Goal: Information Seeking & Learning: Learn about a topic

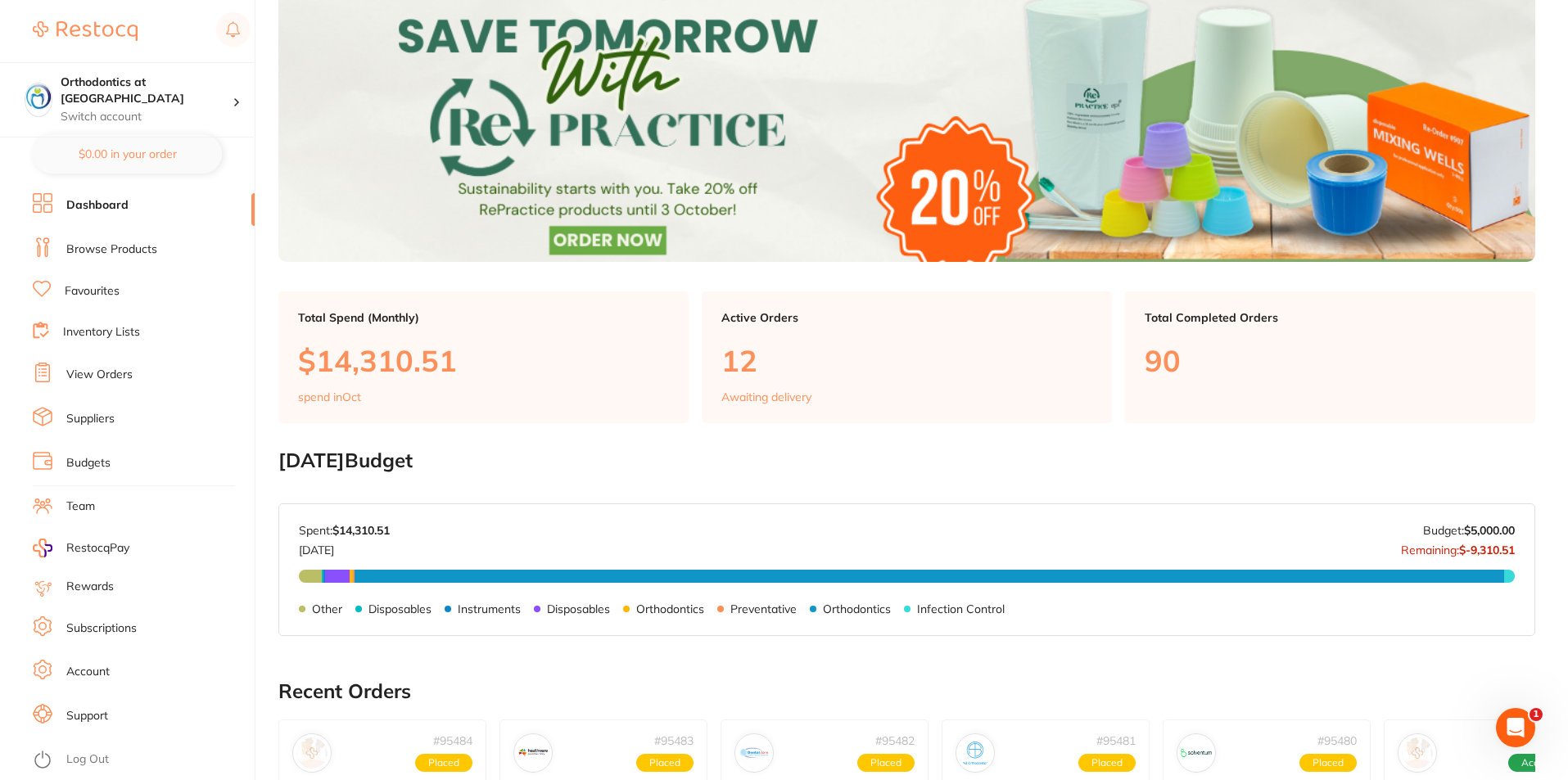
scroll to position [327, 0]
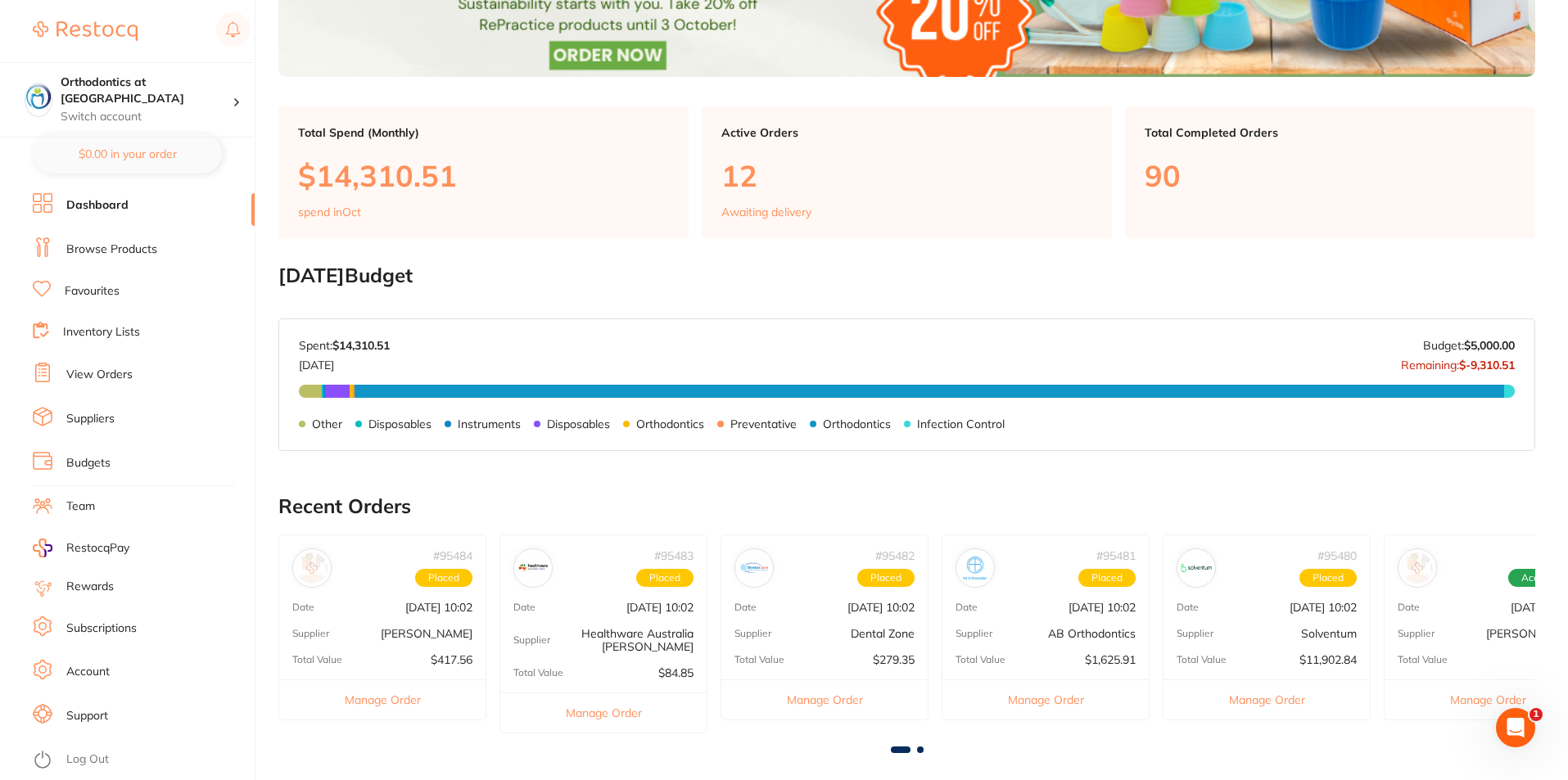
click at [106, 246] on link "Browse Products" at bounding box center [112, 249] width 91 height 16
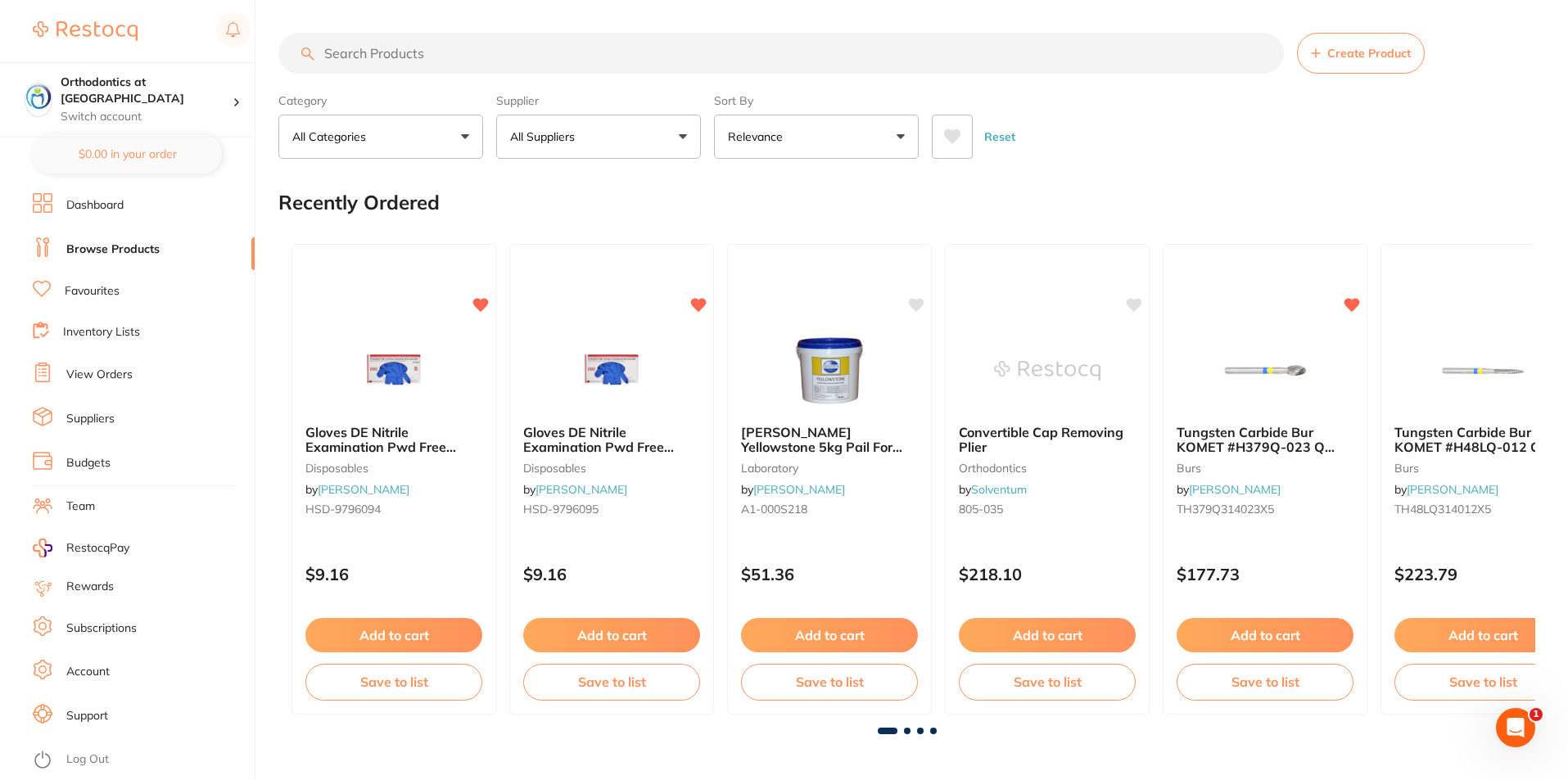
click at [471, 60] on input "search" at bounding box center [780, 54] width 1006 height 41
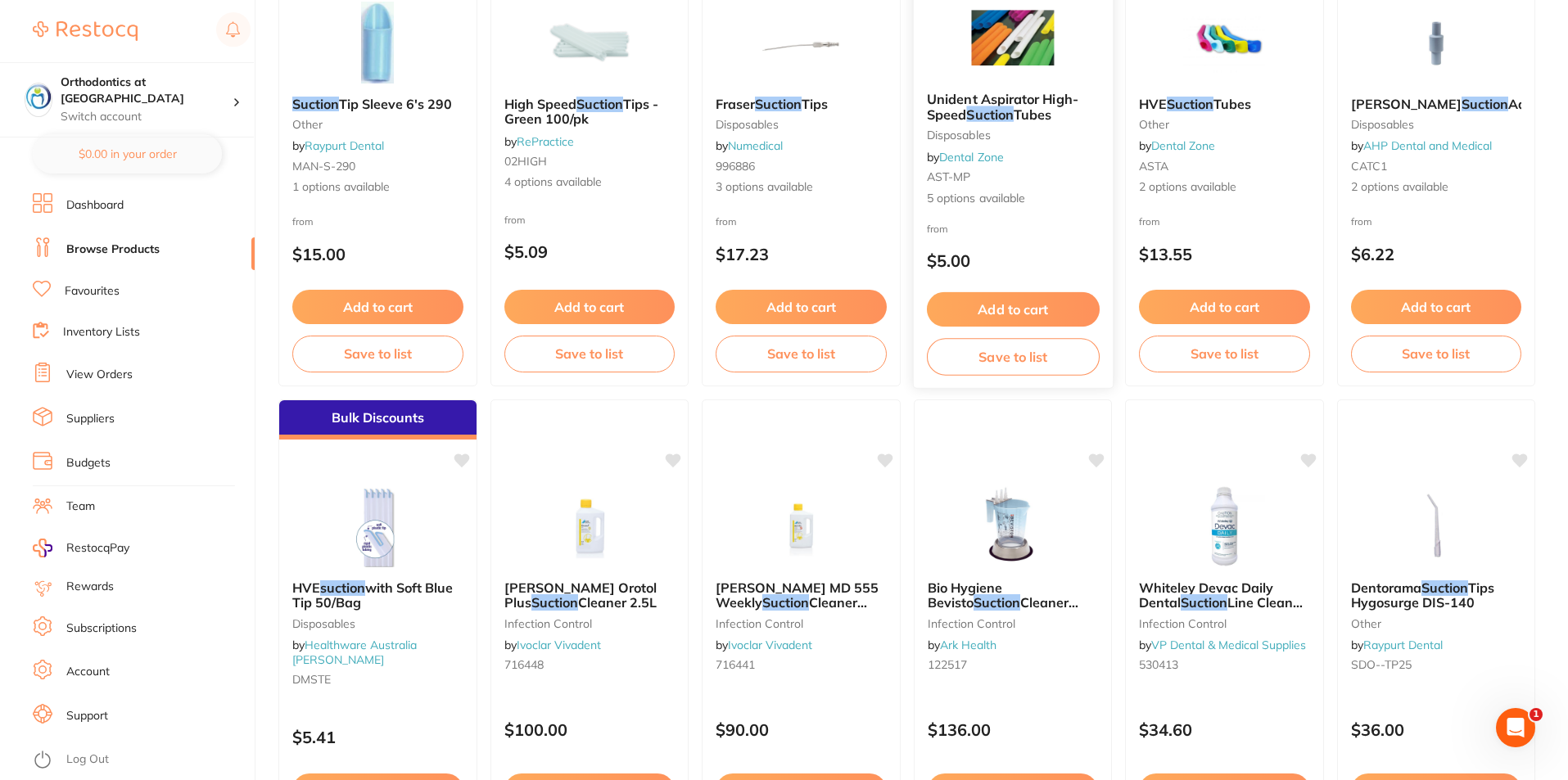
scroll to position [164, 0]
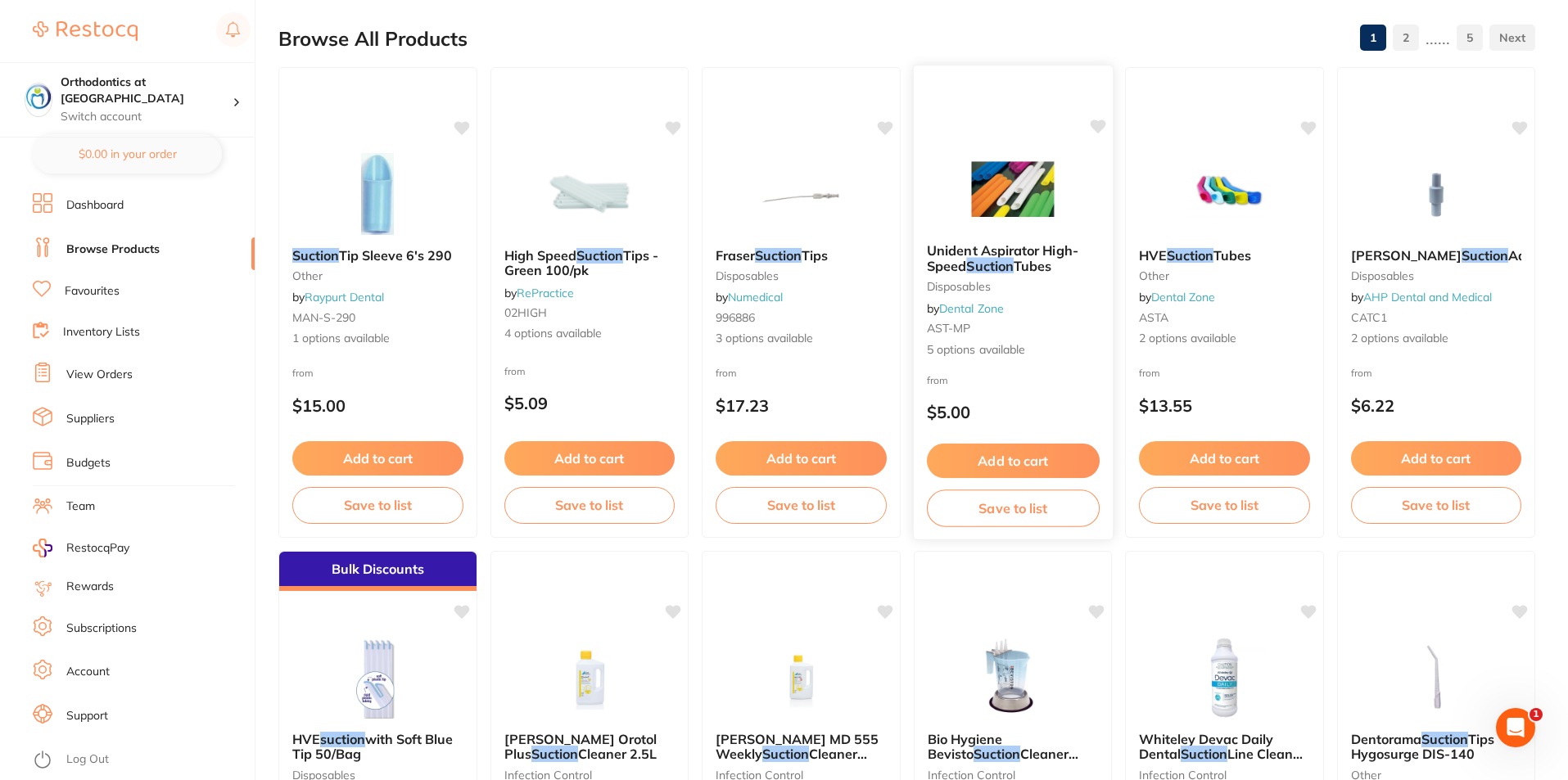
click at [1047, 222] on img at bounding box center [1013, 189] width 107 height 83
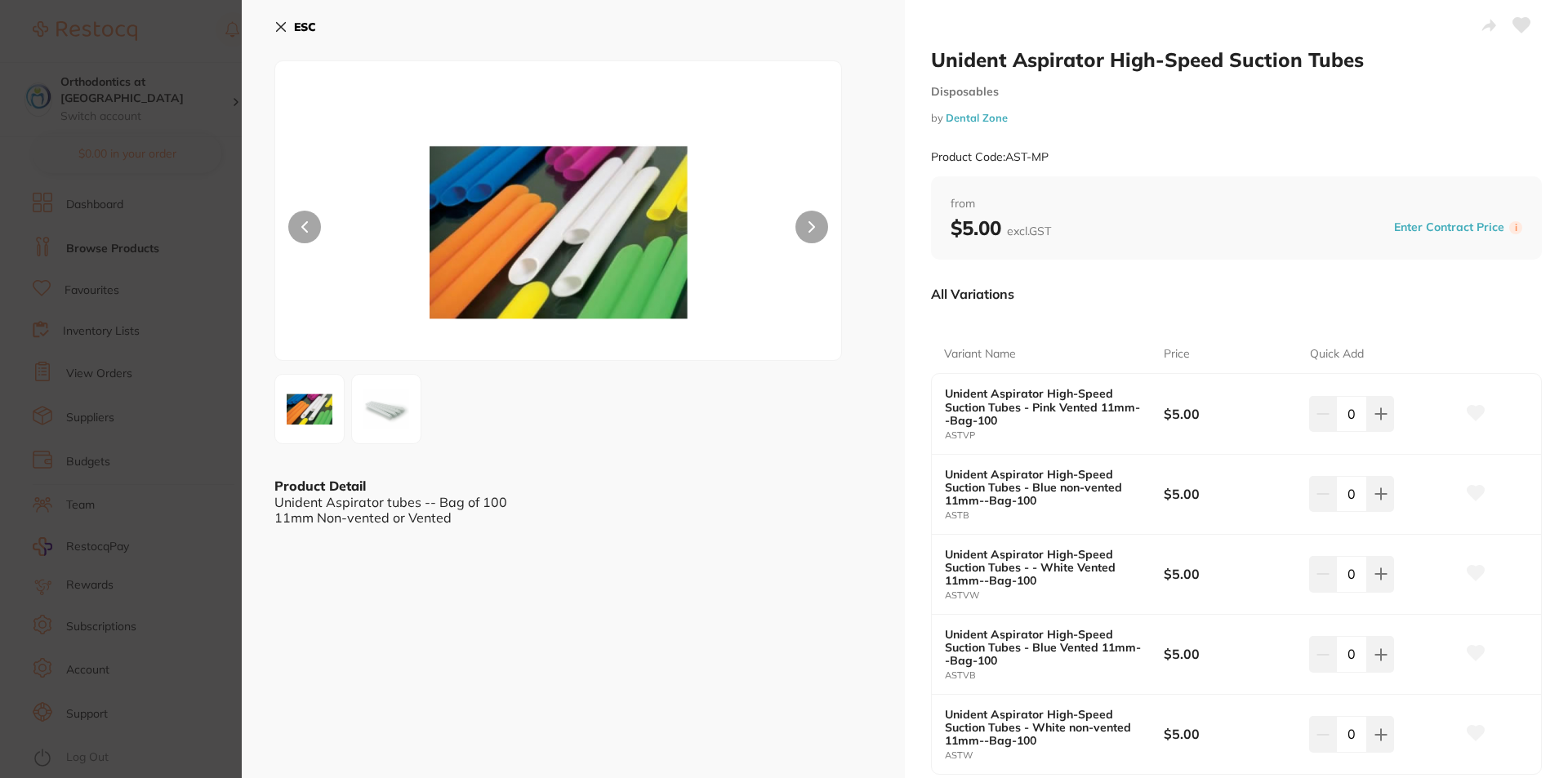
click at [282, 27] on icon at bounding box center [282, 28] width 9 height 9
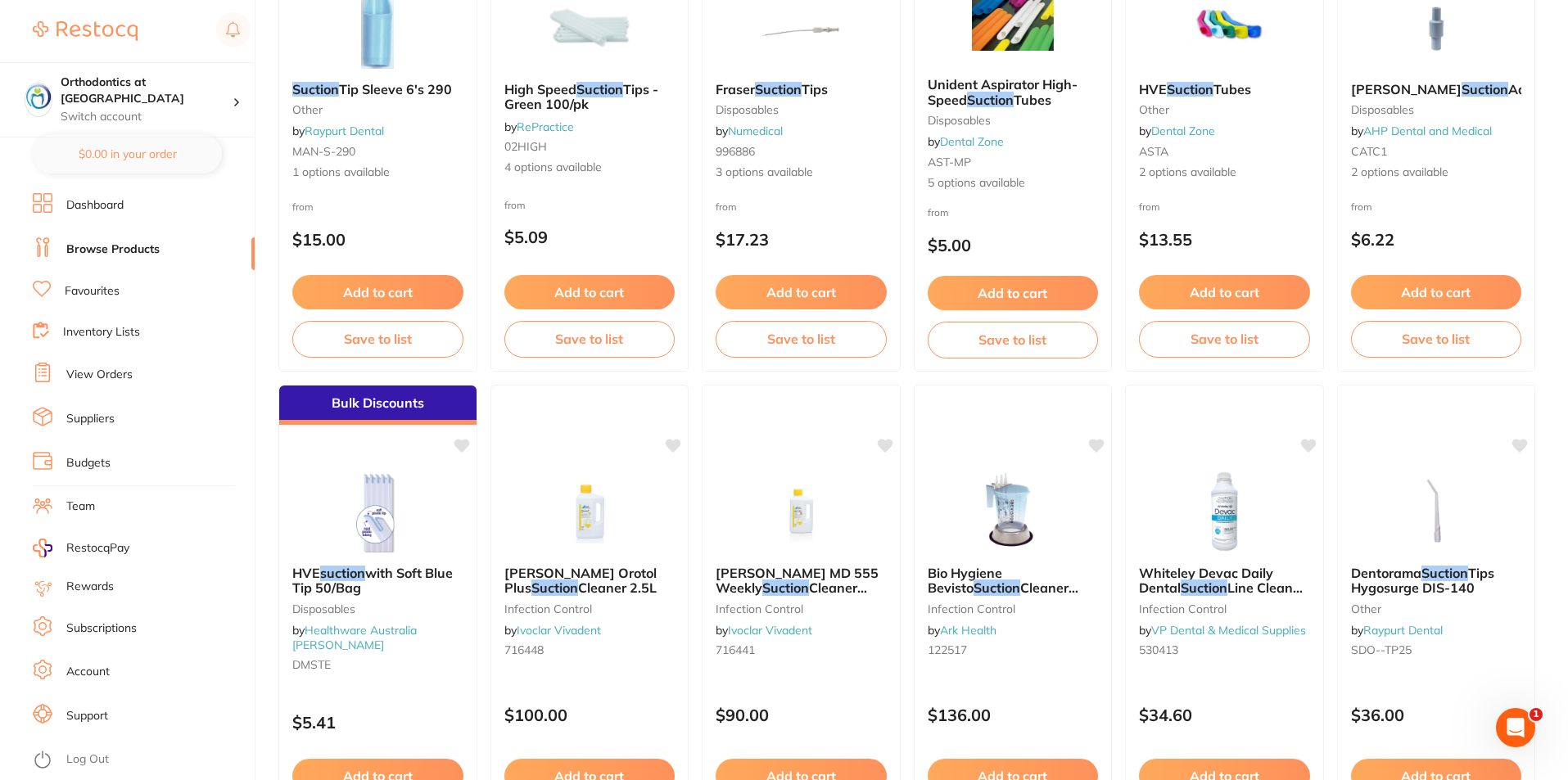
scroll to position [164, 0]
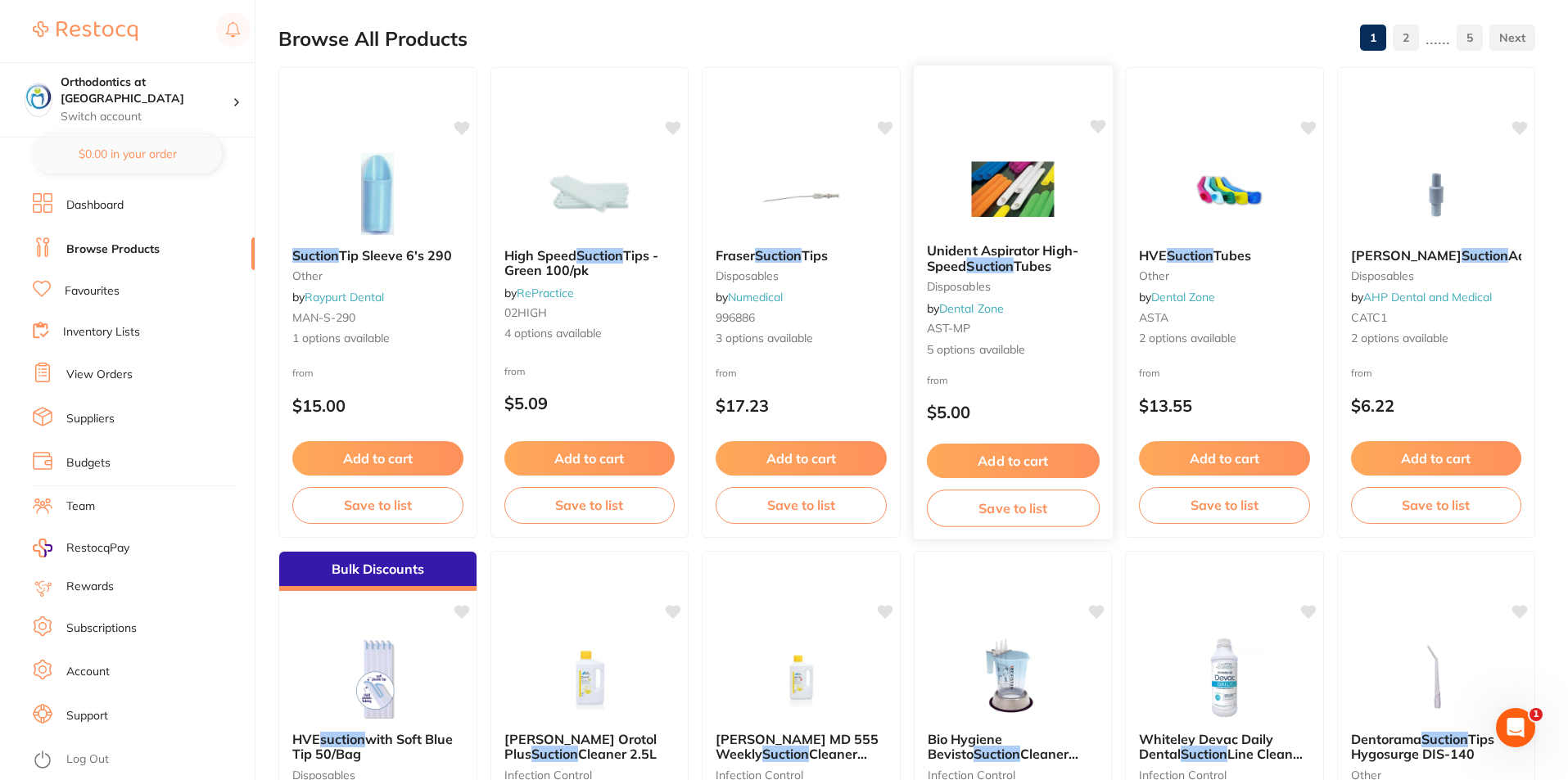
click at [1092, 199] on div at bounding box center [1012, 189] width 199 height 83
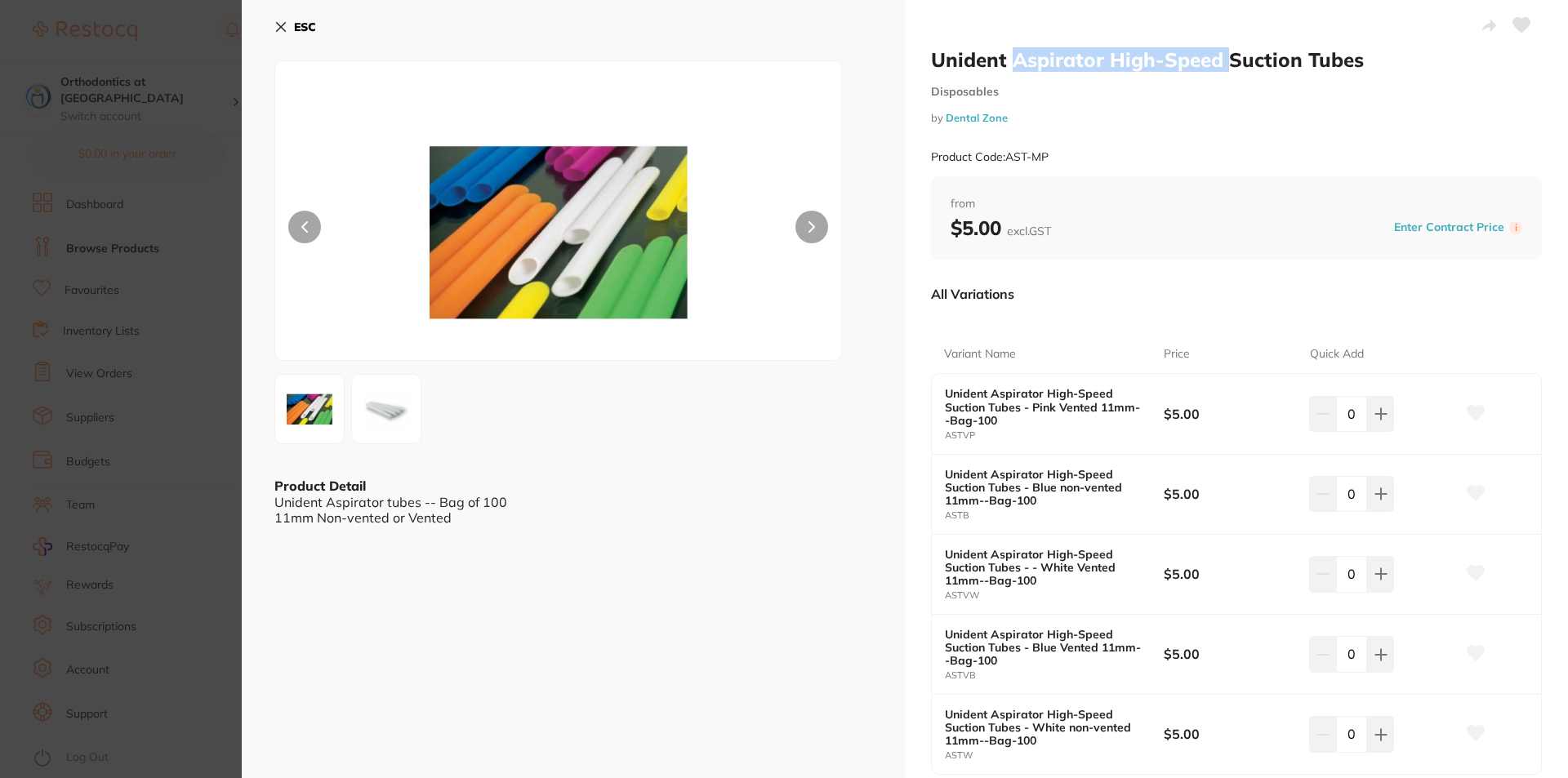
drag, startPoint x: 1007, startPoint y: 53, endPoint x: 1220, endPoint y: 53, distance: 213.0
click at [1220, 53] on h2 "Unident Aspirator High-Speed Suction Tubes" at bounding box center [1236, 59] width 611 height 24
copy h2 "Aspirator High-Speed"
click at [297, 30] on b "ESC" at bounding box center [305, 27] width 22 height 14
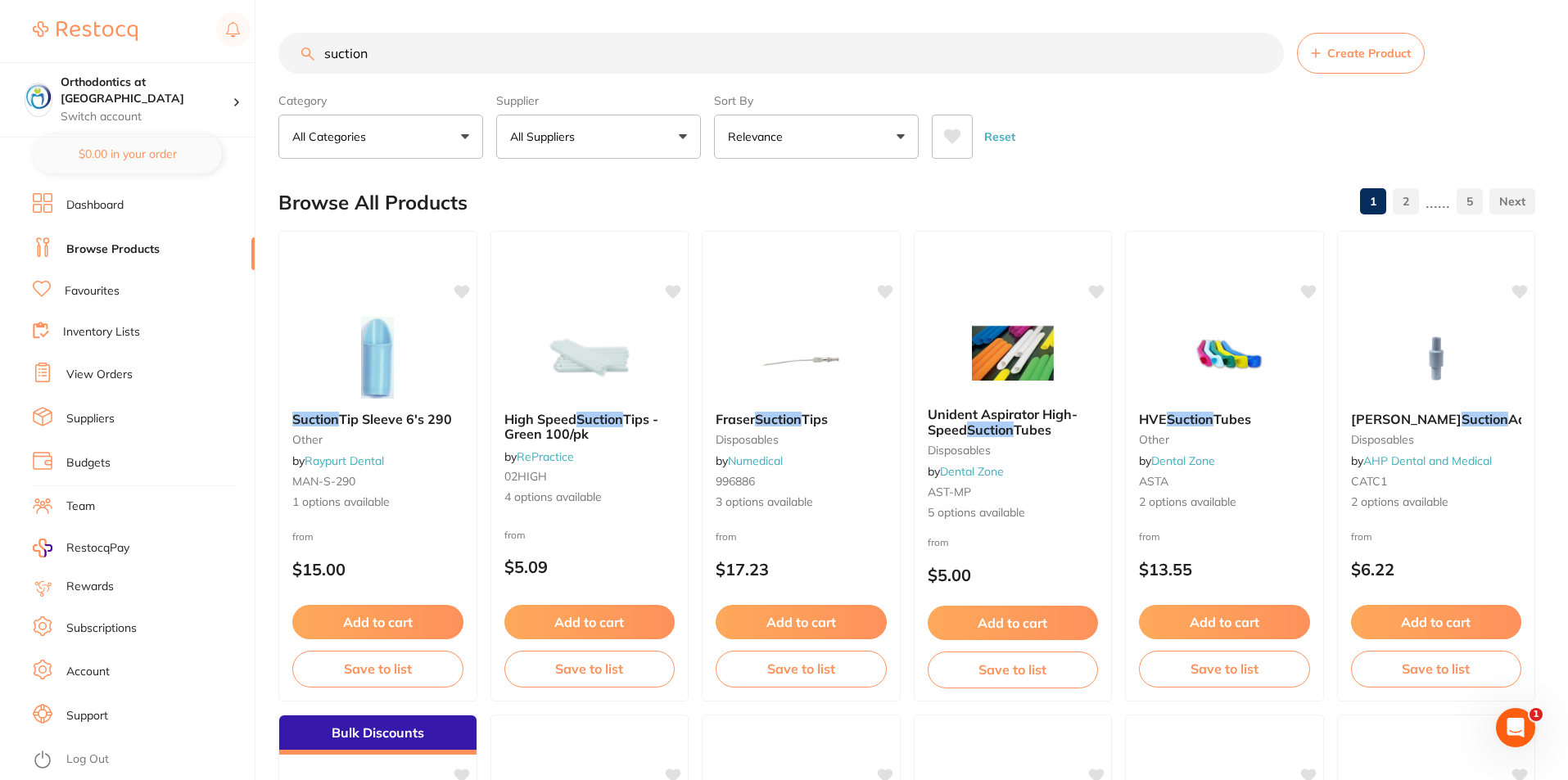
drag, startPoint x: 96, startPoint y: 47, endPoint x: 30, endPoint y: 45, distance: 66.0
click at [40, 46] on div "$10,659.43 Orthodontics at [GEOGRAPHIC_DATA] Switch account Orthodontics at [GE…" at bounding box center [784, 390] width 1568 height 780
paste input "Aspirator High-Speed"
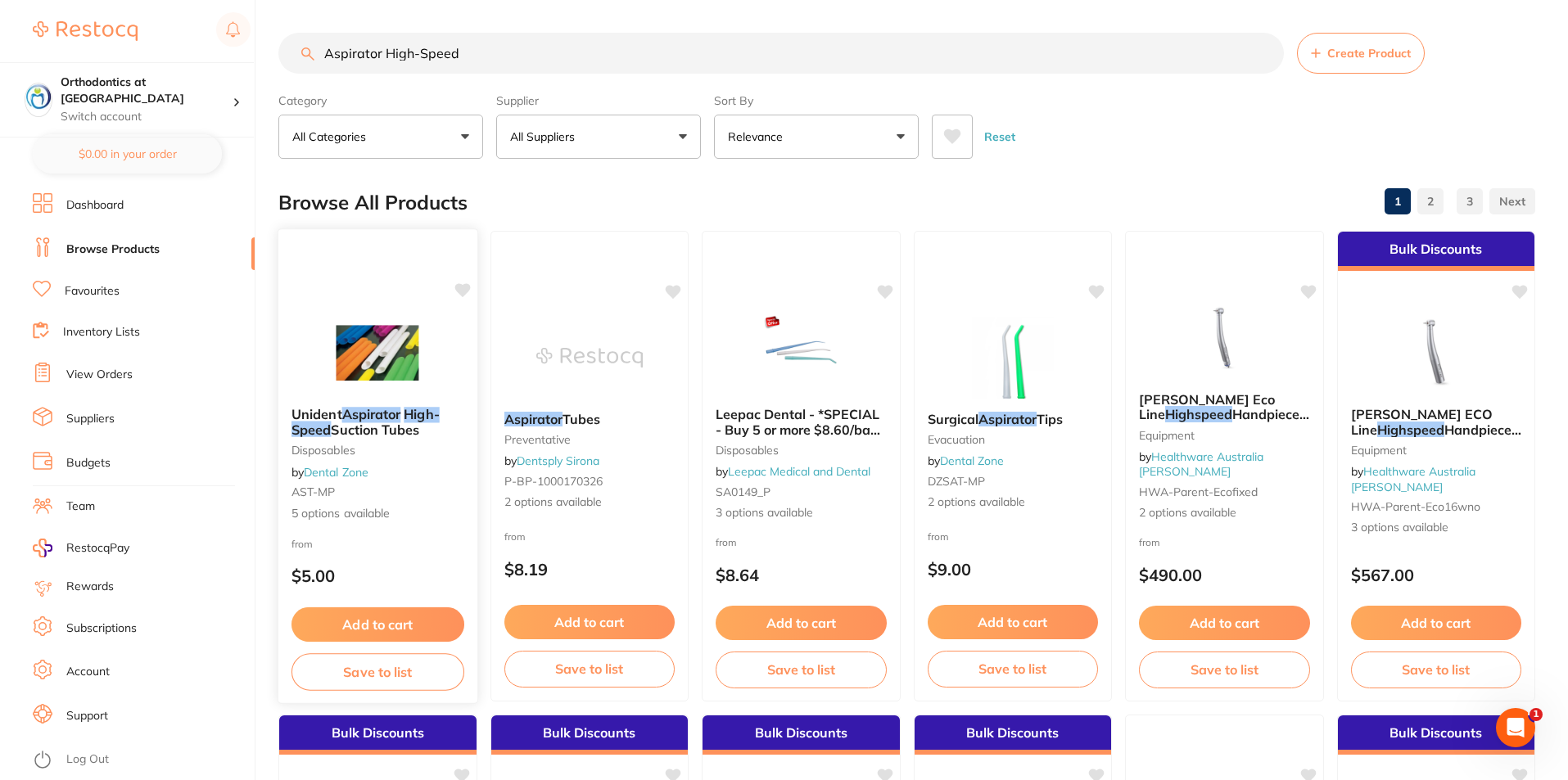
click at [424, 384] on img at bounding box center [378, 352] width 107 height 83
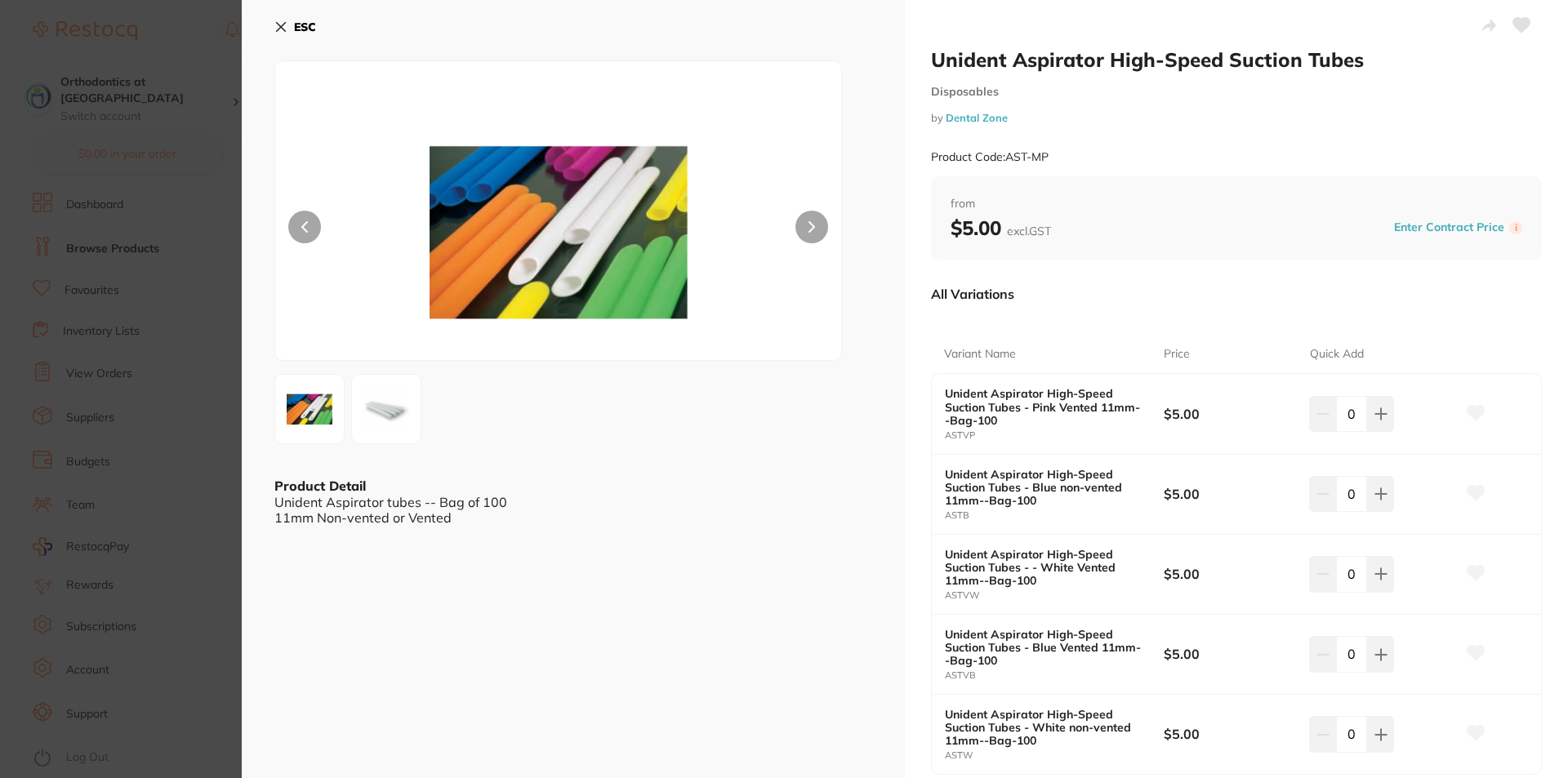
click at [271, 31] on div "ESC Product Detail Unident Aspirator tubes -- Bag of 100 11mm Non-vented or Ven…" at bounding box center [573, 446] width 663 height 892
click at [280, 26] on icon at bounding box center [282, 28] width 9 height 9
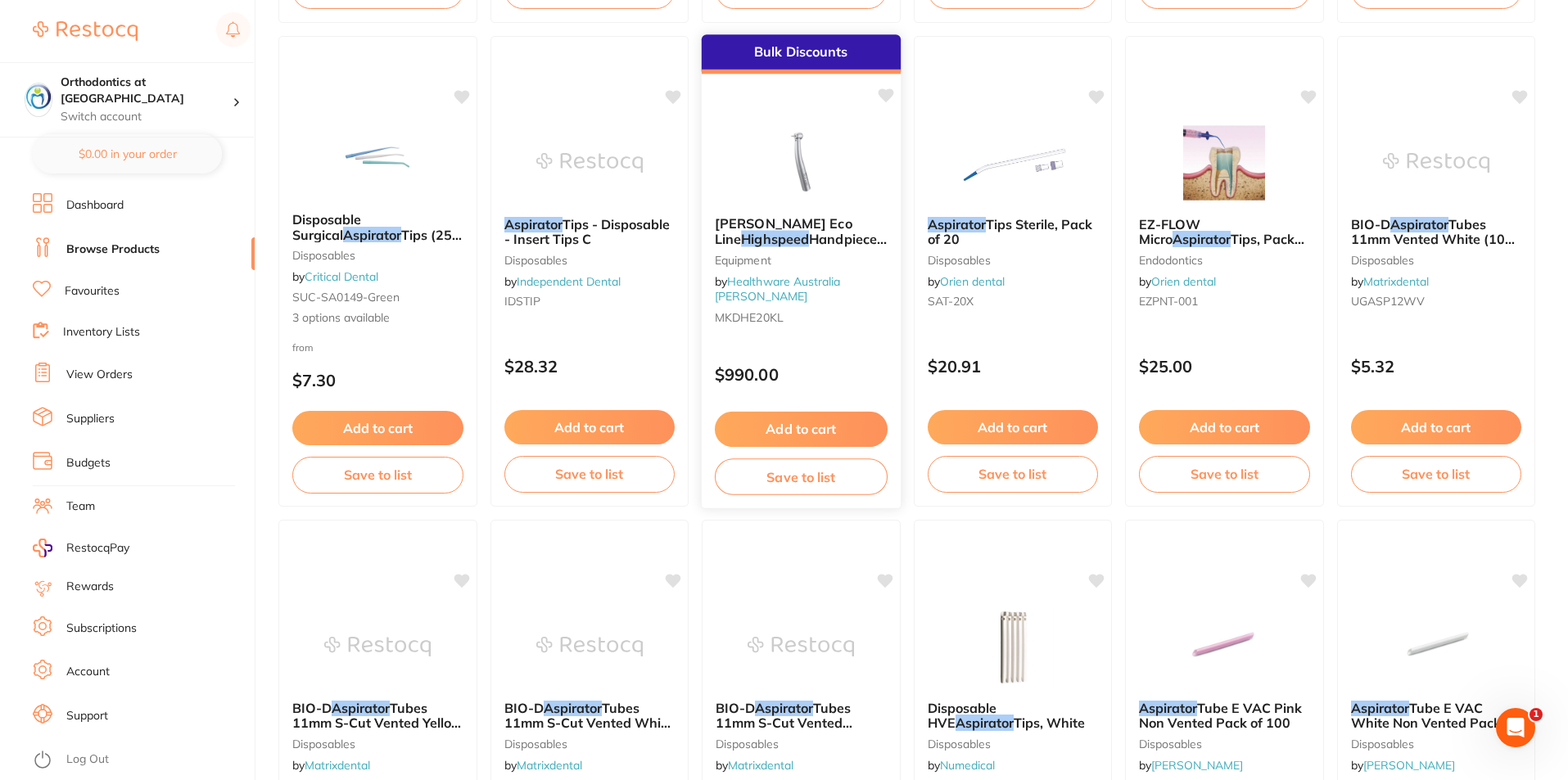
scroll to position [2375, 0]
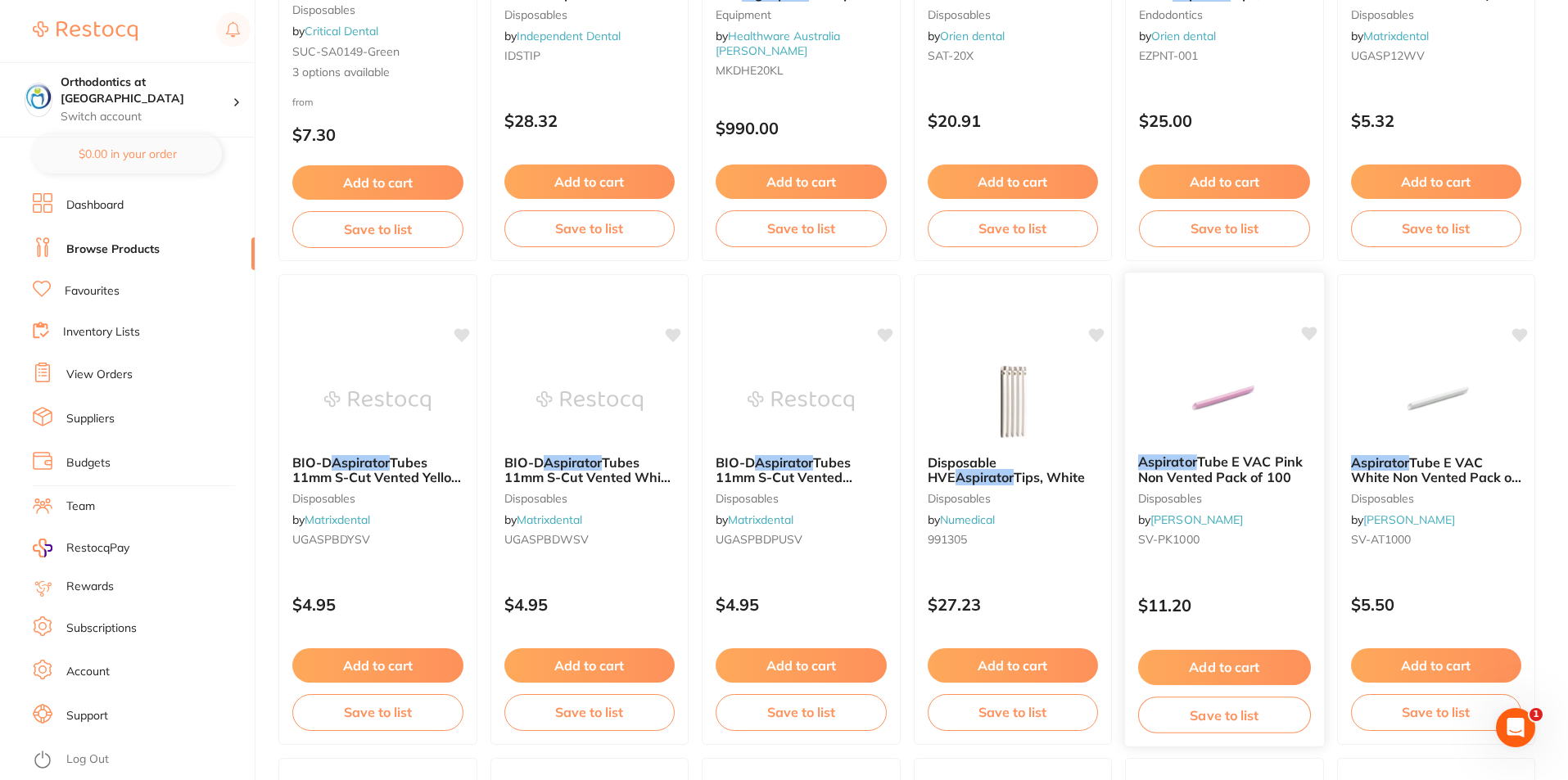
click at [1162, 355] on div "Aspirator Tube E VAC Pink Non Vented Pack of 100 disposables by [PERSON_NAME] […" at bounding box center [1225, 509] width 200 height 475
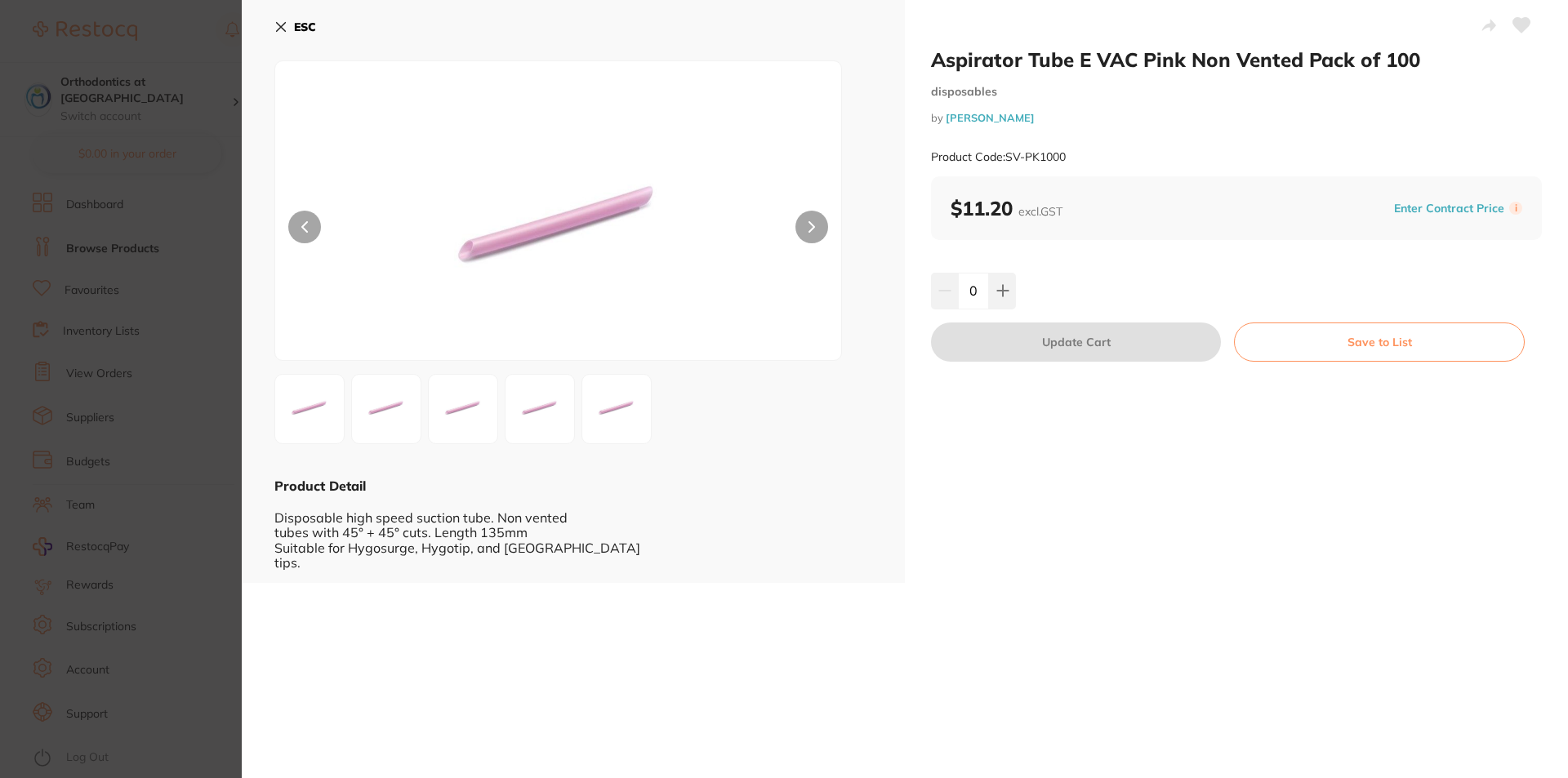
drag, startPoint x: 283, startPoint y: 21, endPoint x: 304, endPoint y: 37, distance: 26.4
click at [283, 22] on icon at bounding box center [281, 27] width 13 height 13
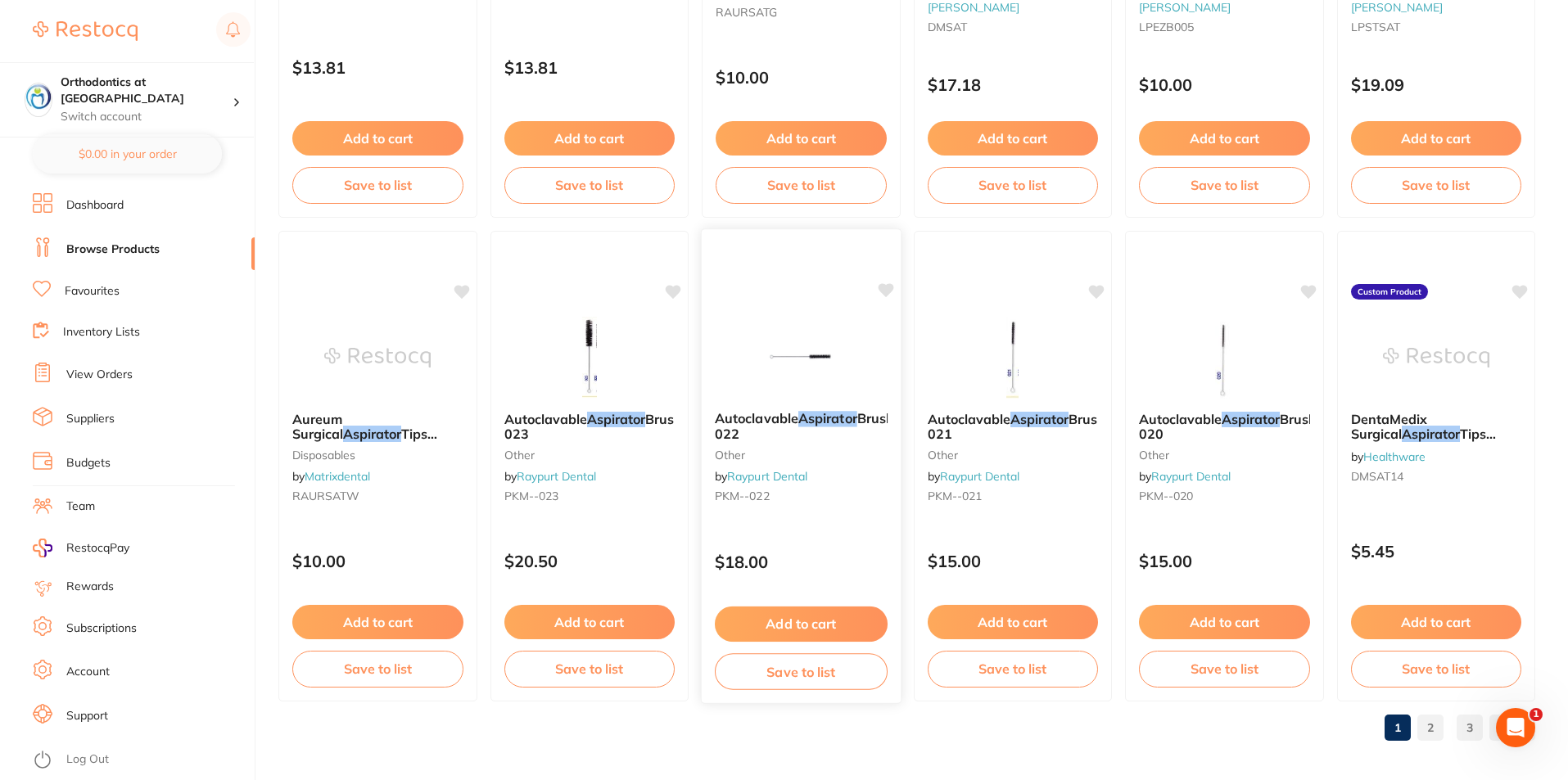
scroll to position [3876, 0]
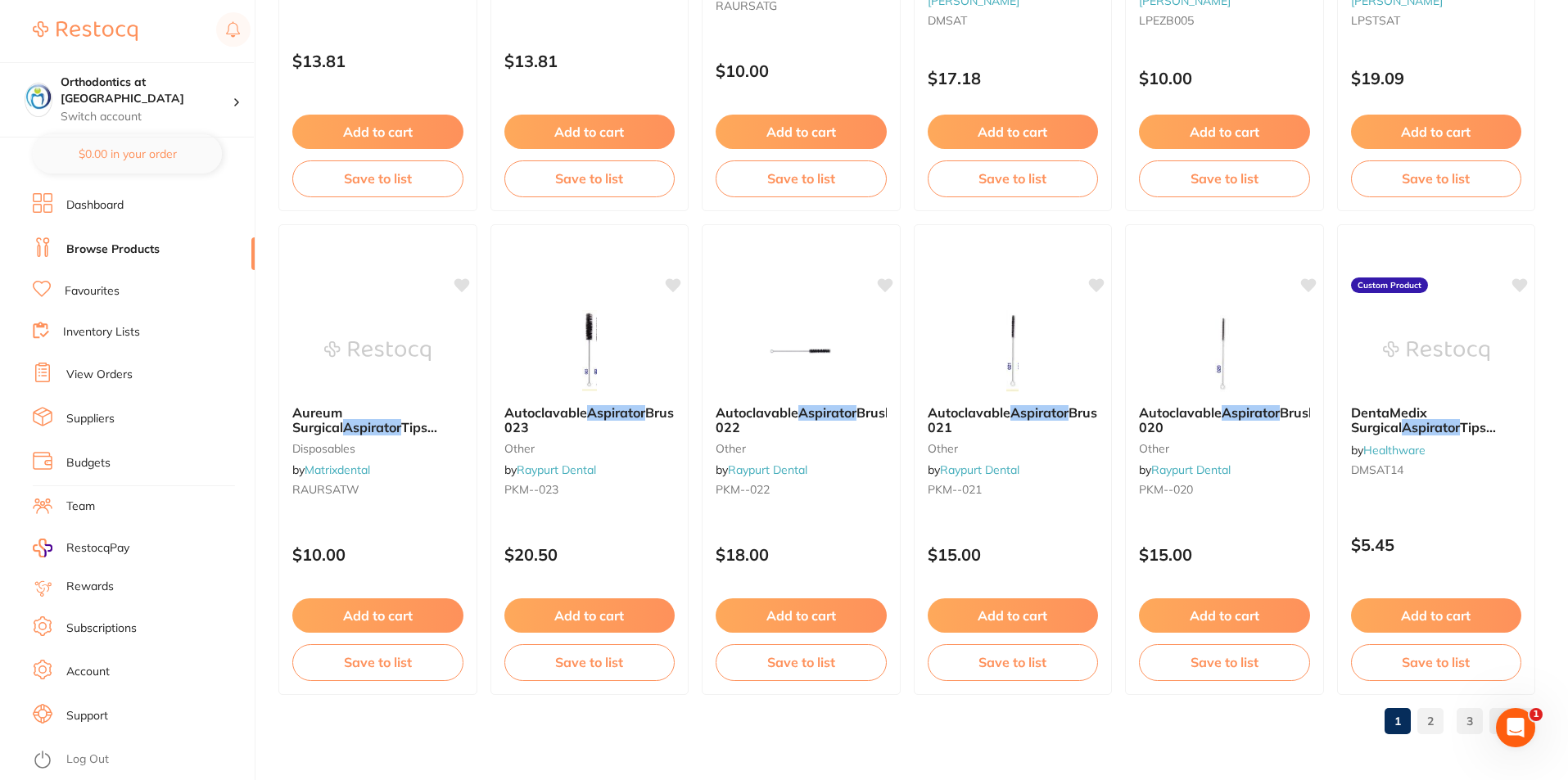
click at [1432, 715] on link "2" at bounding box center [1430, 721] width 26 height 33
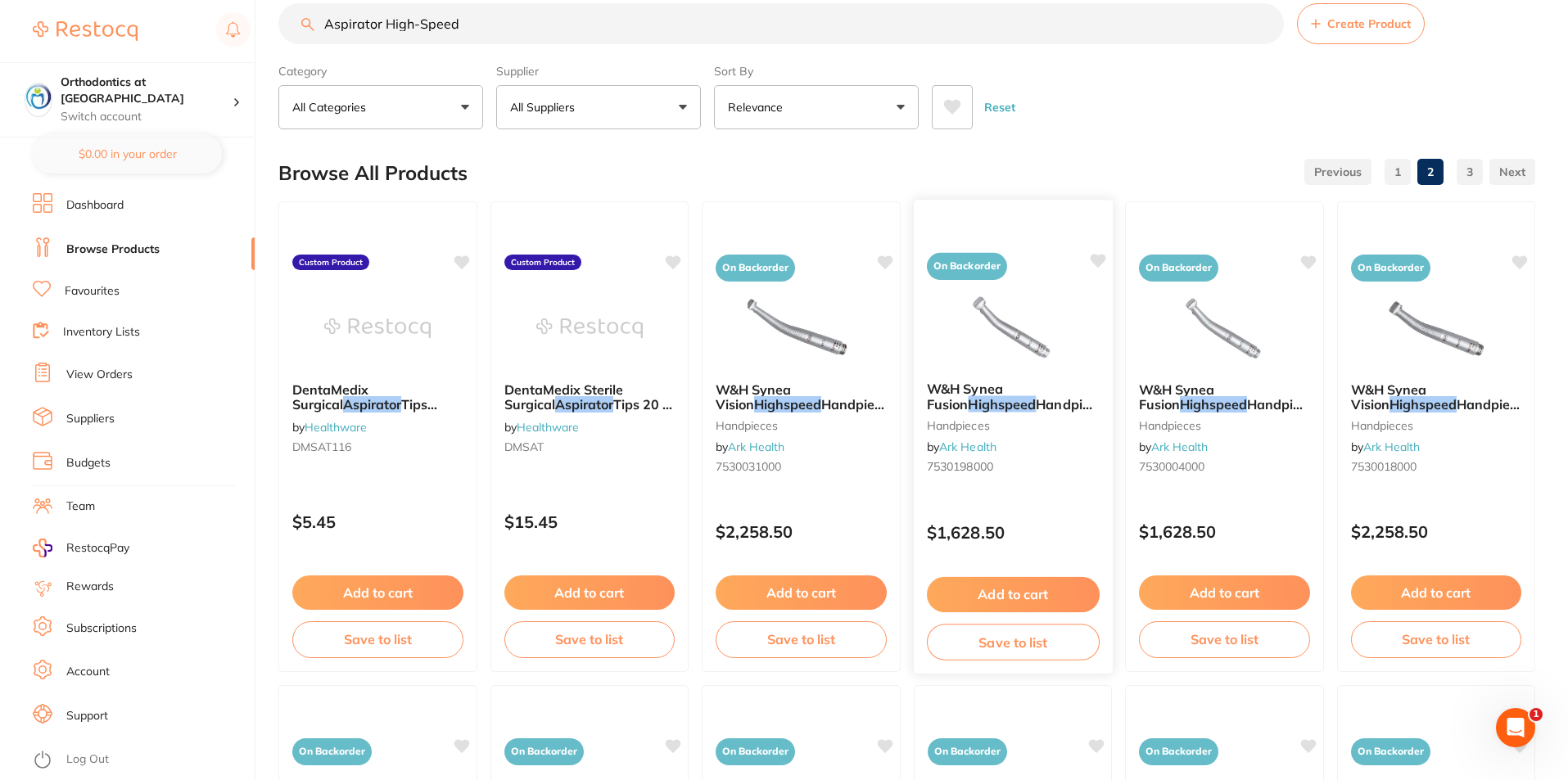
scroll to position [0, 0]
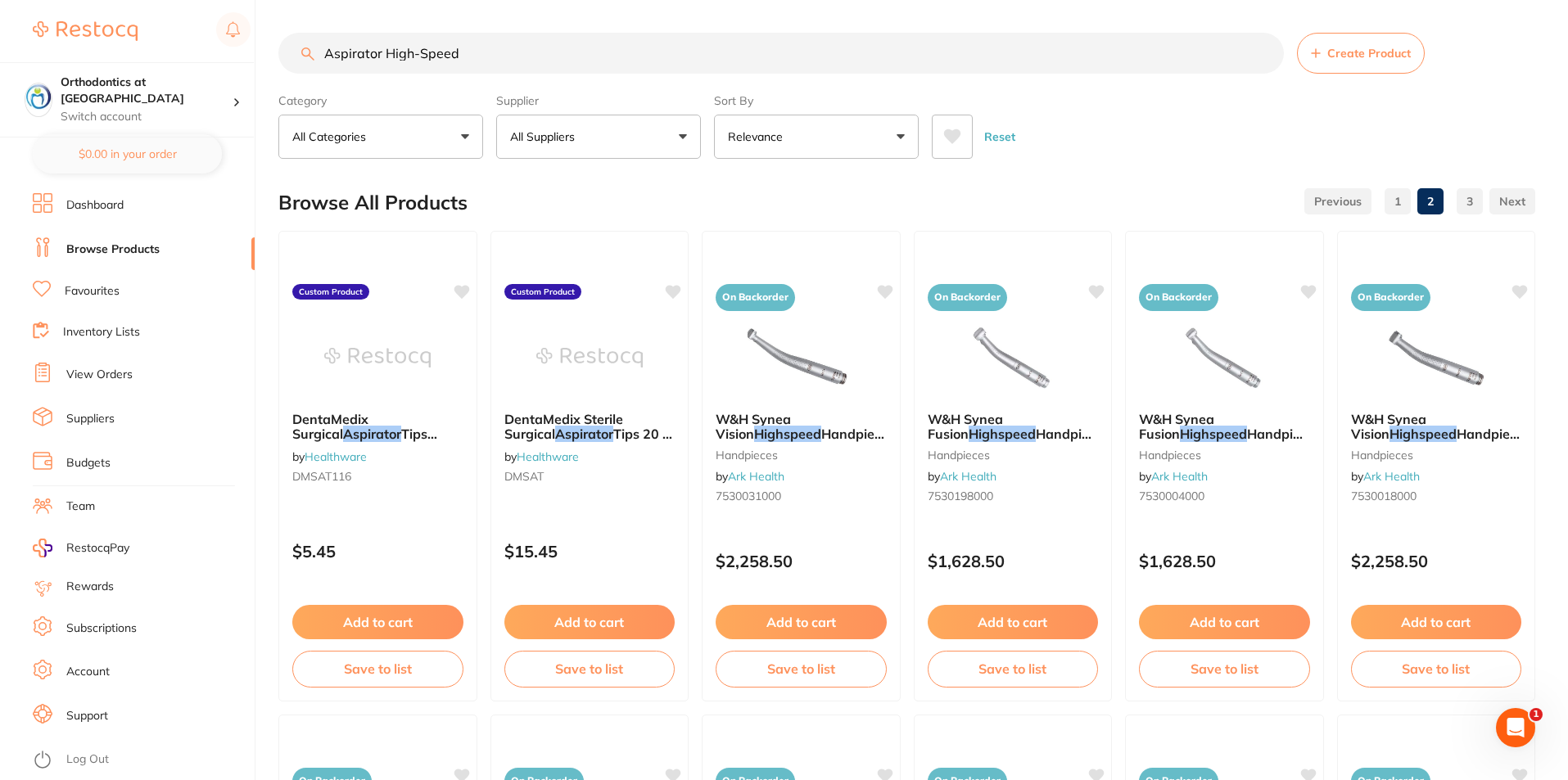
click at [627, 54] on input "Aspirator High-Speed" at bounding box center [780, 54] width 1006 height 41
drag, startPoint x: 627, startPoint y: 54, endPoint x: -100, endPoint y: 69, distance: 727.2
click at [0, 69] on html "$10,659.43 Orthodontics at Penrith Switch account Orthodontics at [GEOGRAPHIC_D…" at bounding box center [784, 390] width 1568 height 780
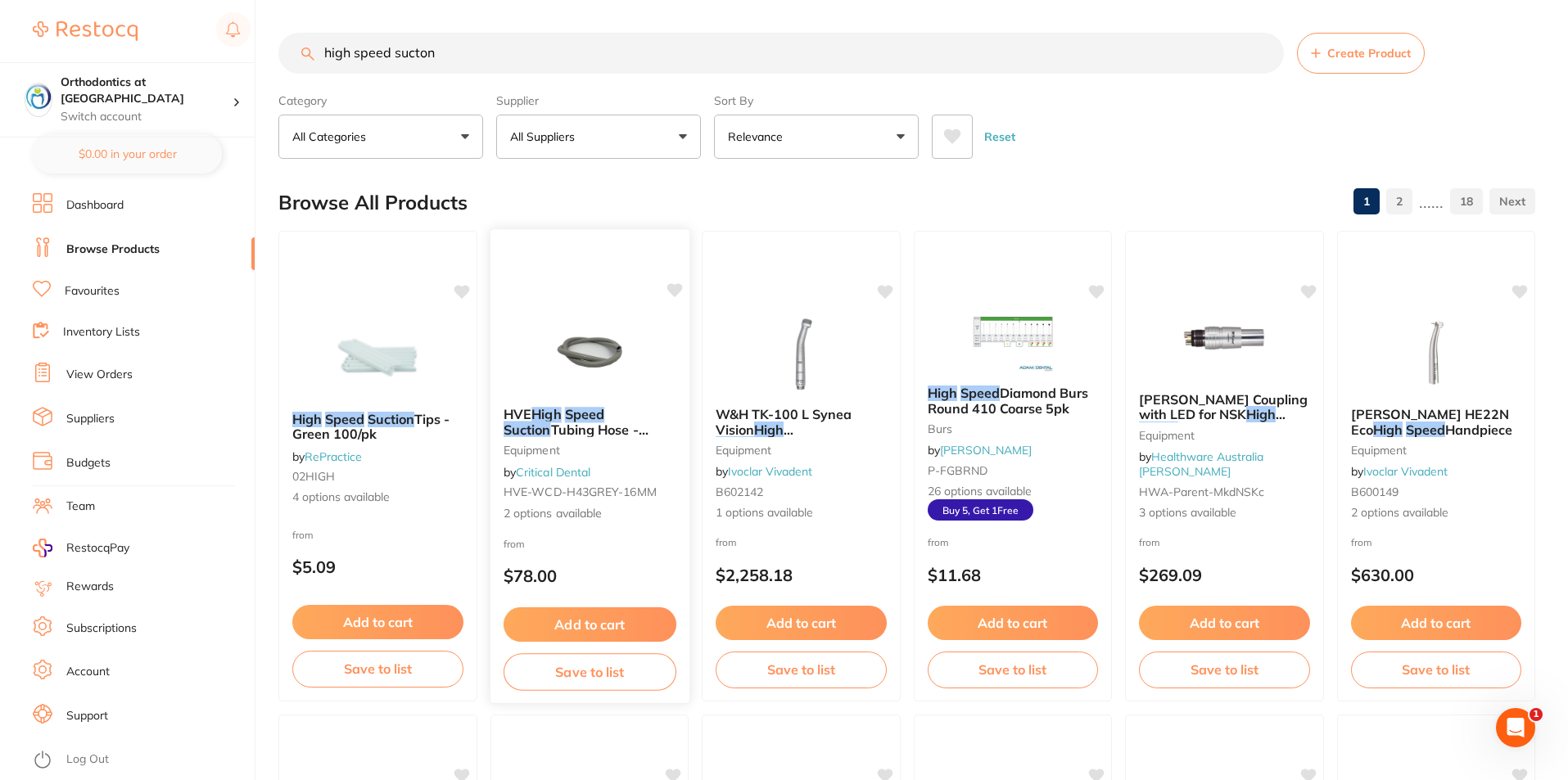
scroll to position [0, 0]
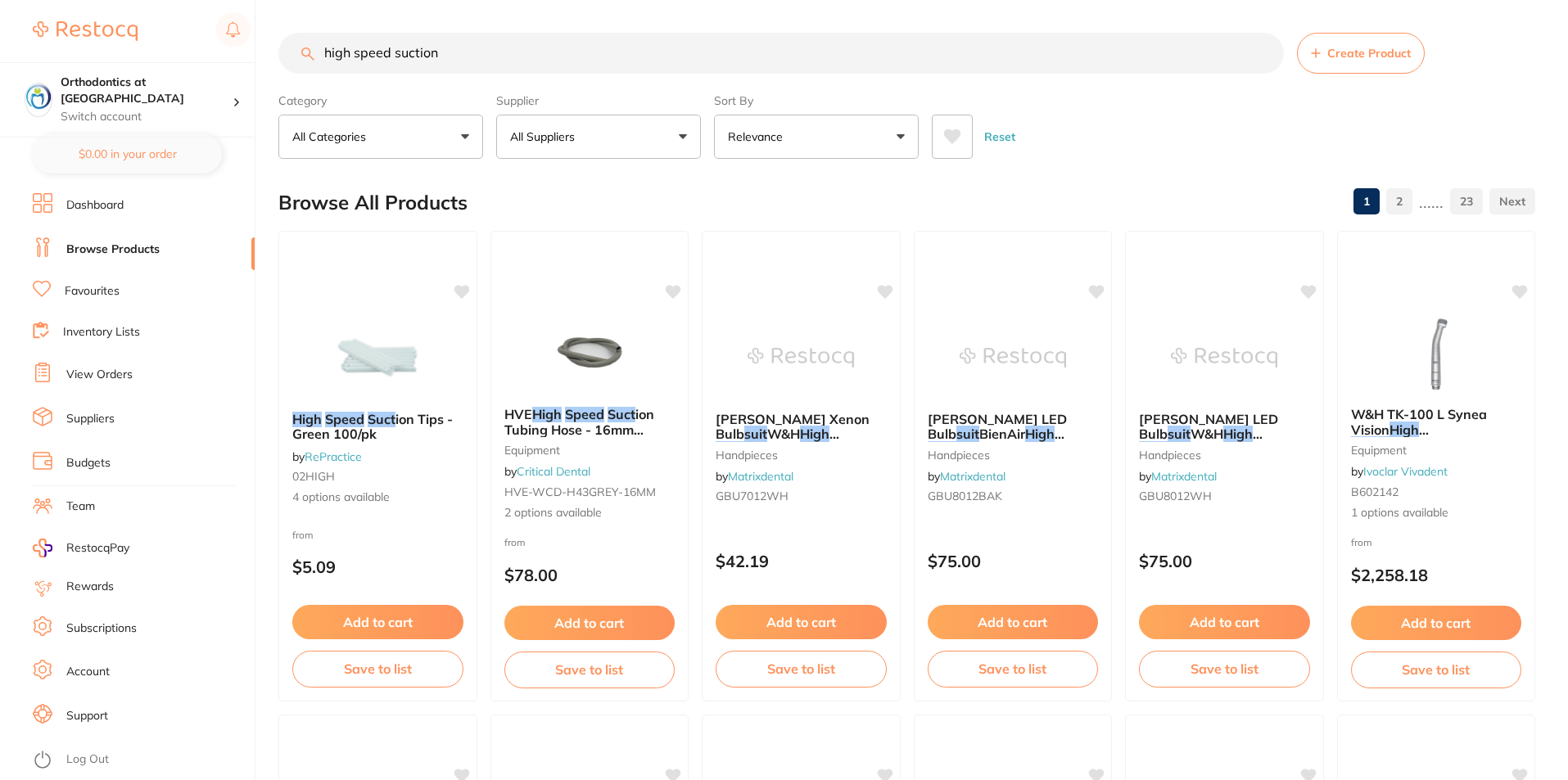
type input "high speed suction"
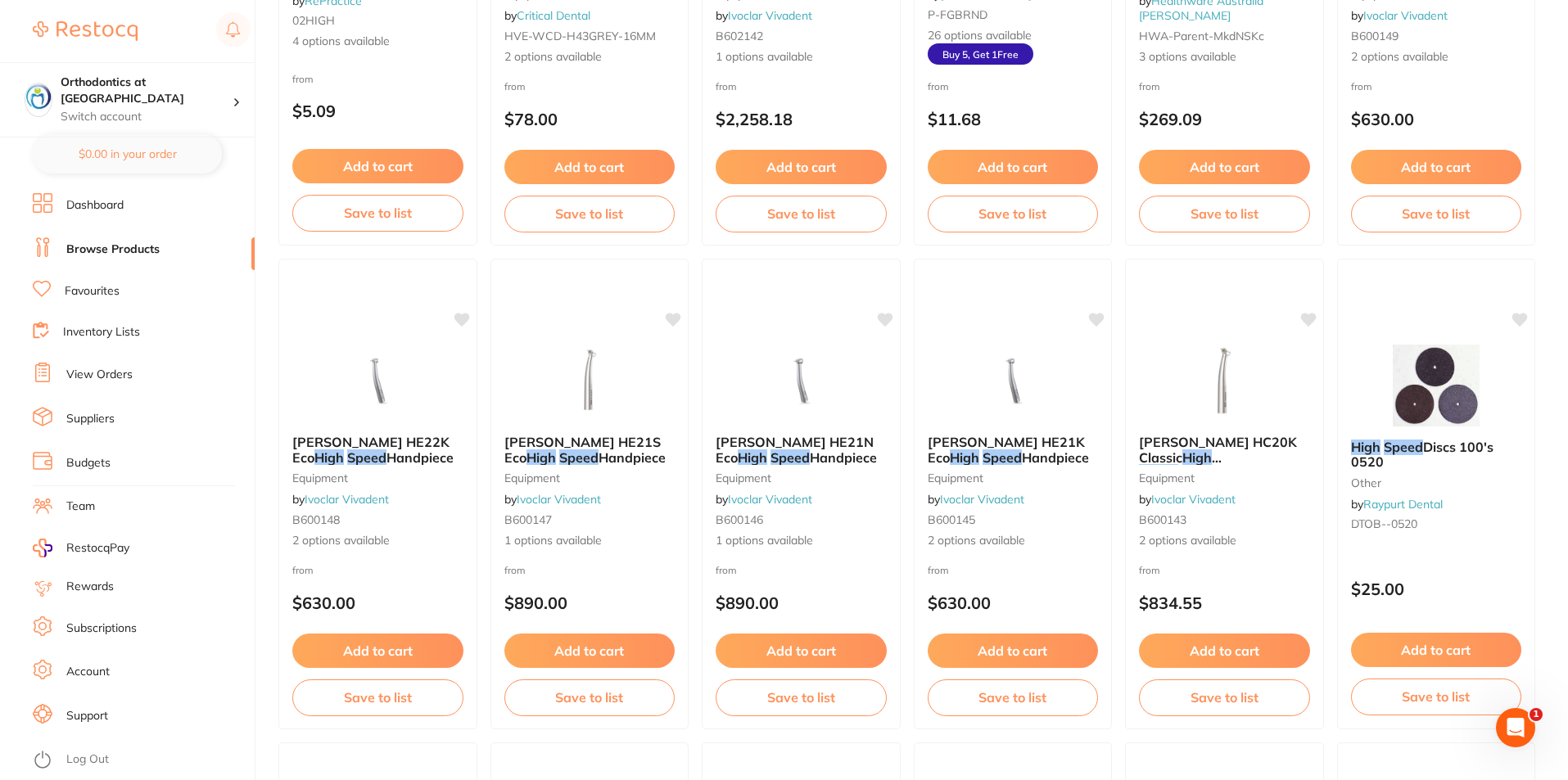
scroll to position [246, 0]
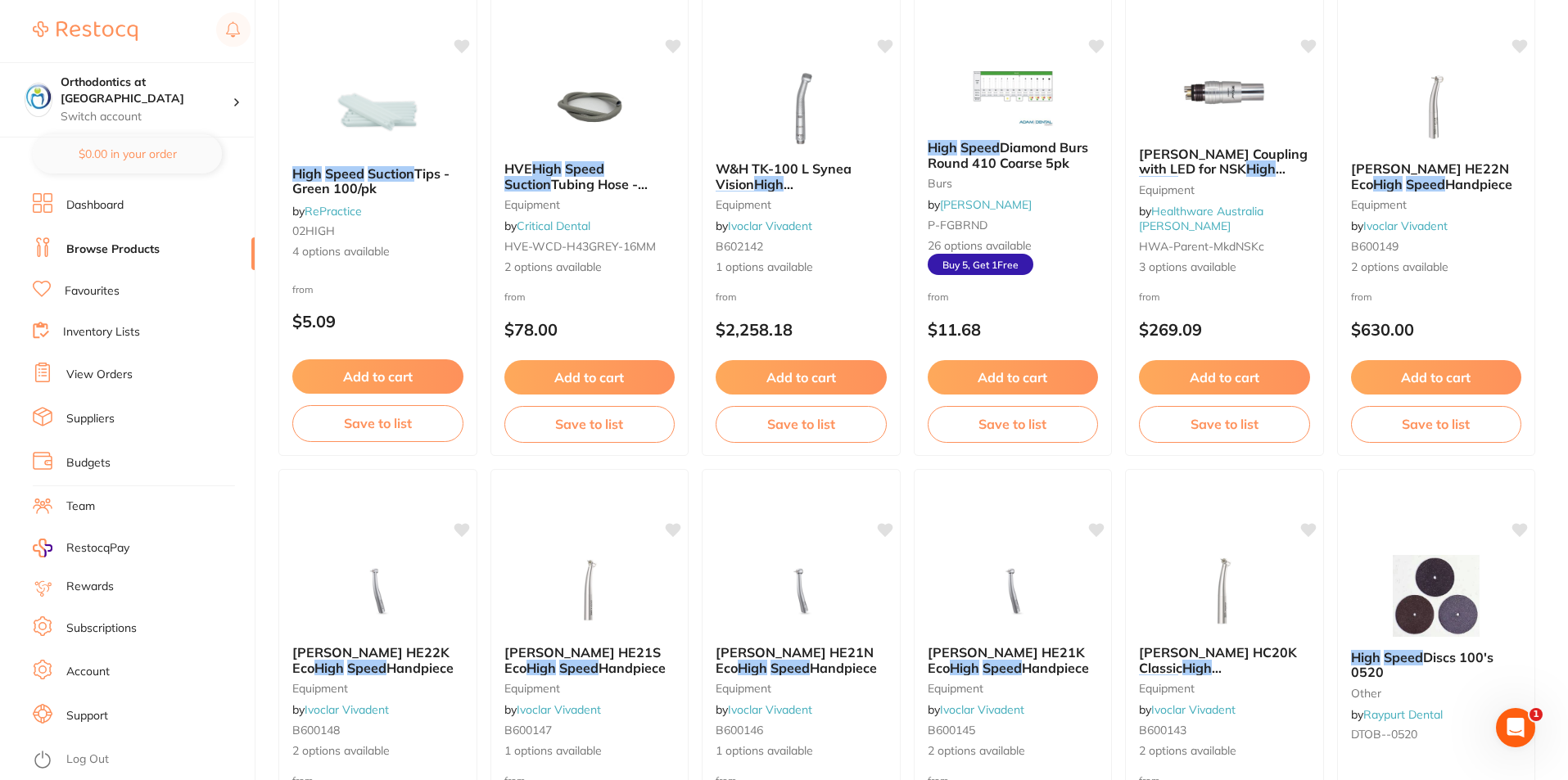
click at [167, 257] on li "Browse Products" at bounding box center [144, 249] width 222 height 24
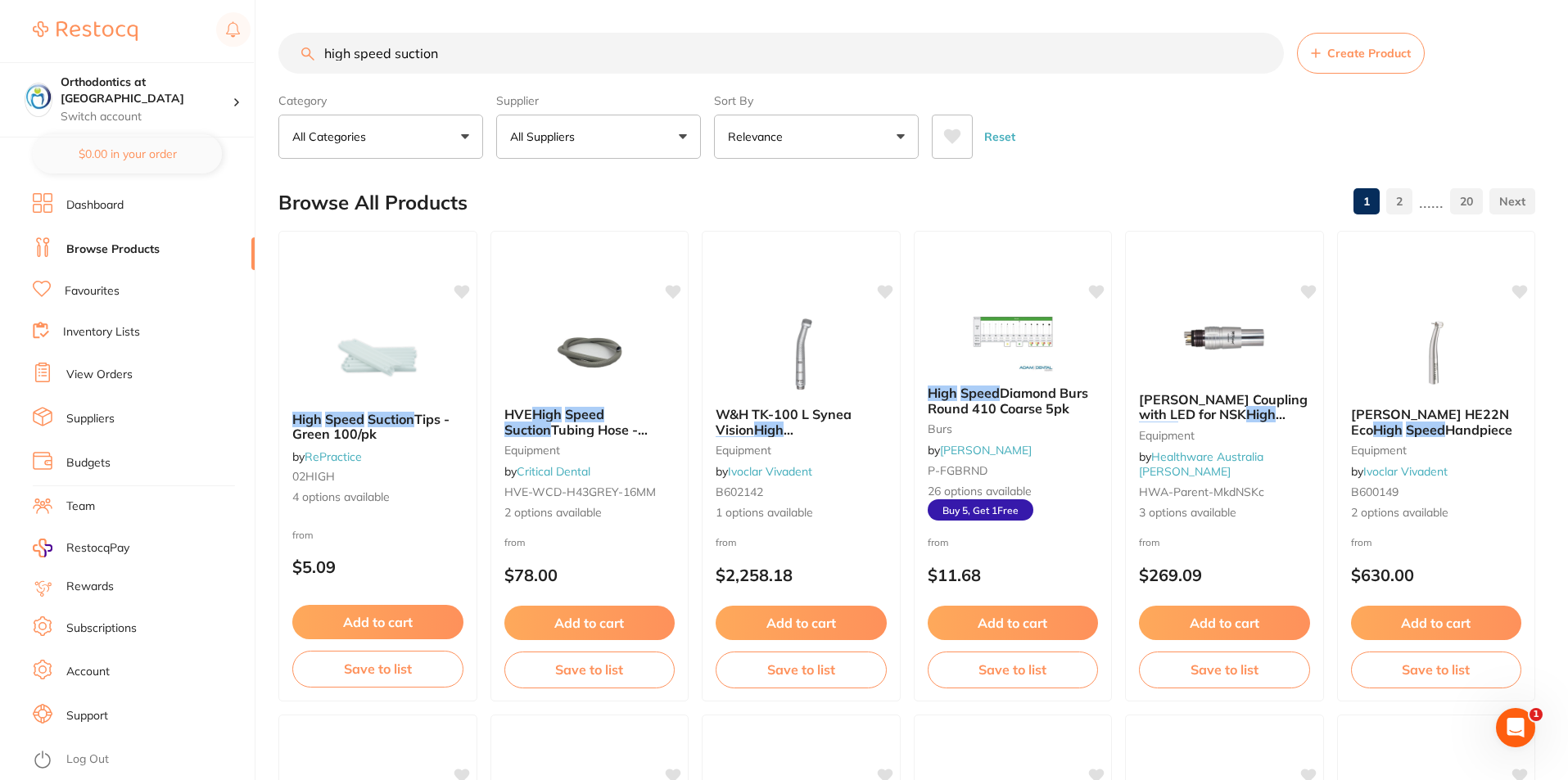
click at [165, 253] on li "Browse Products" at bounding box center [144, 249] width 222 height 24
click at [105, 252] on link "Browse Products" at bounding box center [113, 249] width 93 height 16
click at [115, 285] on link "Favourites" at bounding box center [91, 291] width 55 height 16
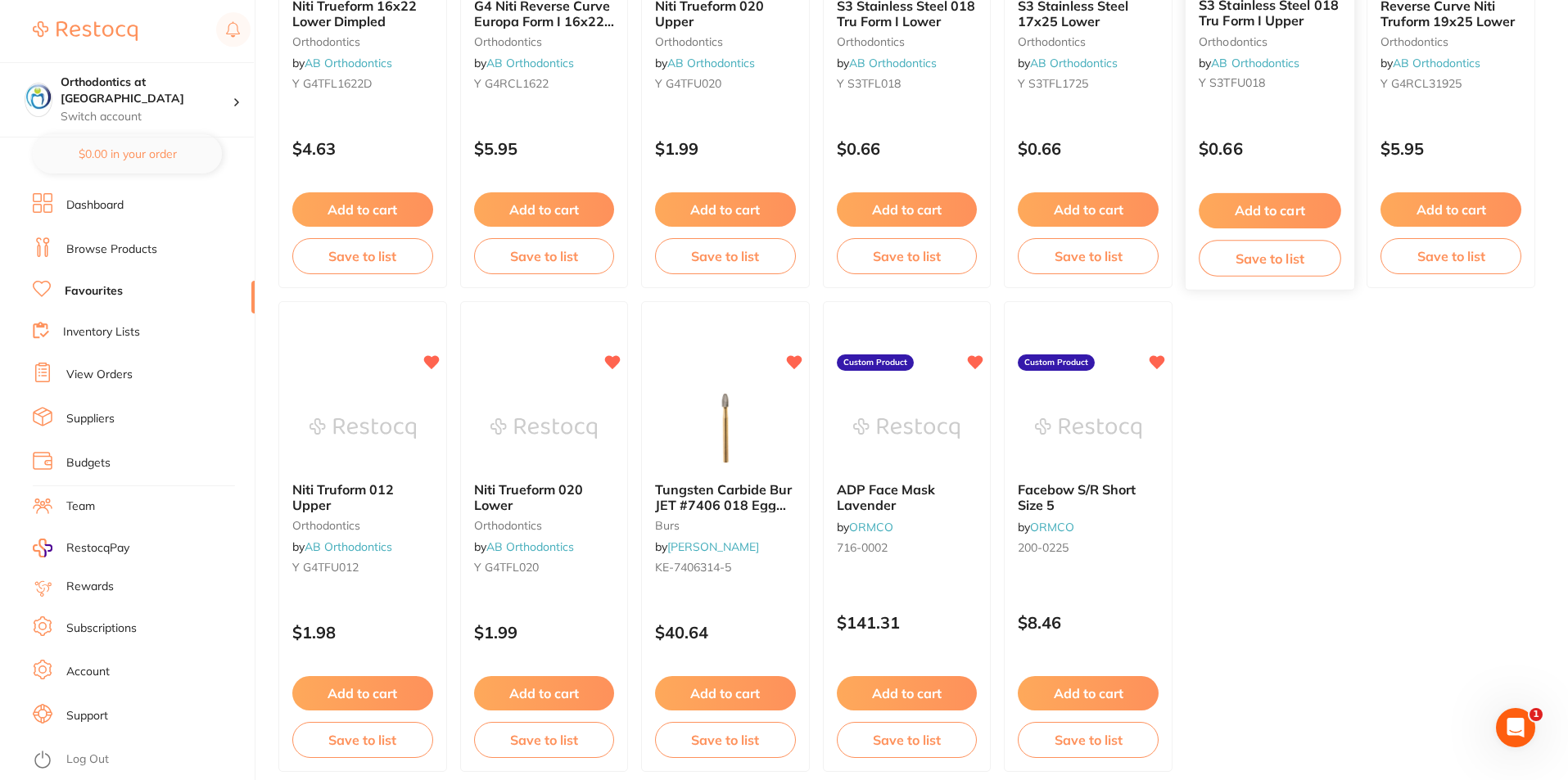
scroll to position [3353, 0]
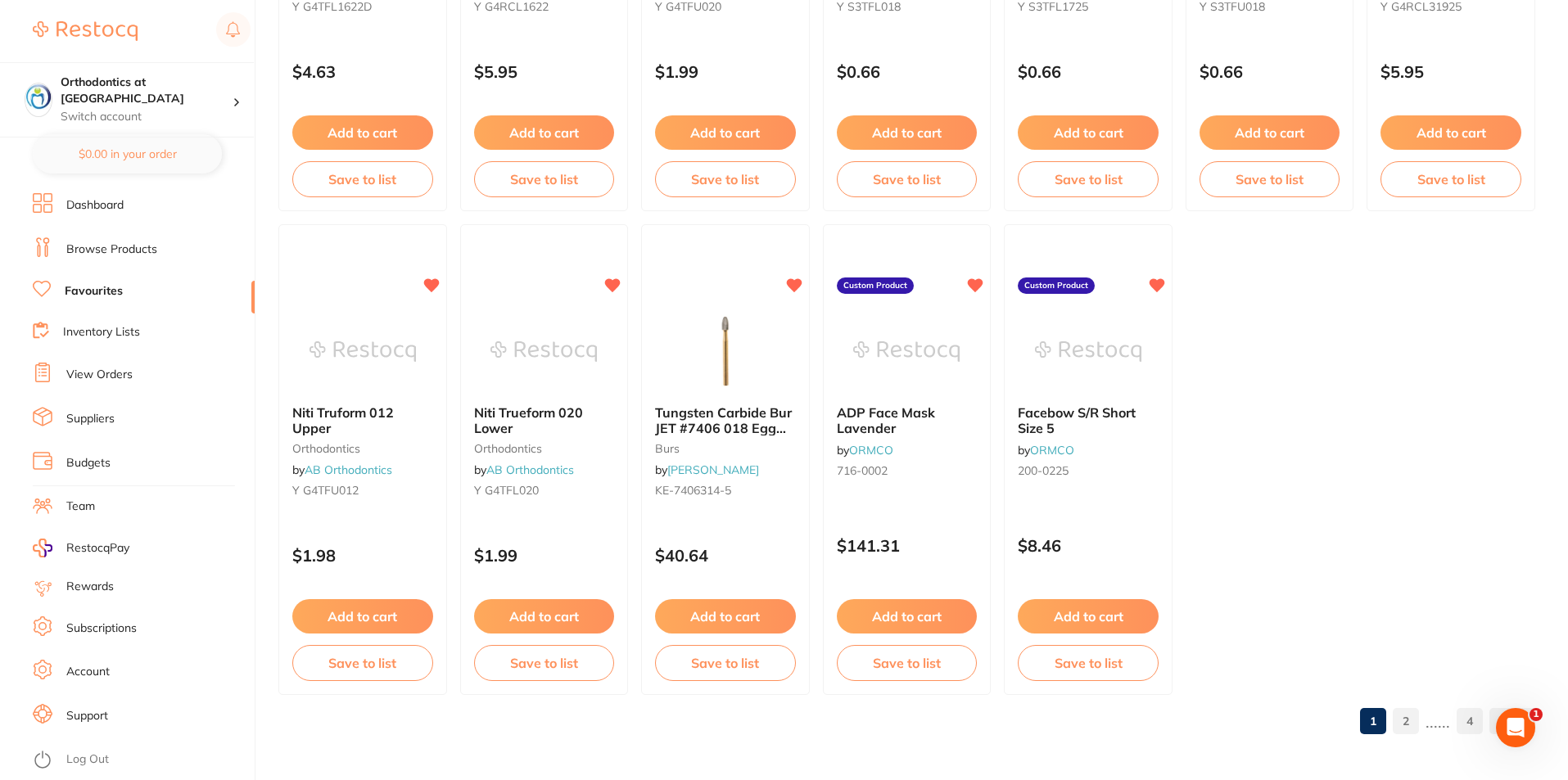
click at [105, 243] on link "Browse Products" at bounding box center [112, 249] width 91 height 16
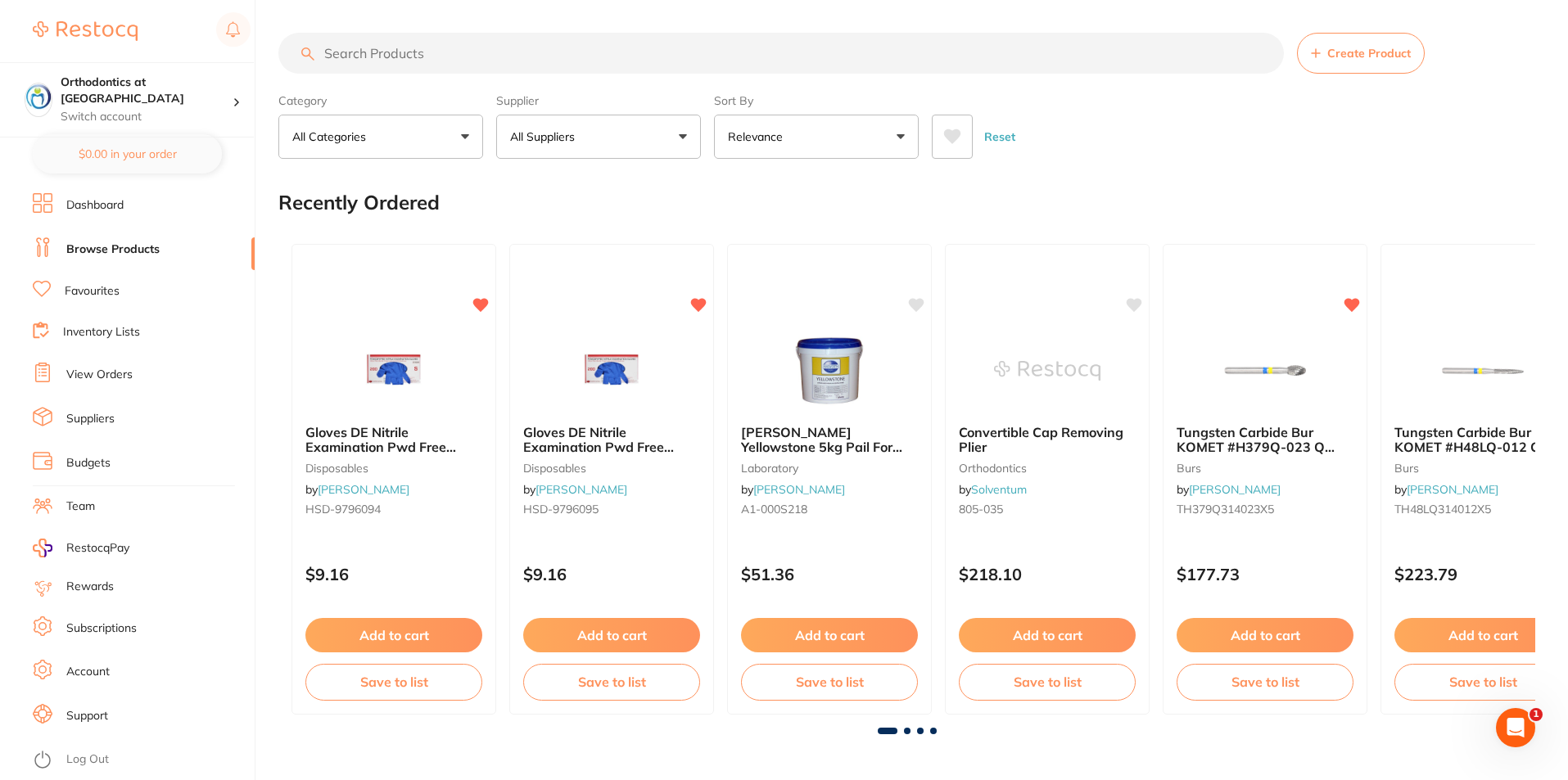
click at [113, 359] on ul "Dashboard Browse Products Favourites Inventory Lists View Orders Suppliers Budg…" at bounding box center [144, 486] width 222 height 587
click at [113, 368] on link "View Orders" at bounding box center [99, 374] width 66 height 16
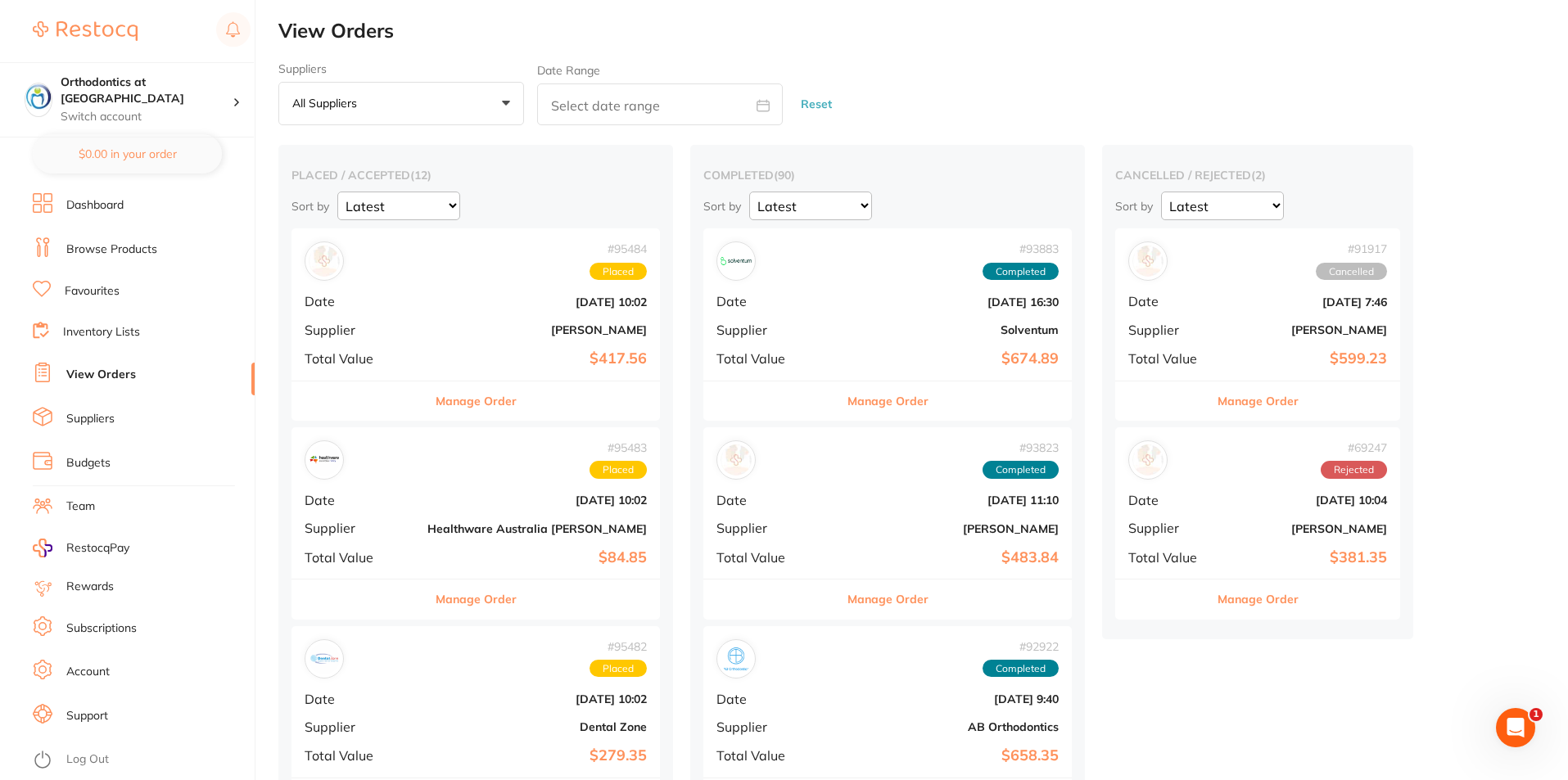
click at [102, 294] on link "Favourites" at bounding box center [91, 291] width 55 height 16
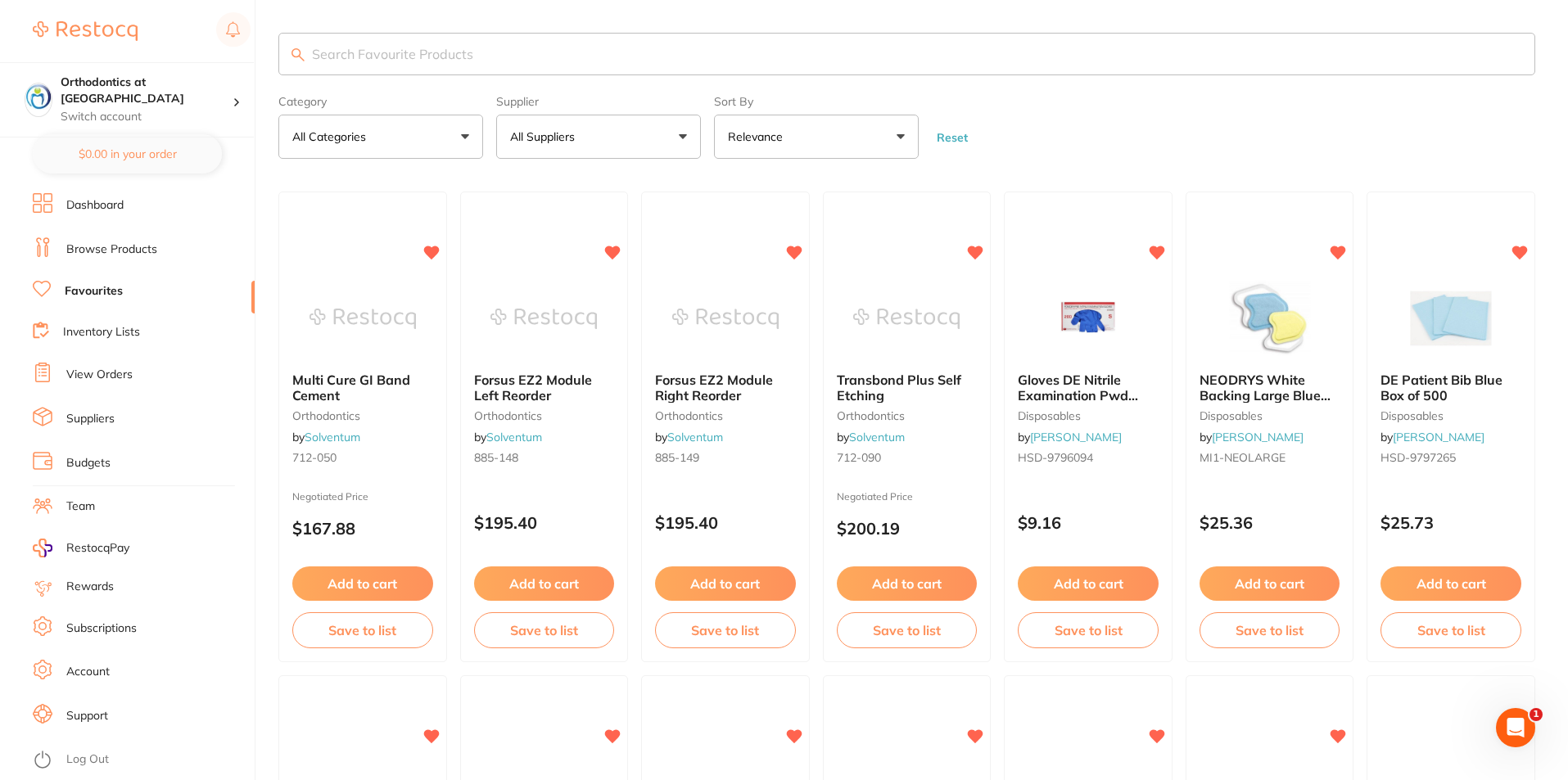
click at [538, 71] on input "search" at bounding box center [906, 55] width 1257 height 43
click at [538, 63] on input "search" at bounding box center [906, 55] width 1257 height 43
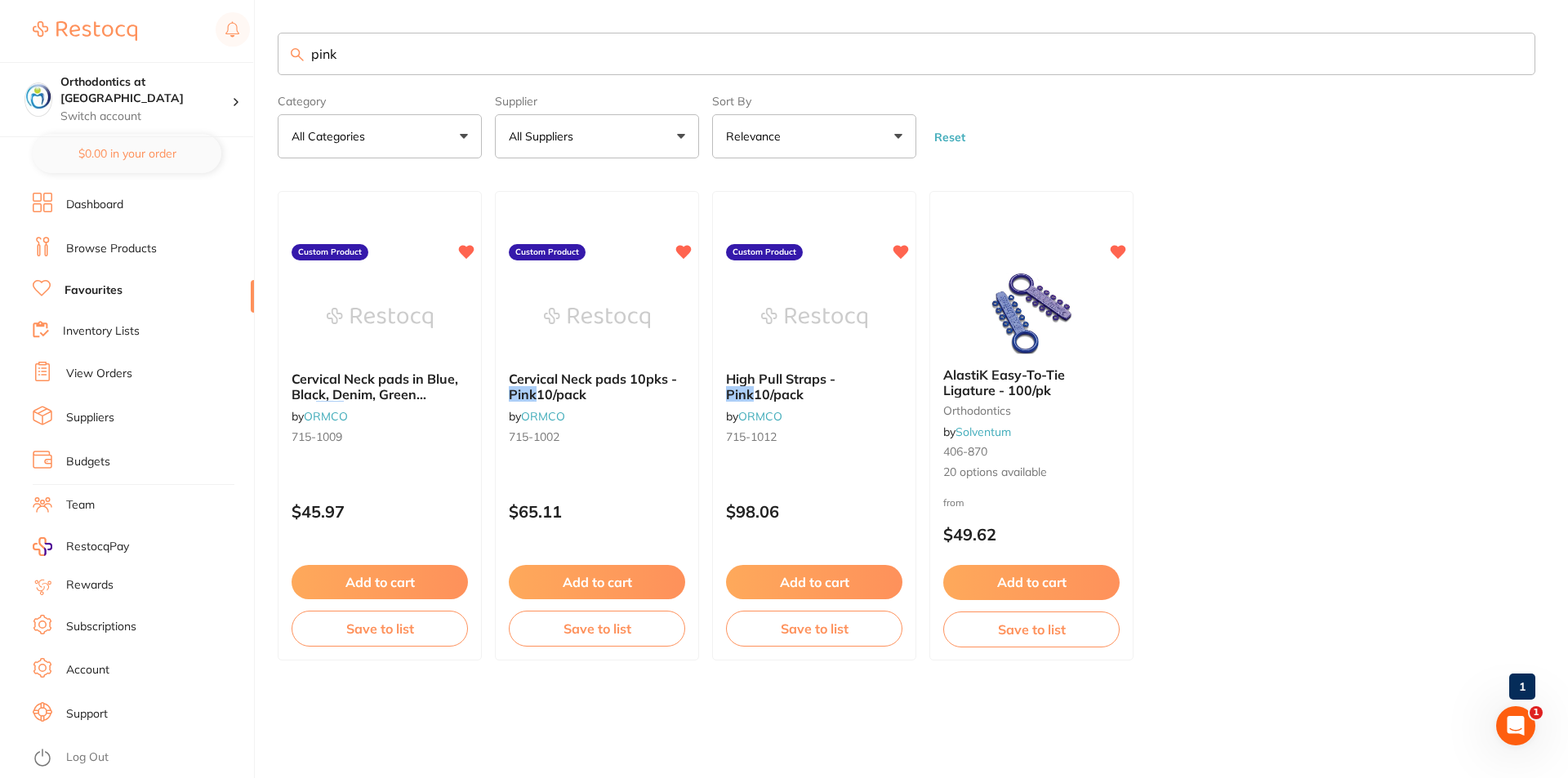
type input "pink"
click at [1364, 51] on input "pink" at bounding box center [906, 54] width 1258 height 43
click at [81, 258] on li "Browse Products" at bounding box center [144, 249] width 221 height 24
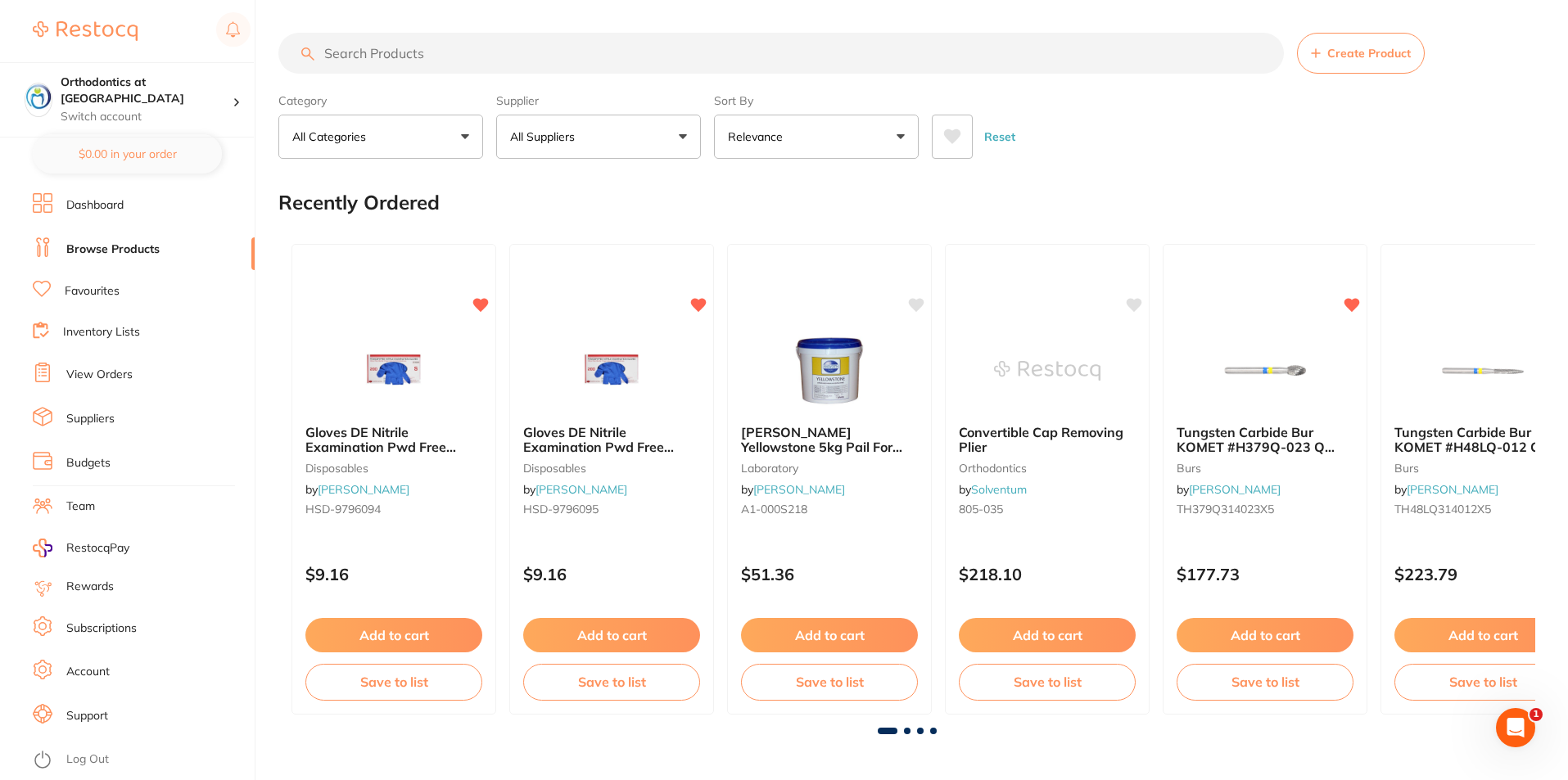
click at [391, 71] on input "search" at bounding box center [780, 54] width 1006 height 41
click at [392, 41] on input "search" at bounding box center [780, 54] width 1006 height 41
type input "pink"
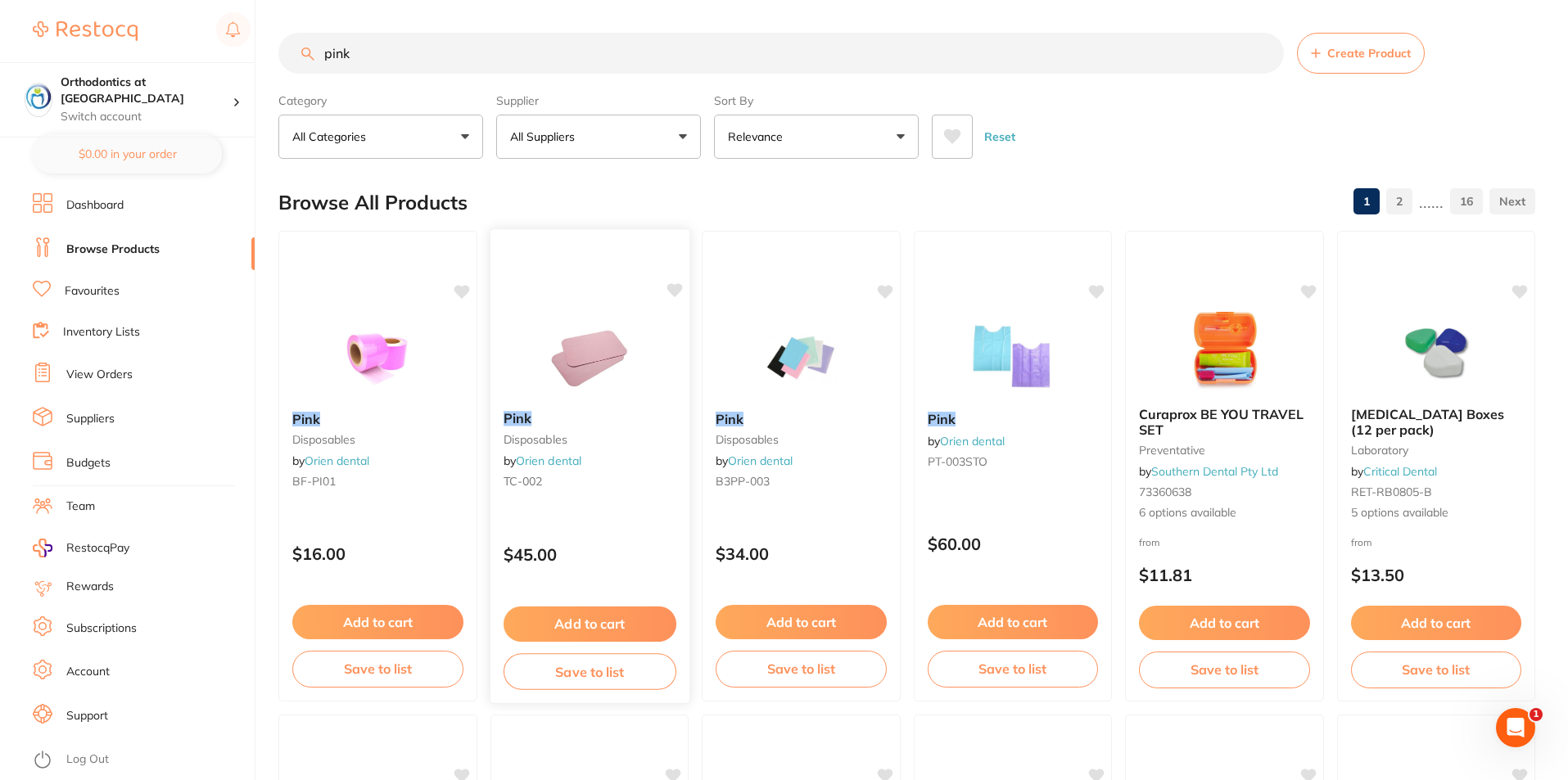
click at [569, 323] on img at bounding box center [589, 356] width 107 height 83
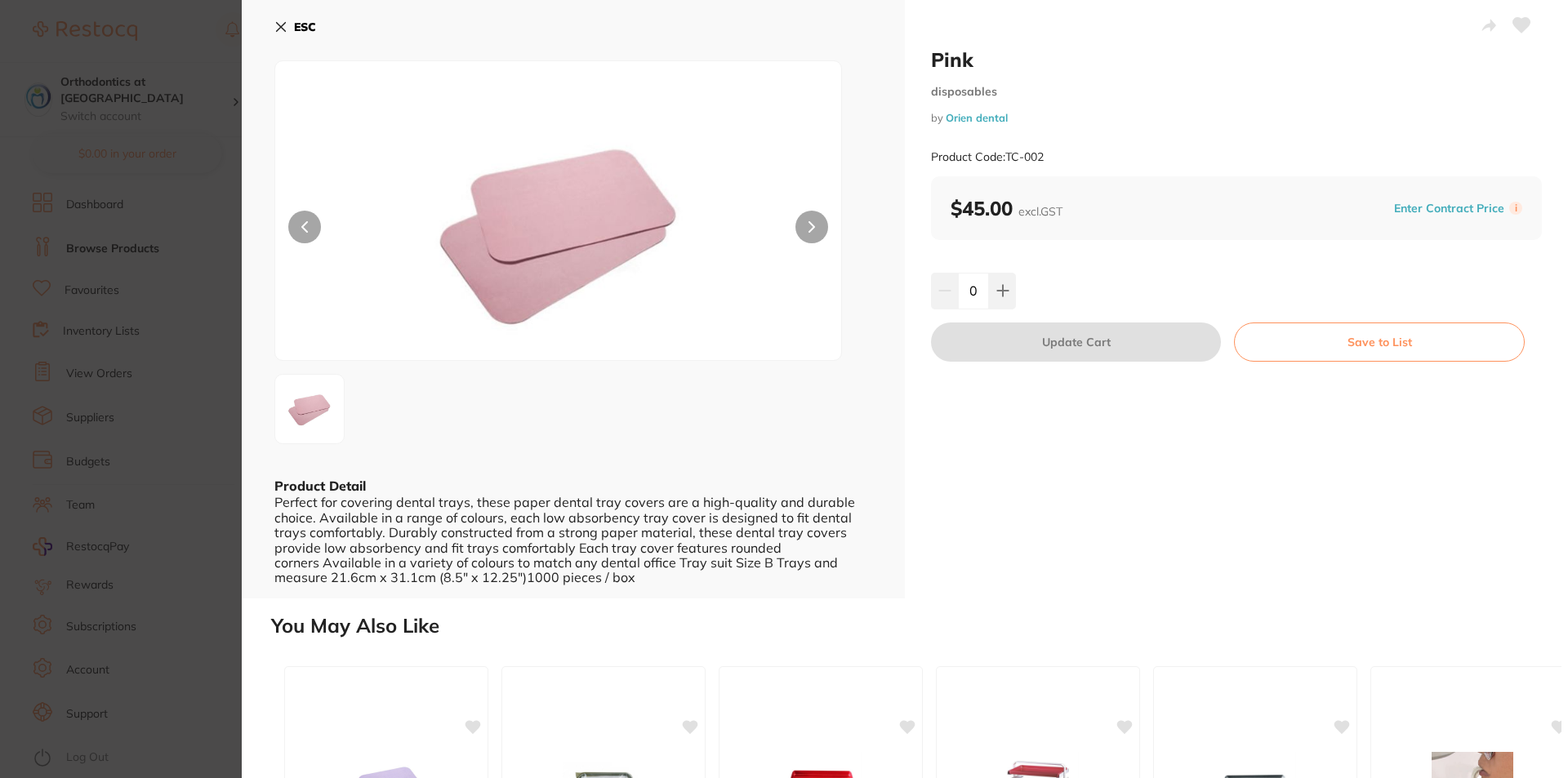
click at [291, 19] on button "ESC" at bounding box center [295, 27] width 42 height 28
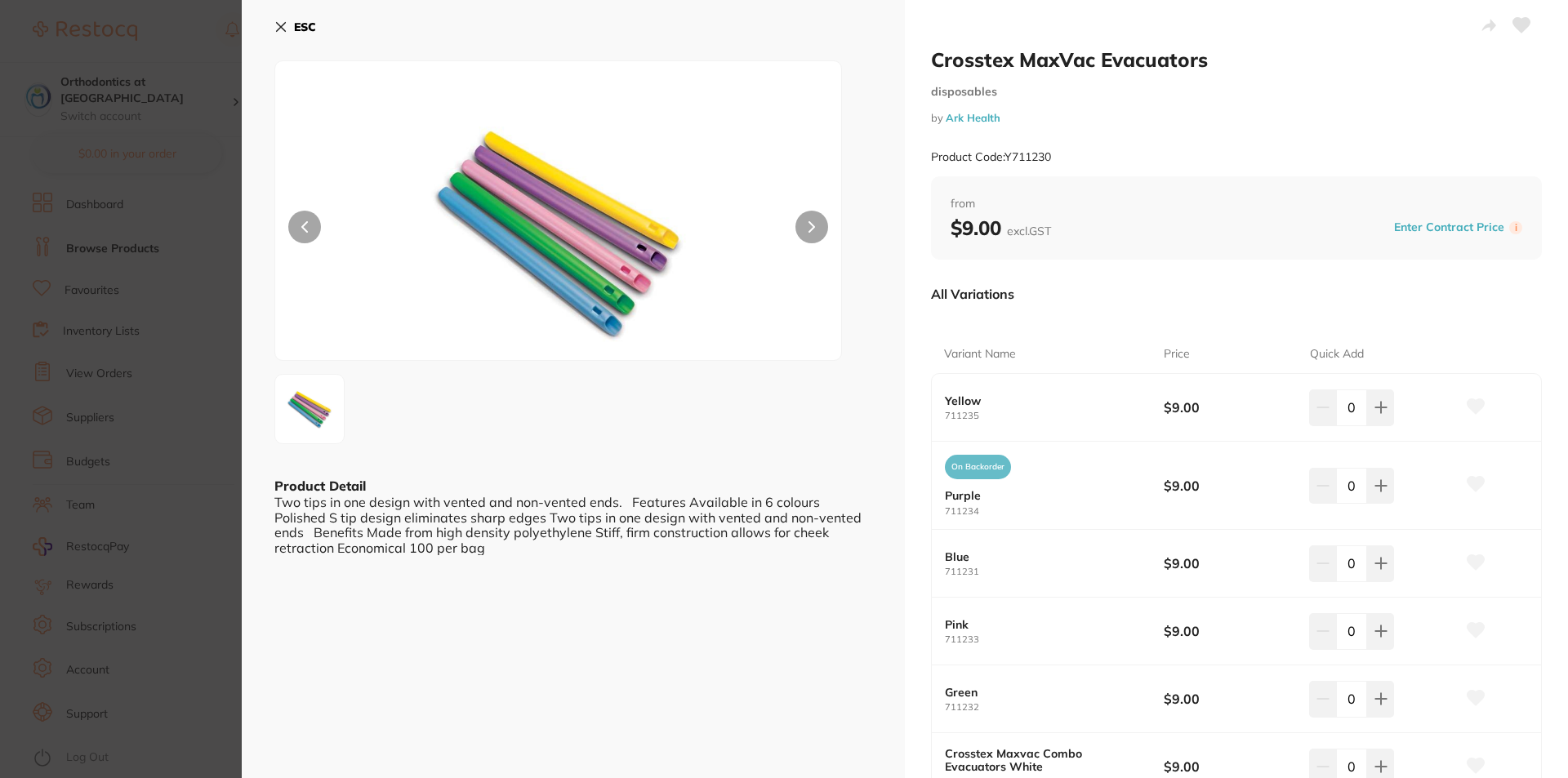
click at [290, 28] on button "ESC" at bounding box center [295, 27] width 42 height 28
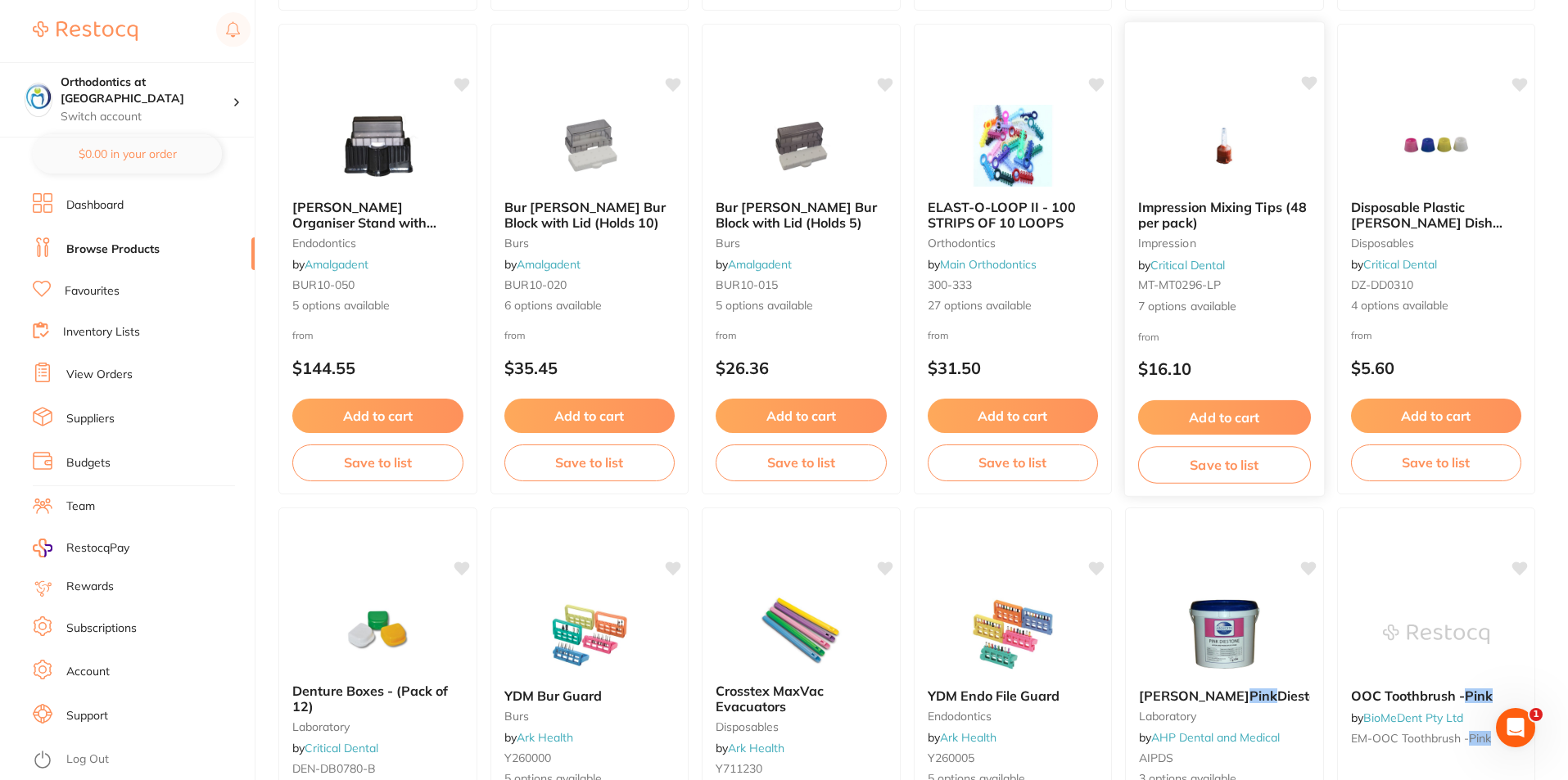
scroll to position [684, 0]
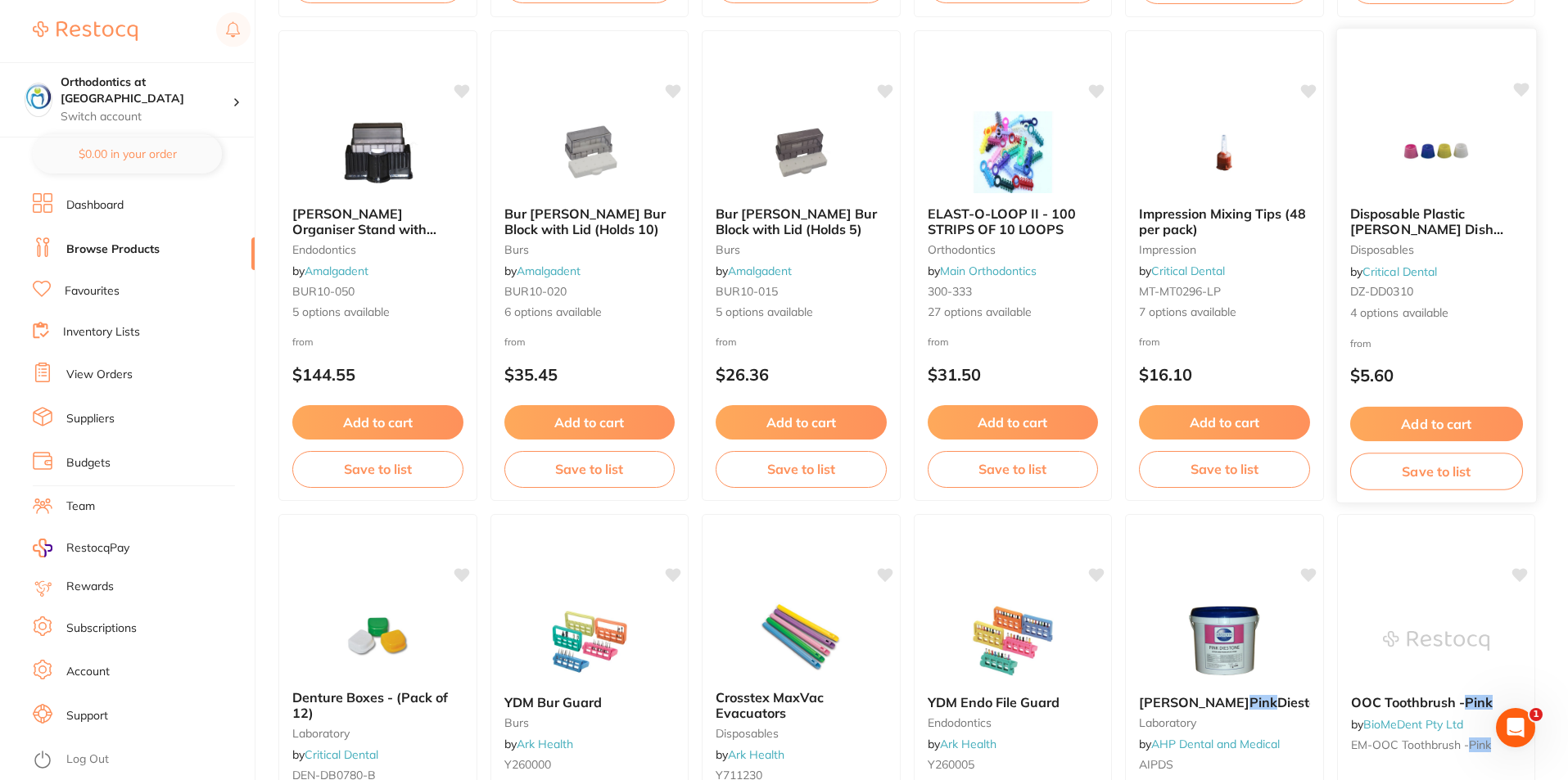
click at [1444, 164] on img at bounding box center [1436, 152] width 107 height 83
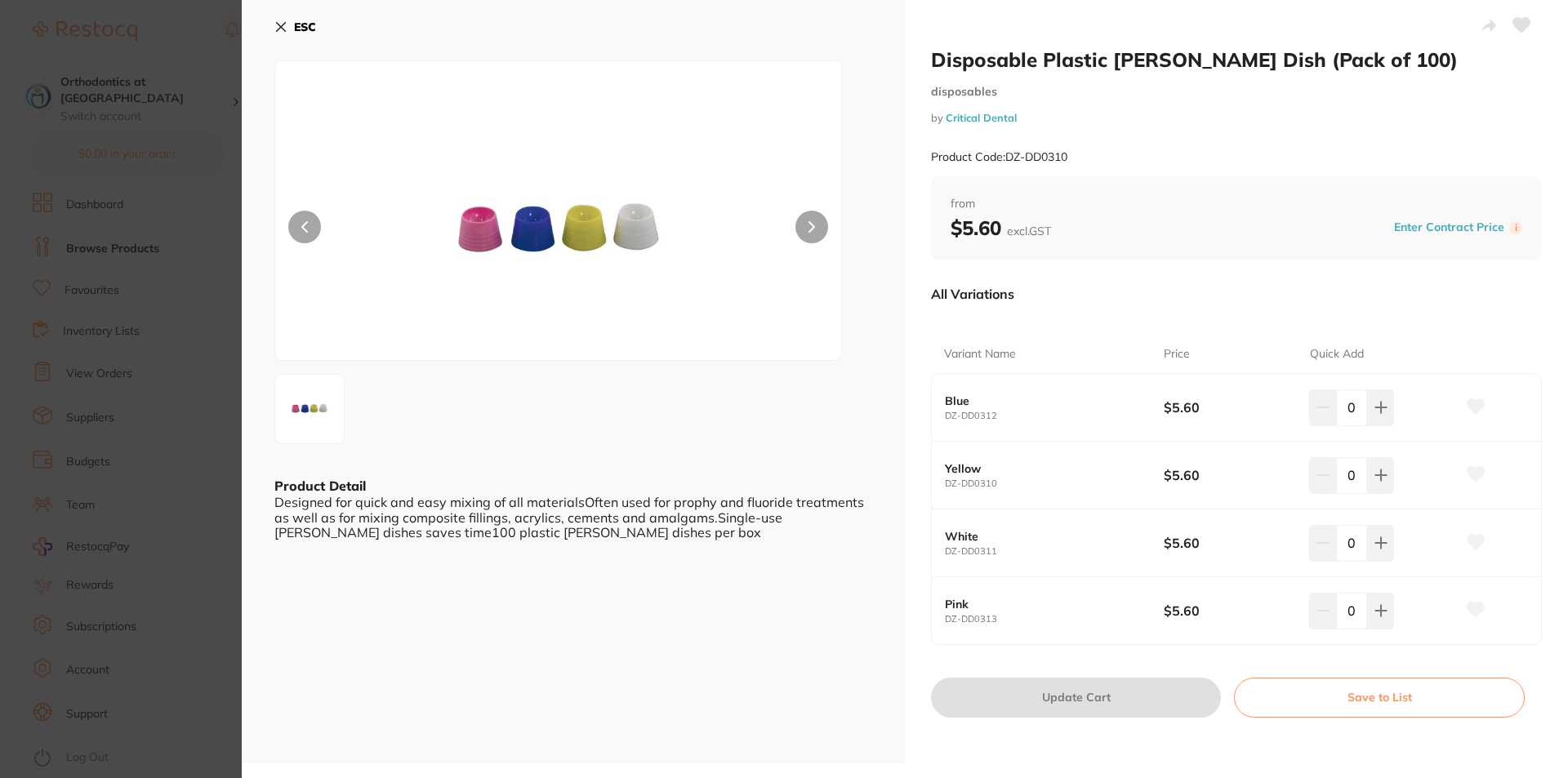
click at [276, 26] on icon at bounding box center [281, 27] width 13 height 13
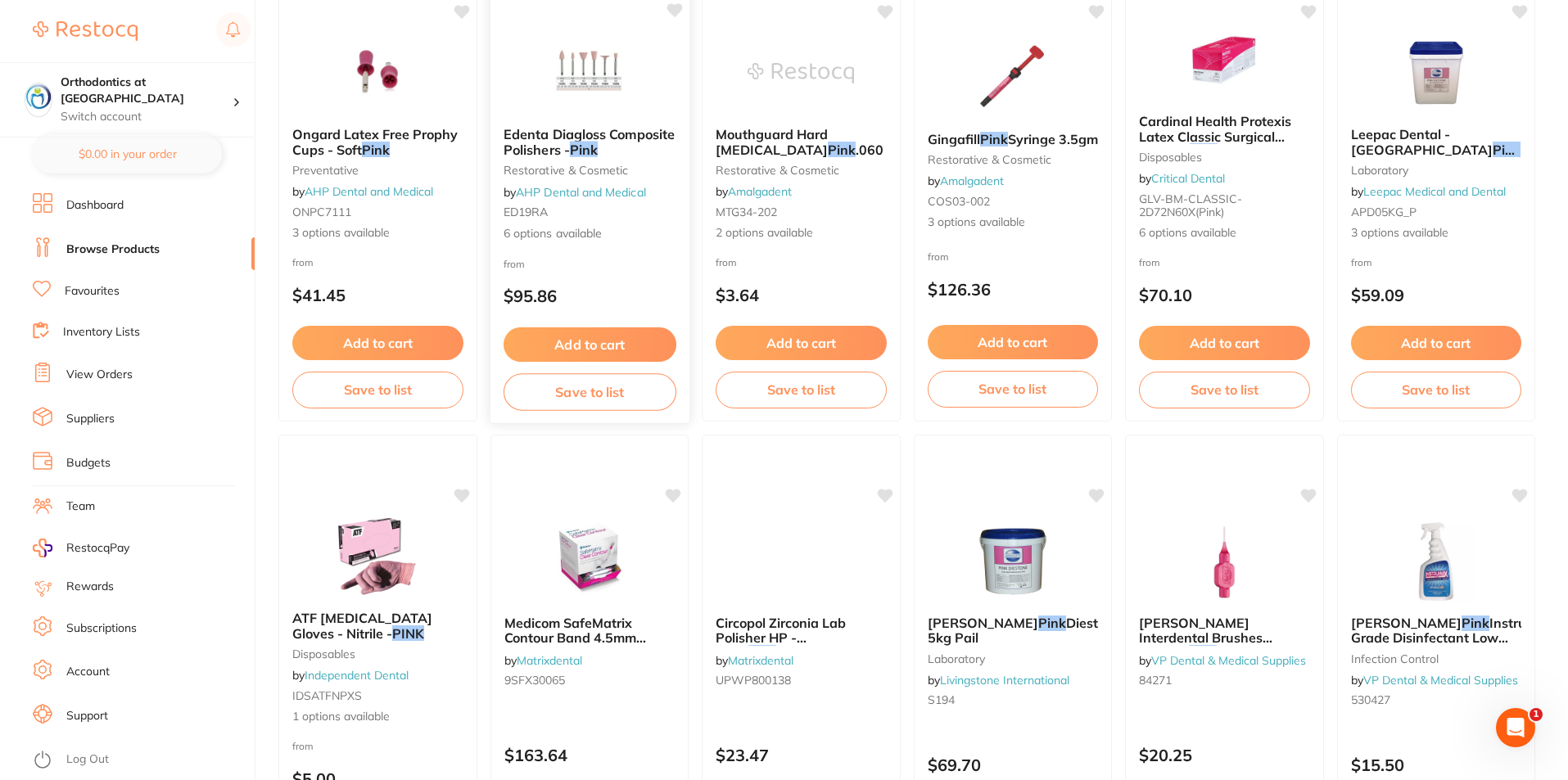
scroll to position [1993, 0]
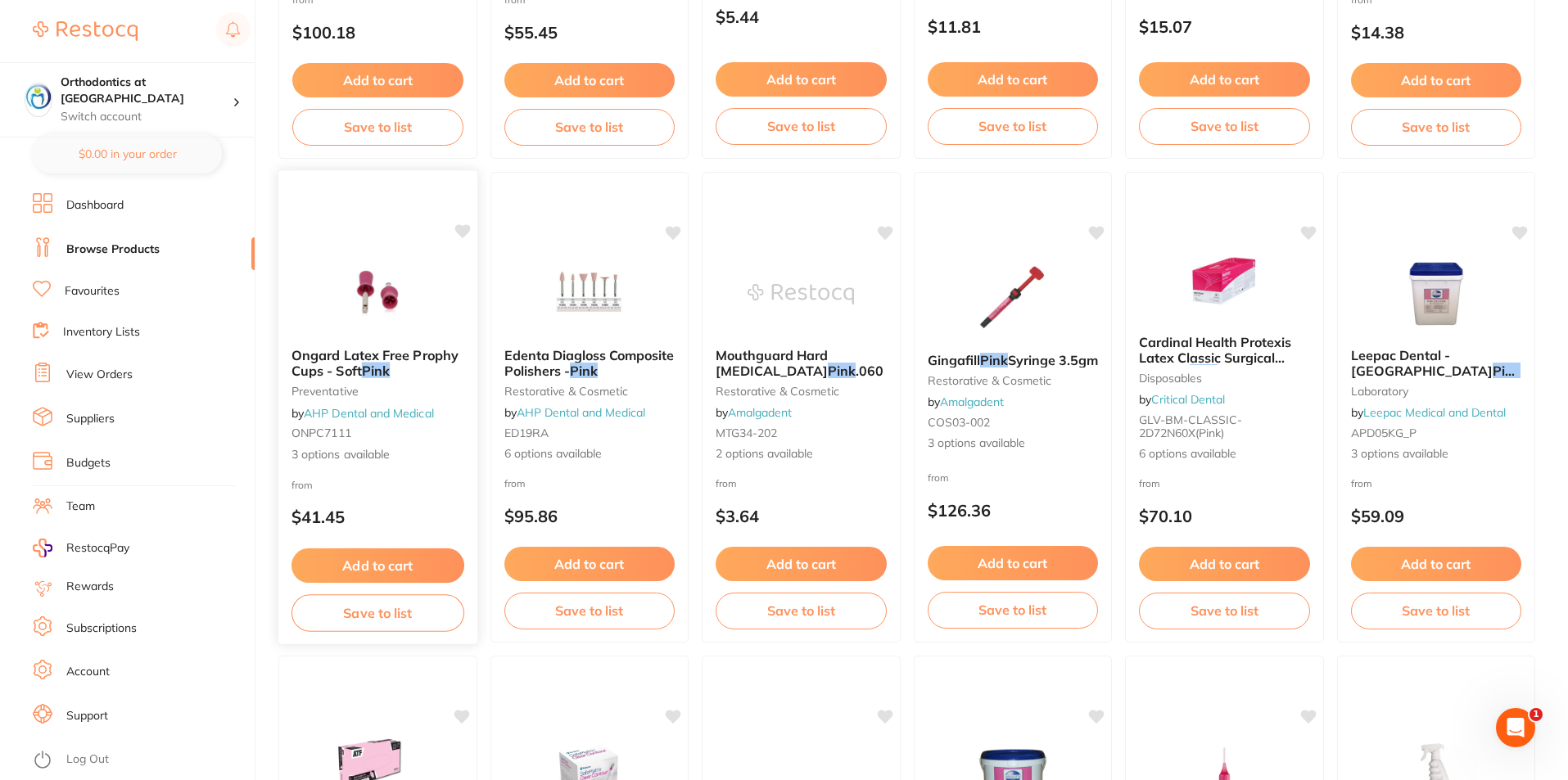
click at [456, 230] on icon at bounding box center [461, 231] width 15 height 14
click at [425, 239] on div "Ongard Latex Free Prophy Cups - Soft Pink preventative by AHP Dental and Medica…" at bounding box center [378, 407] width 200 height 475
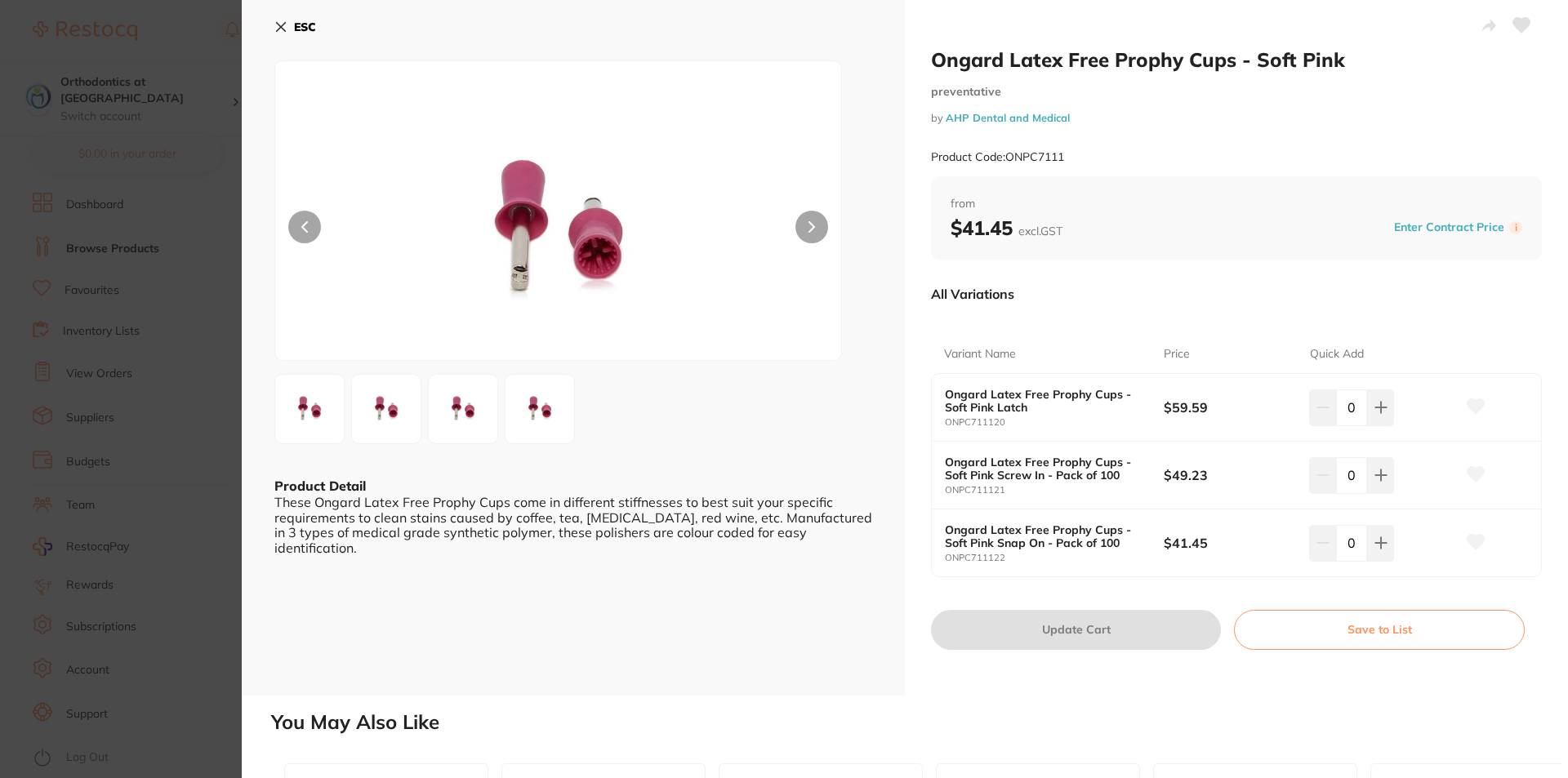
click at [802, 222] on button at bounding box center [811, 226] width 33 height 33
click at [814, 225] on button at bounding box center [811, 226] width 33 height 33
click at [286, 22] on icon at bounding box center [281, 27] width 13 height 13
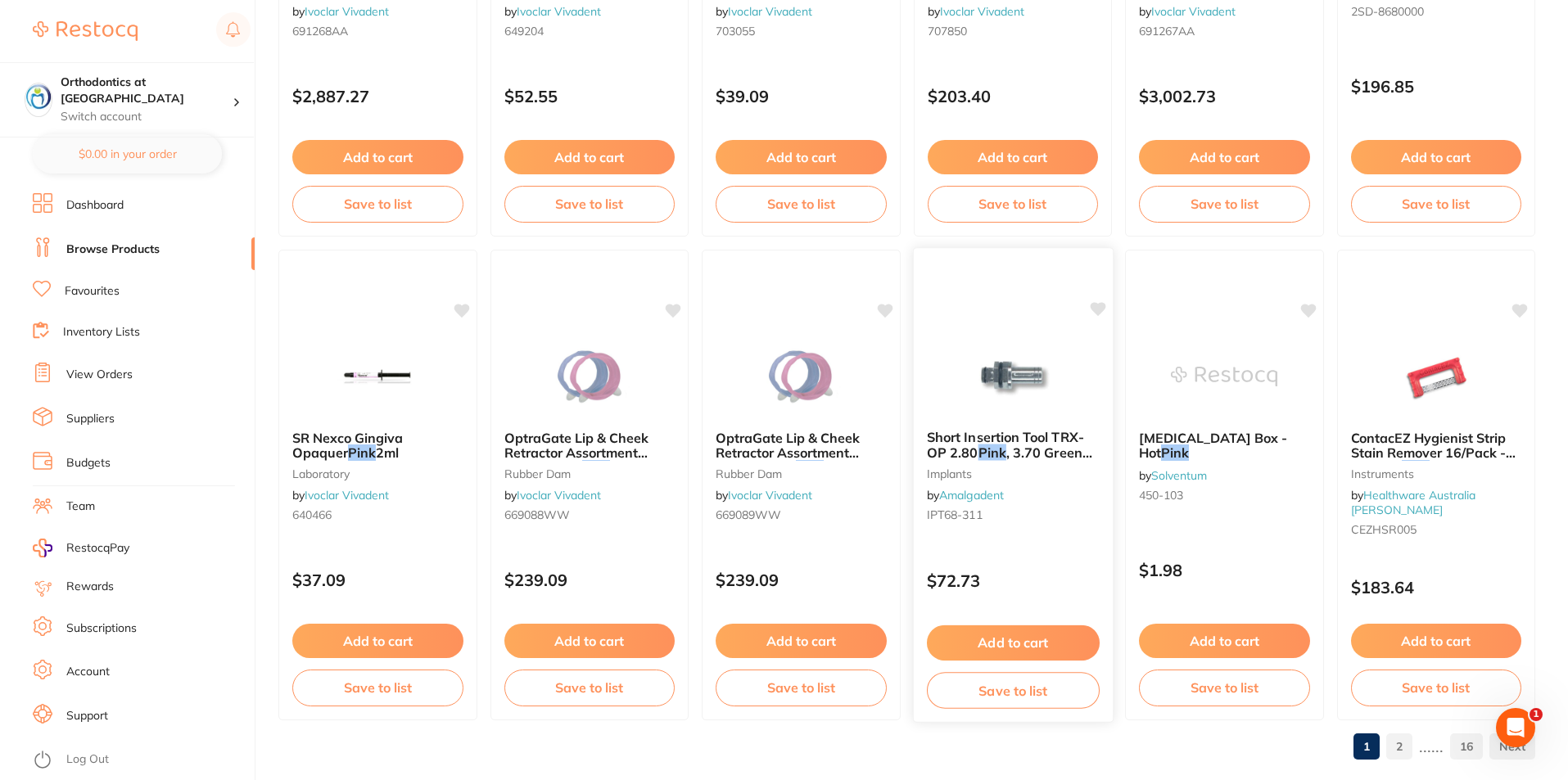
scroll to position [3876, 0]
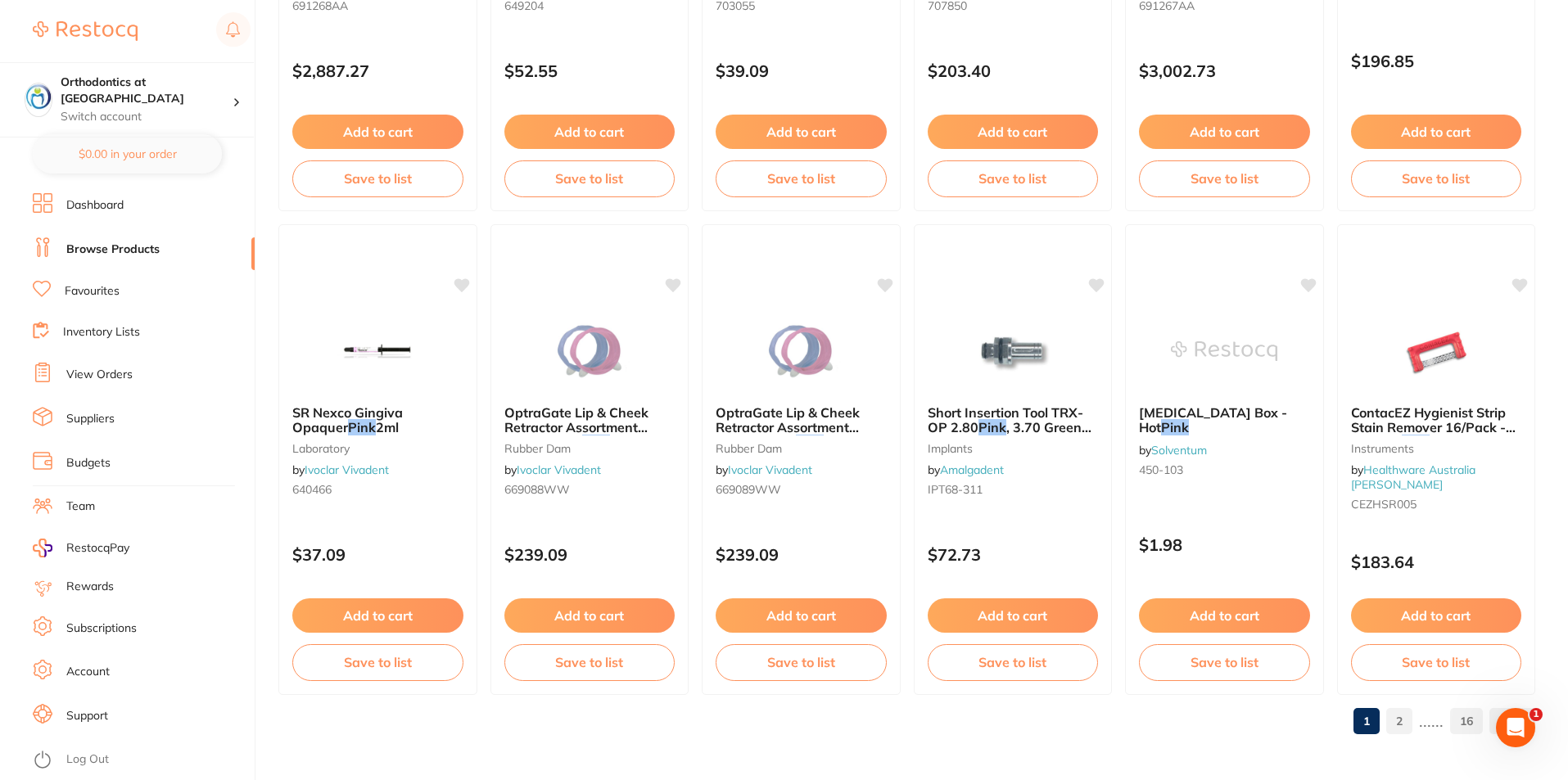
click at [1410, 722] on link "2" at bounding box center [1399, 721] width 26 height 33
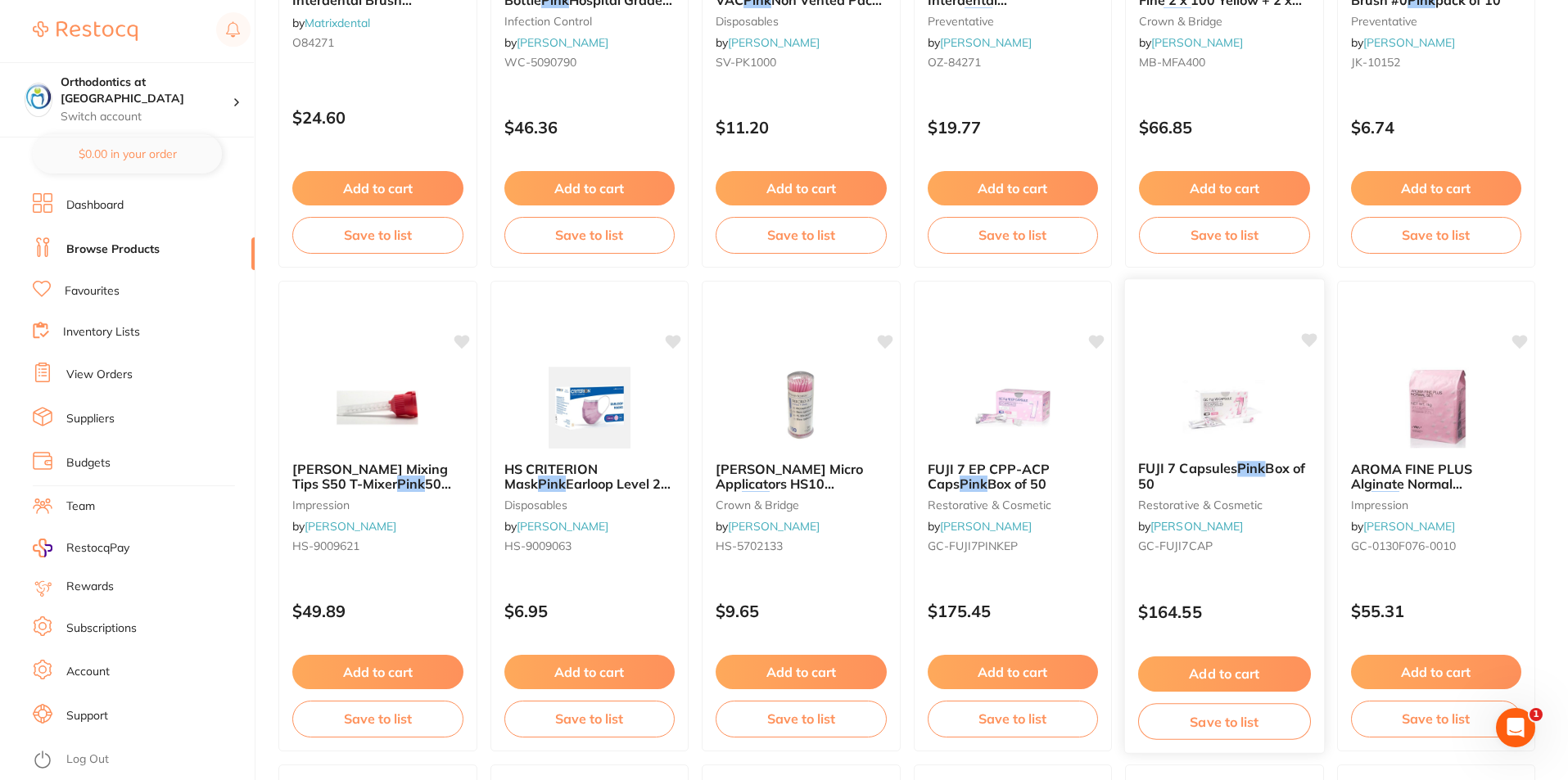
scroll to position [2374, 0]
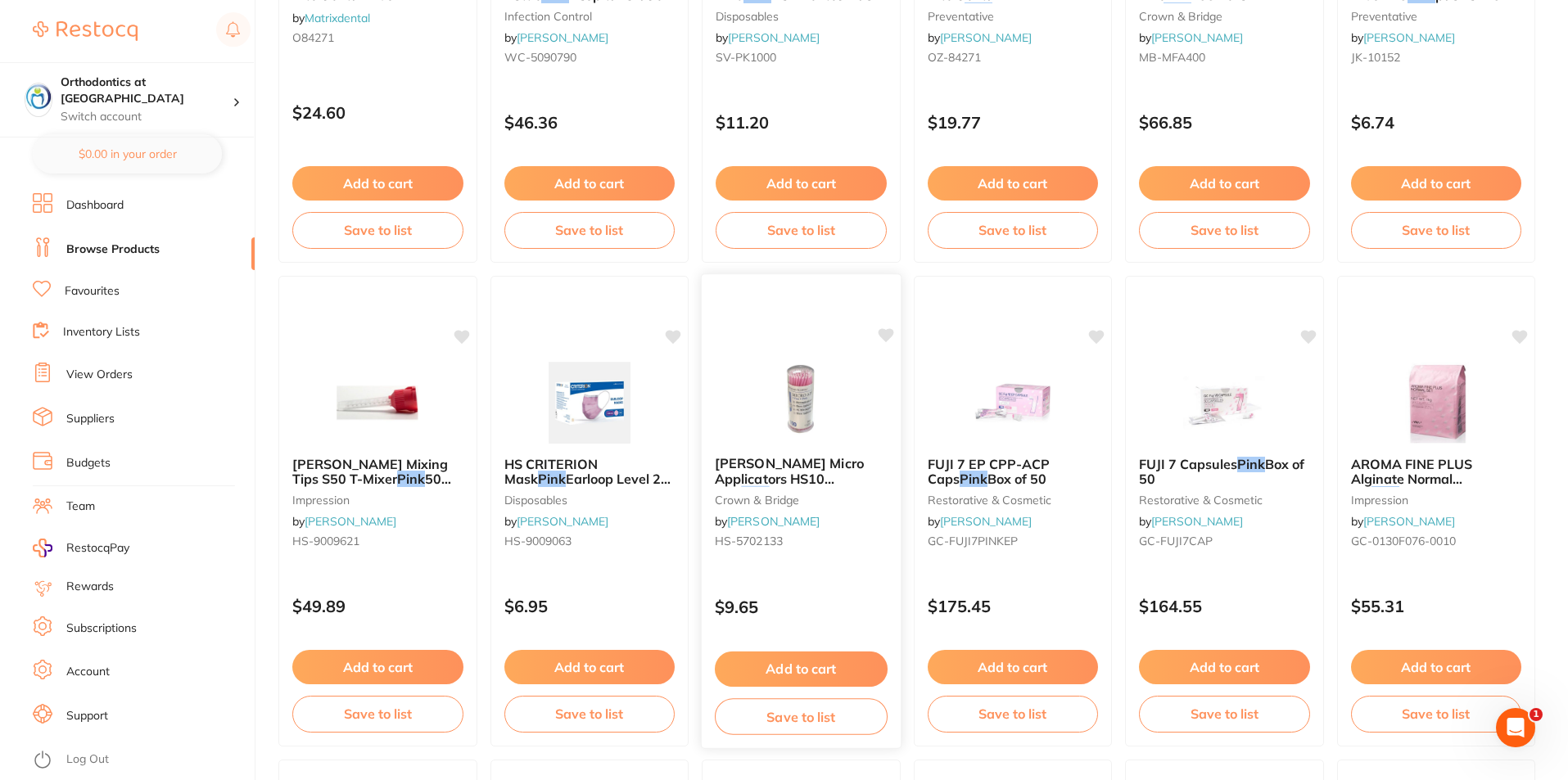
click at [800, 436] on img at bounding box center [801, 401] width 107 height 83
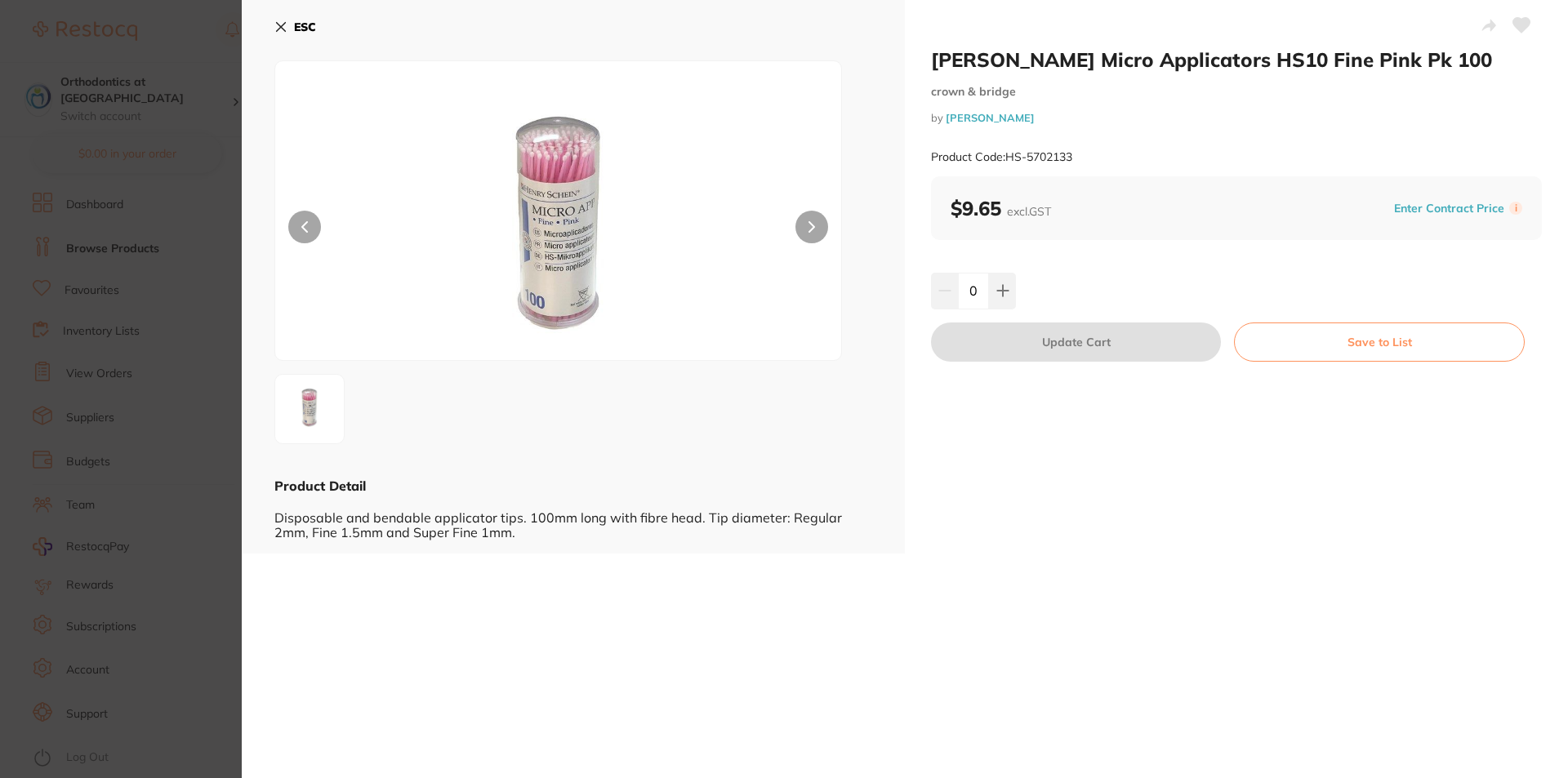
click at [271, 29] on div "ESC Product Detail Disposable and bendable applicator tips. 100mm long with fib…" at bounding box center [573, 276] width 663 height 553
click at [287, 26] on button "ESC" at bounding box center [295, 27] width 42 height 28
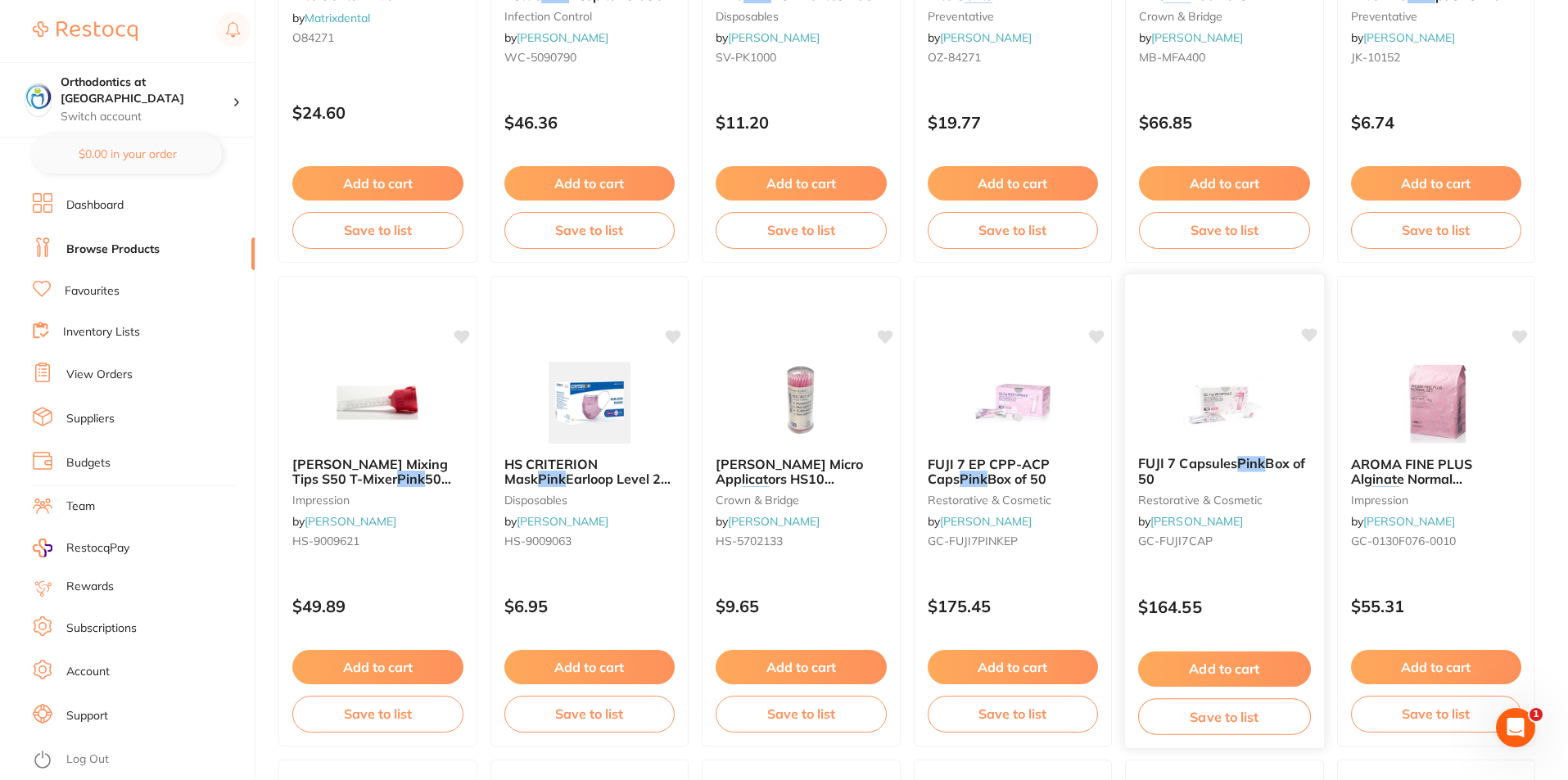
click at [1253, 402] on img at bounding box center [1225, 401] width 107 height 83
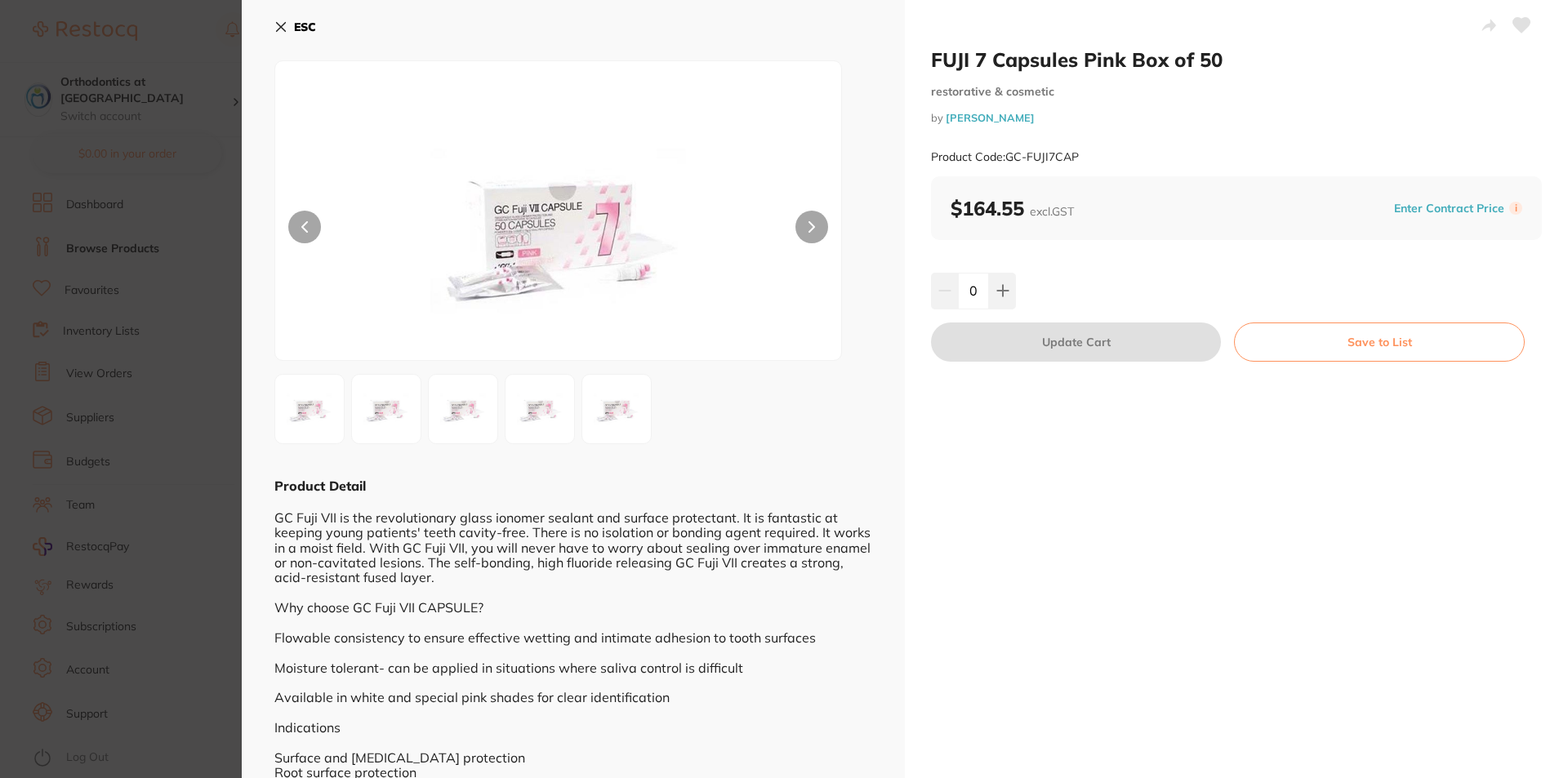
click at [276, 29] on icon at bounding box center [281, 27] width 13 height 13
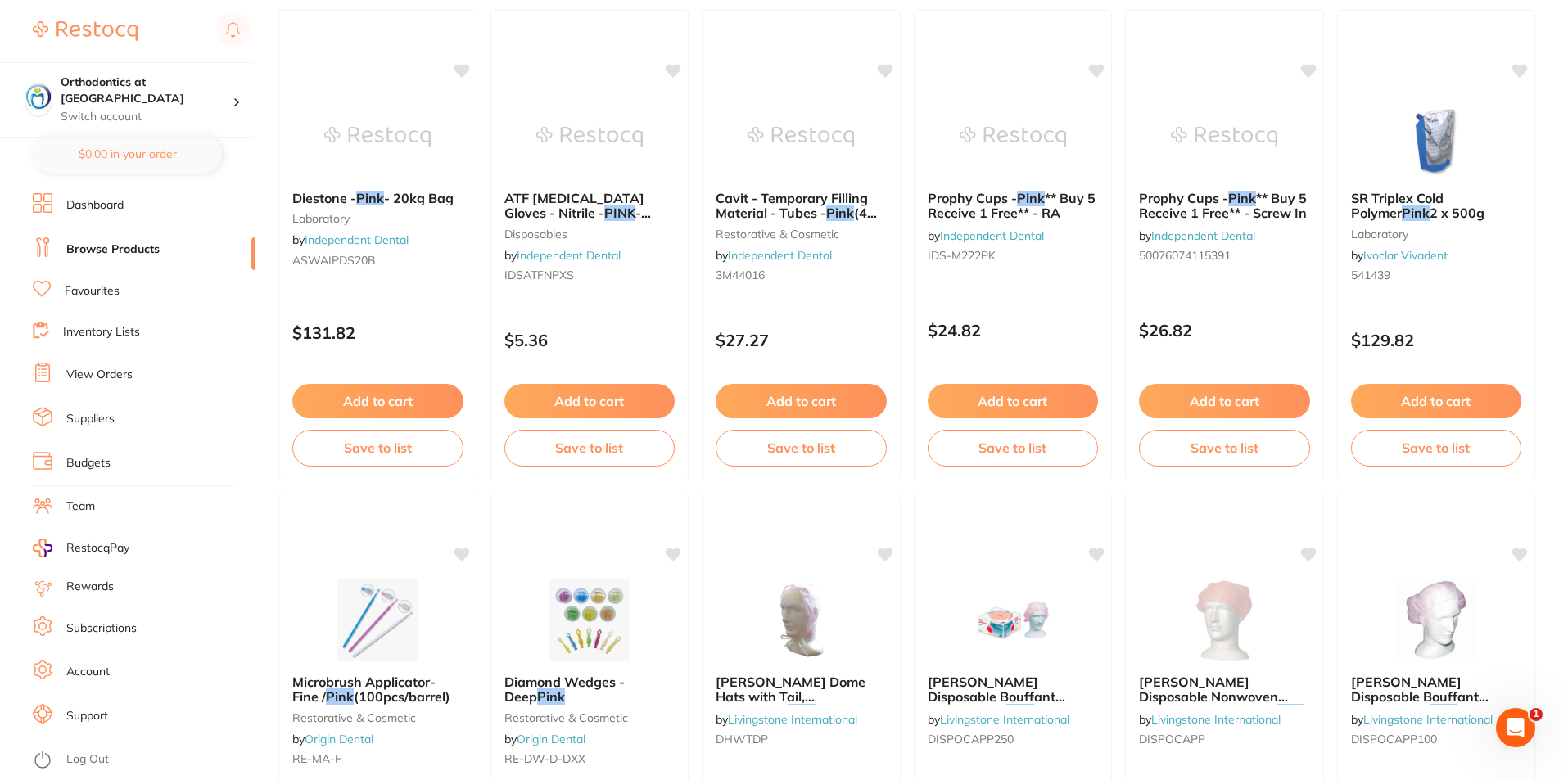
scroll to position [3765, 0]
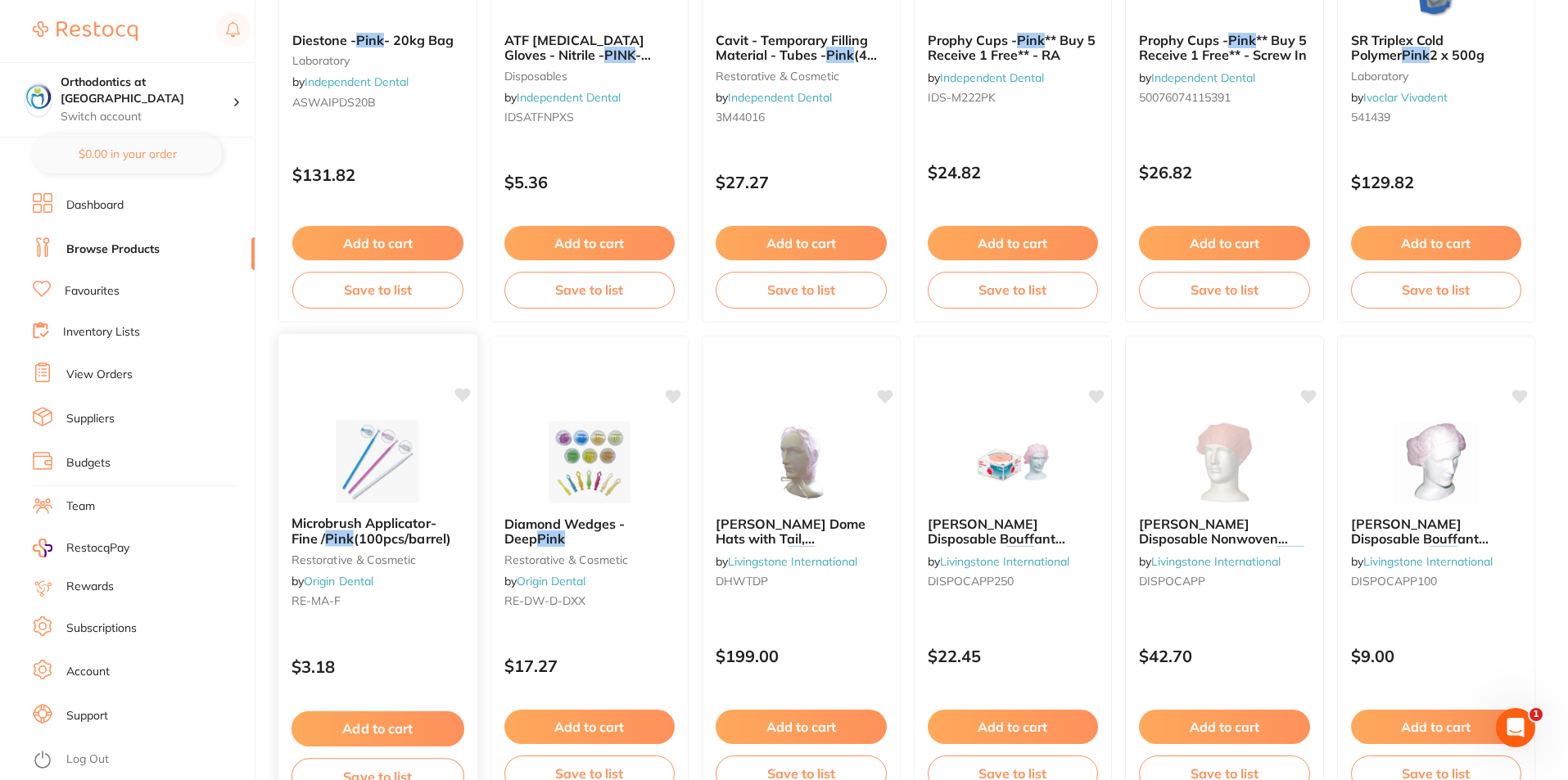
click at [389, 426] on img at bounding box center [378, 461] width 107 height 83
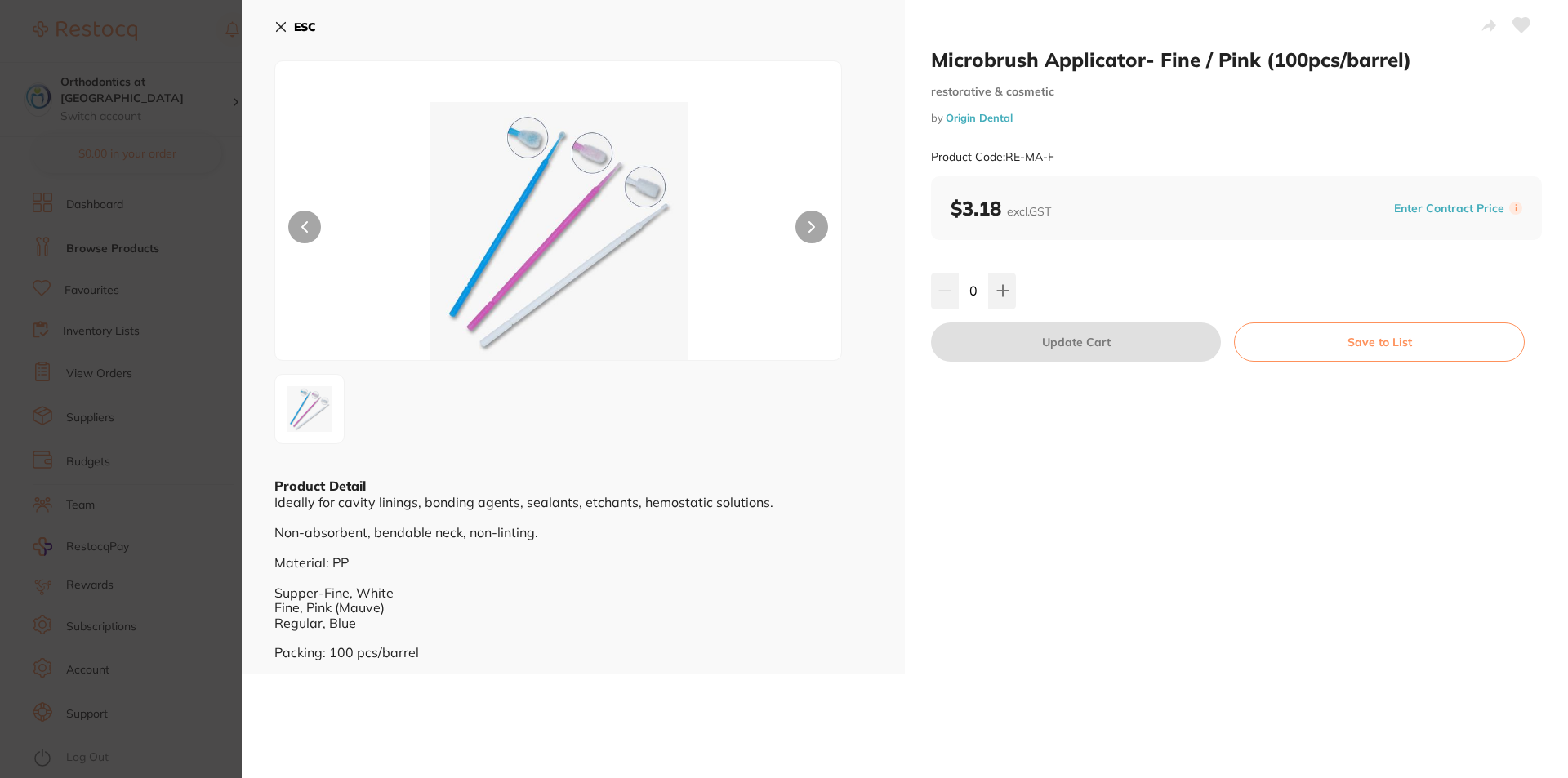
click at [290, 31] on button "ESC" at bounding box center [295, 27] width 42 height 28
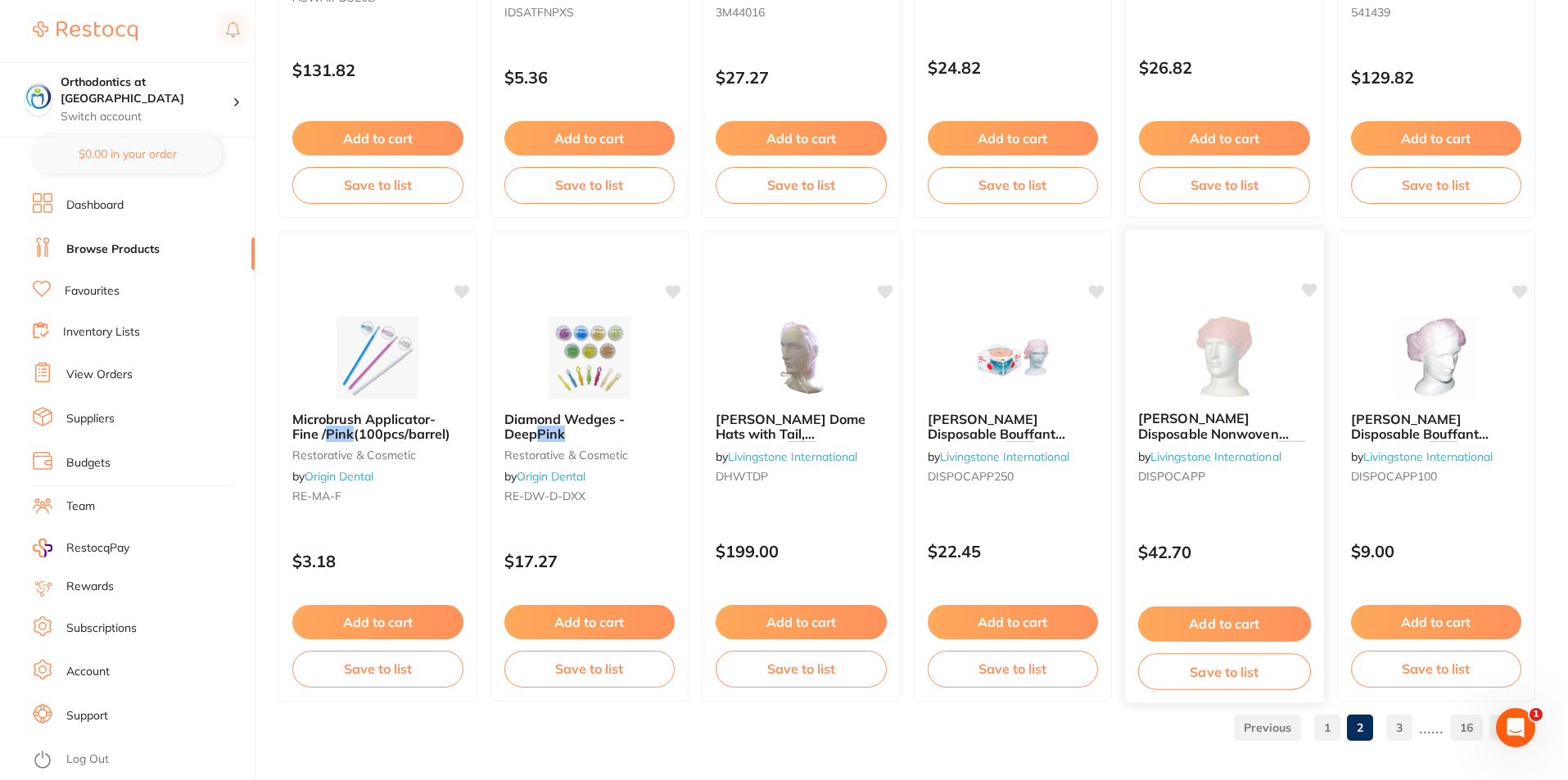
scroll to position [3876, 0]
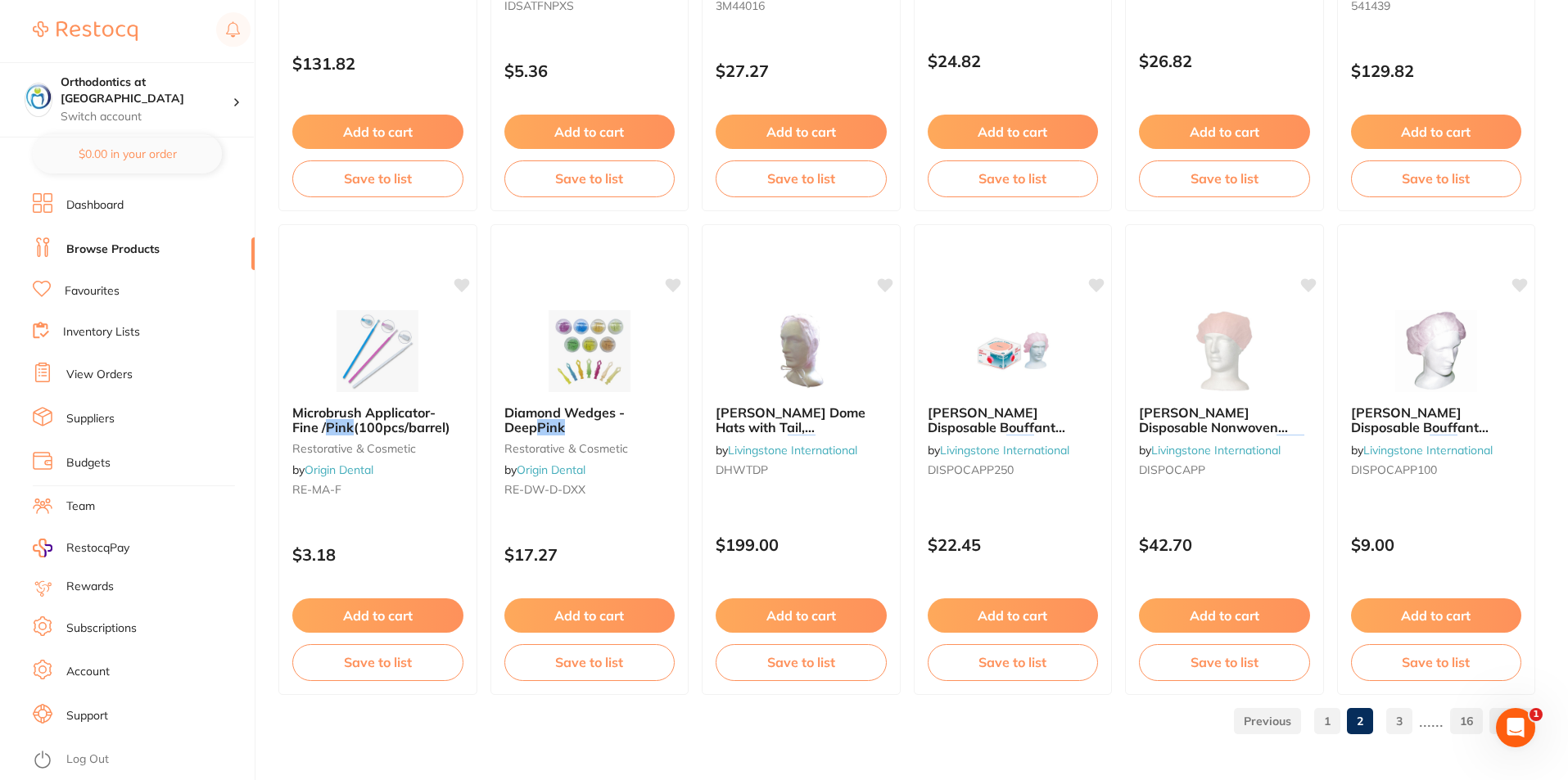
click at [1406, 719] on link "3" at bounding box center [1399, 721] width 26 height 33
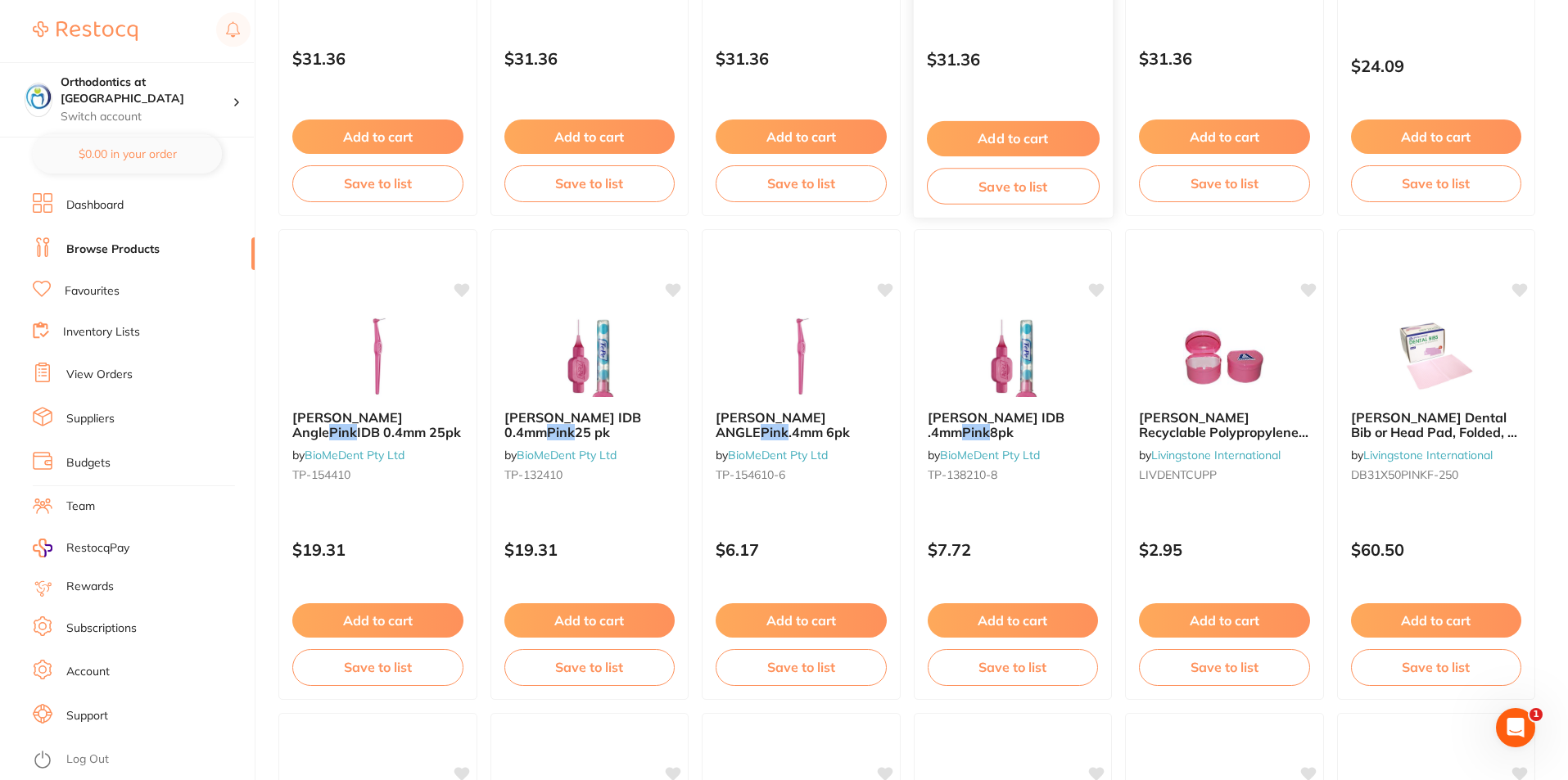
scroll to position [982, 0]
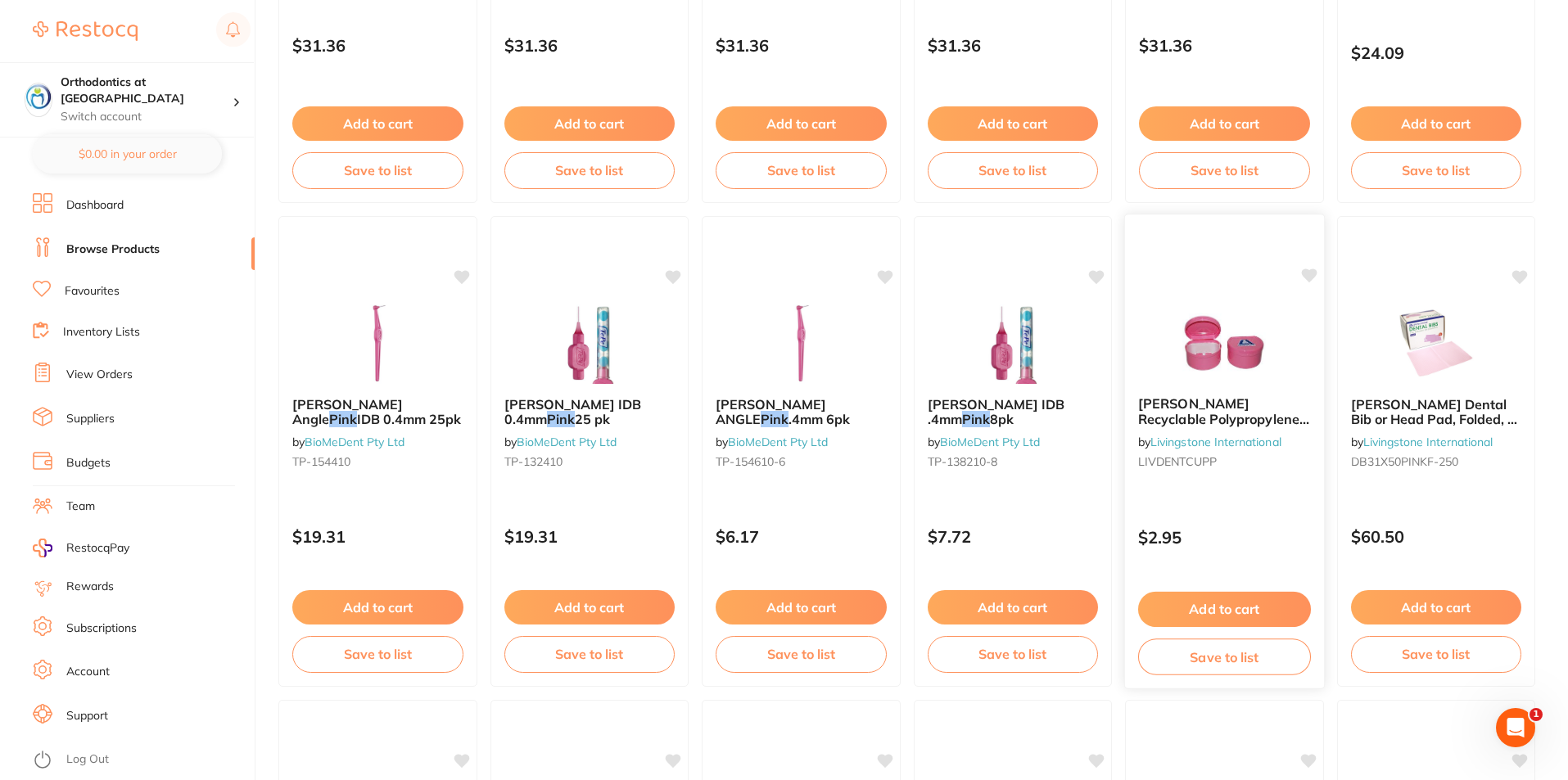
click at [1186, 340] on img at bounding box center [1225, 341] width 107 height 83
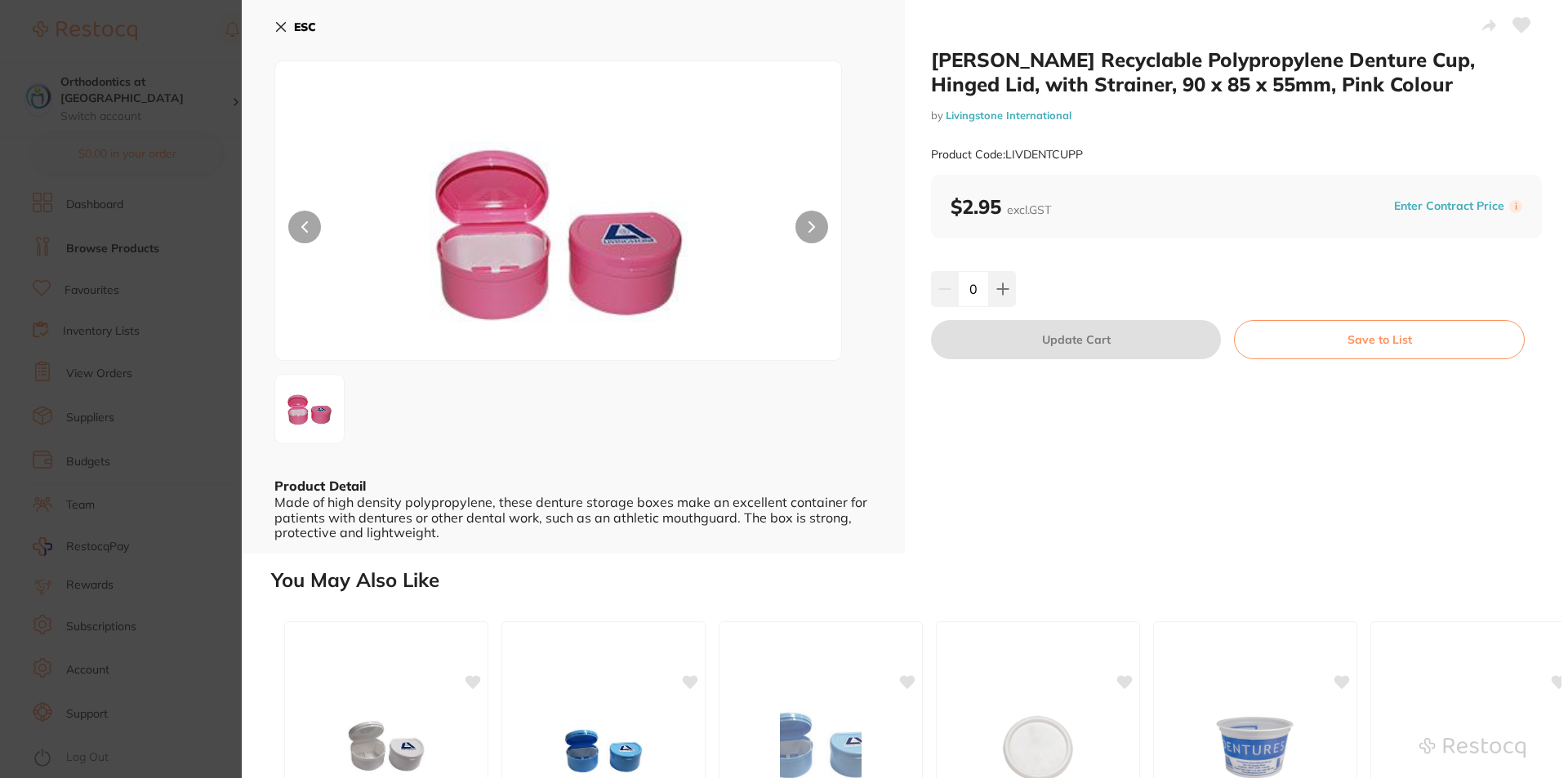
click at [284, 20] on icon at bounding box center [281, 27] width 13 height 13
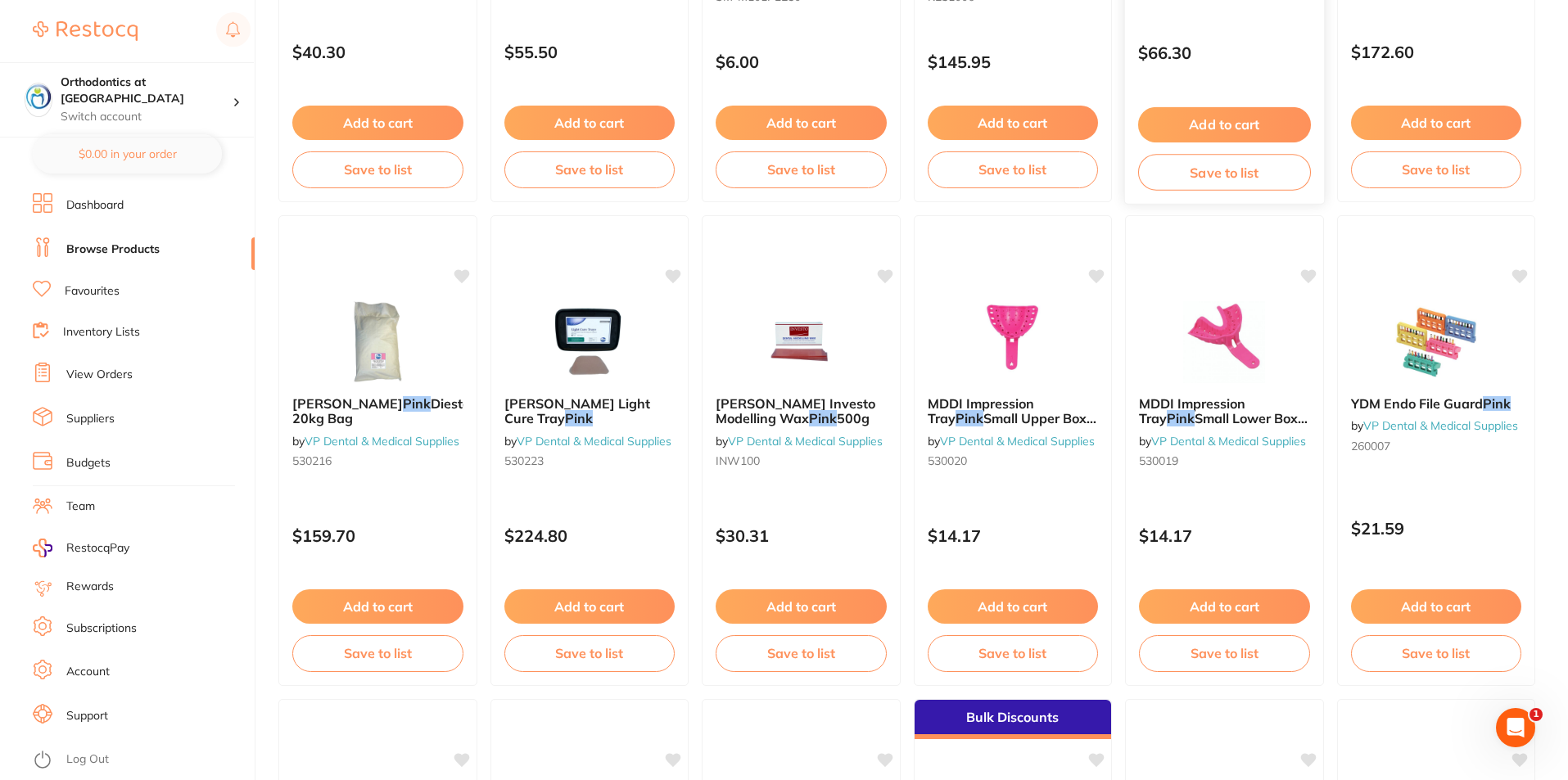
scroll to position [1965, 0]
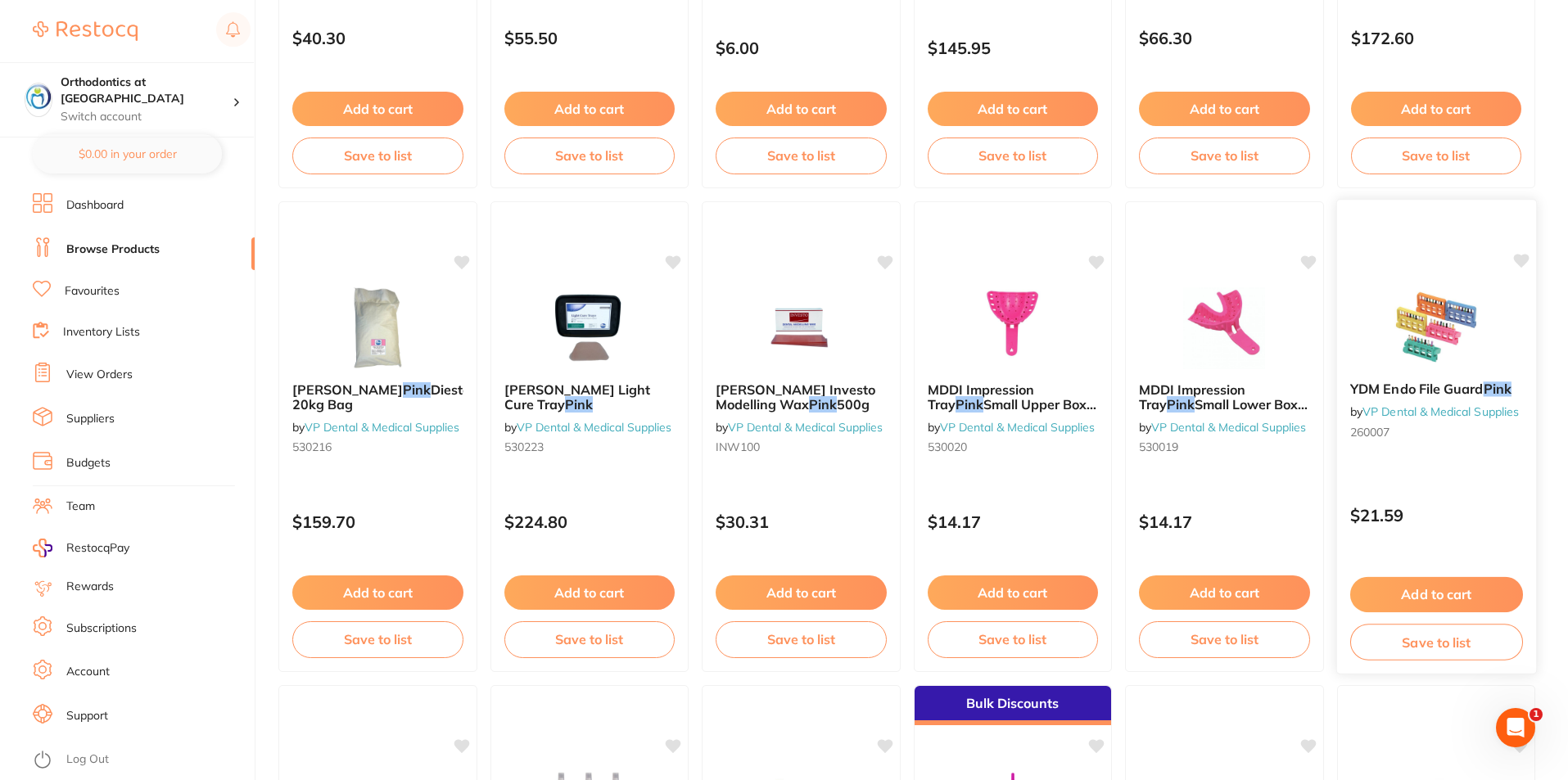
click at [1376, 348] on div at bounding box center [1436, 327] width 199 height 83
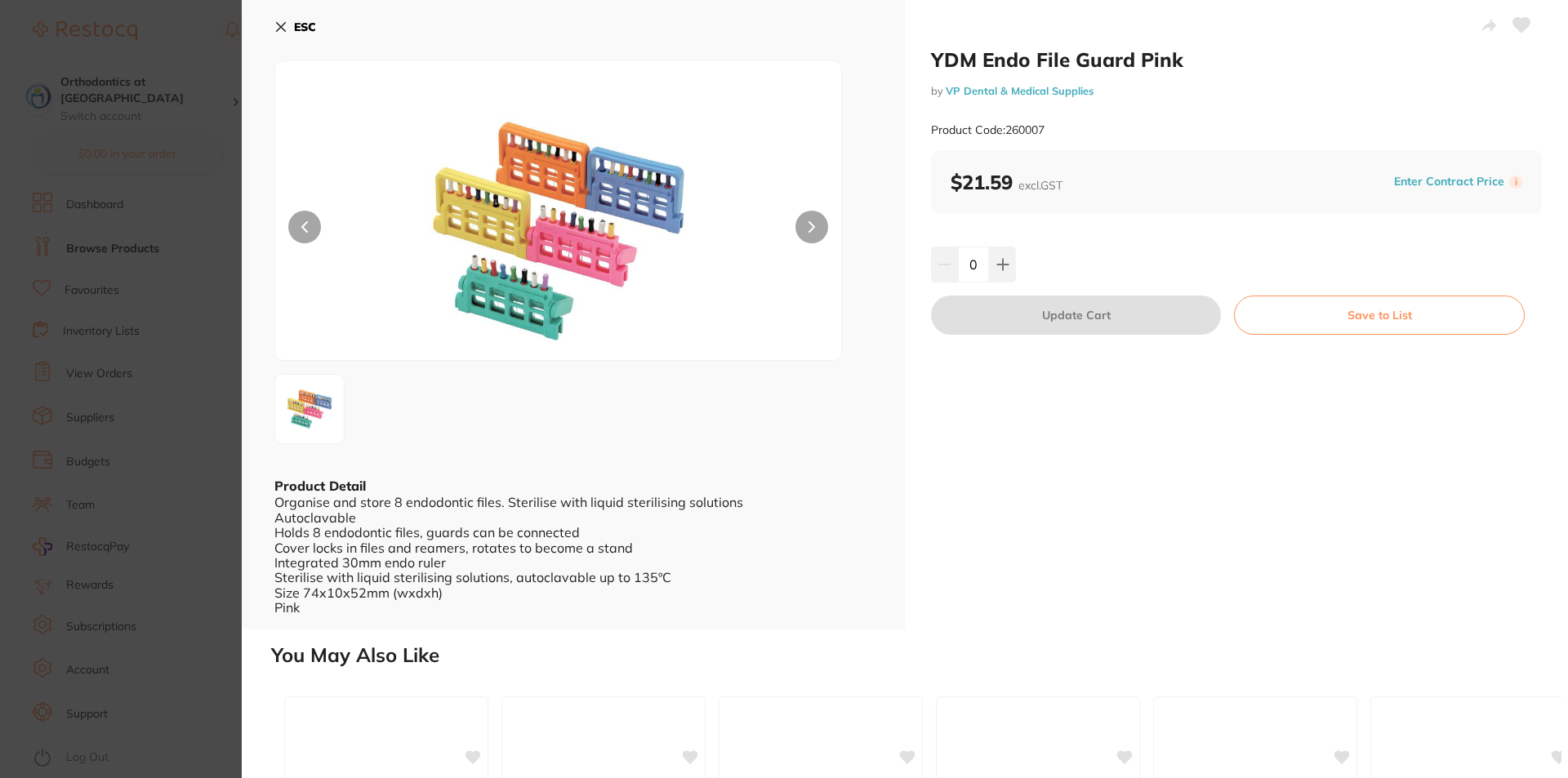
click at [285, 24] on icon at bounding box center [282, 28] width 9 height 9
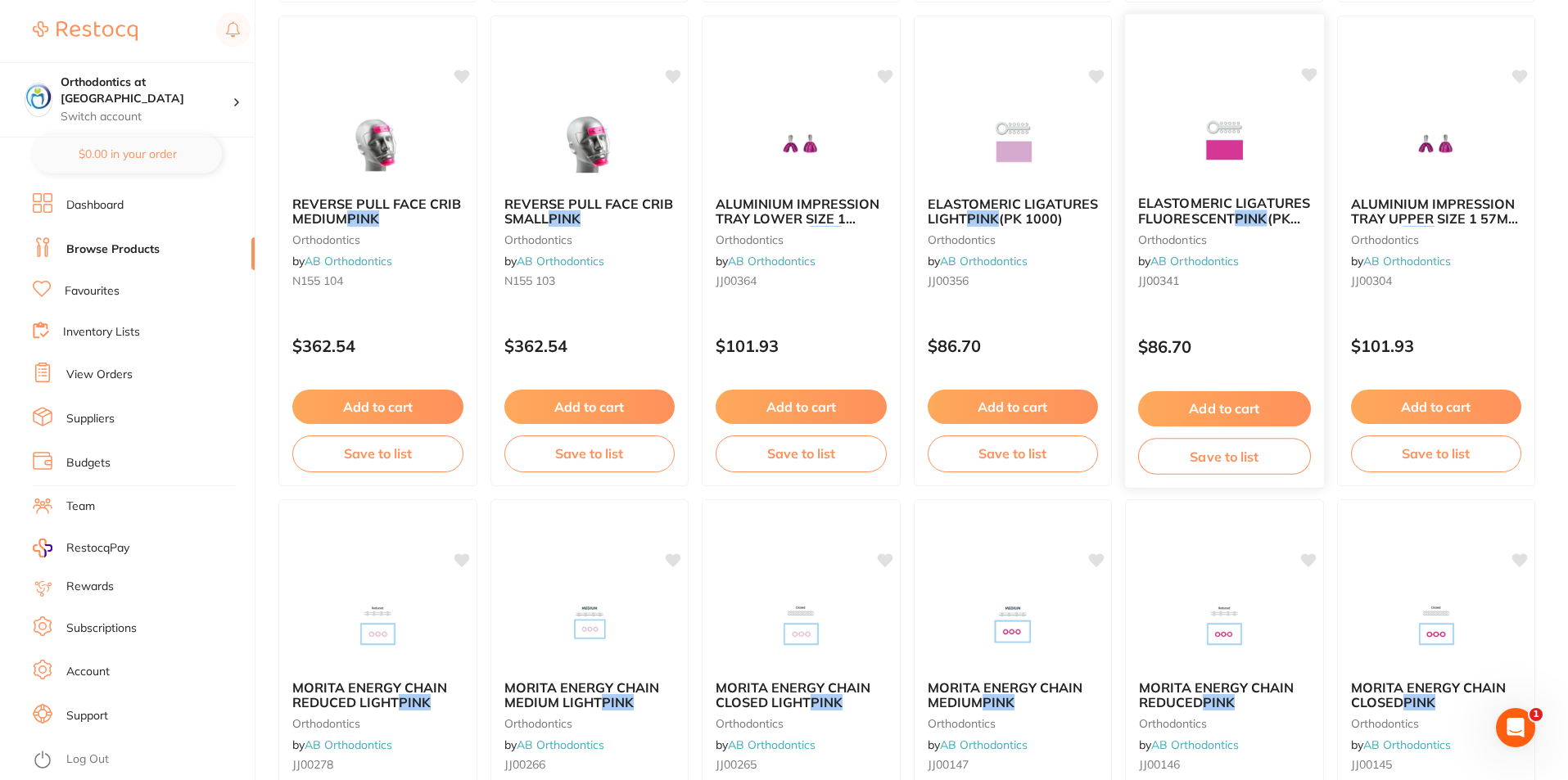
scroll to position [3876, 0]
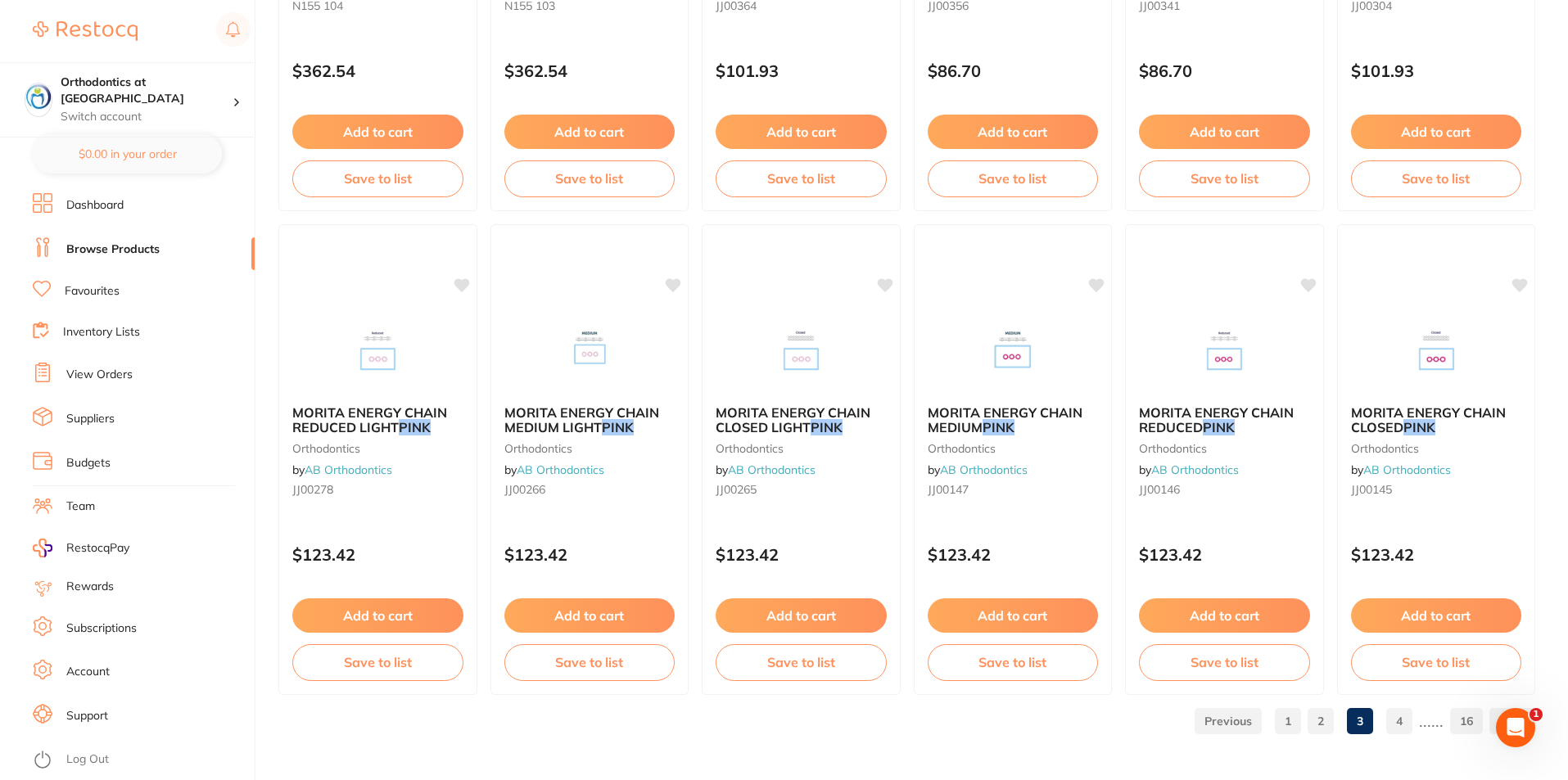
click at [1406, 725] on link "4" at bounding box center [1399, 721] width 26 height 33
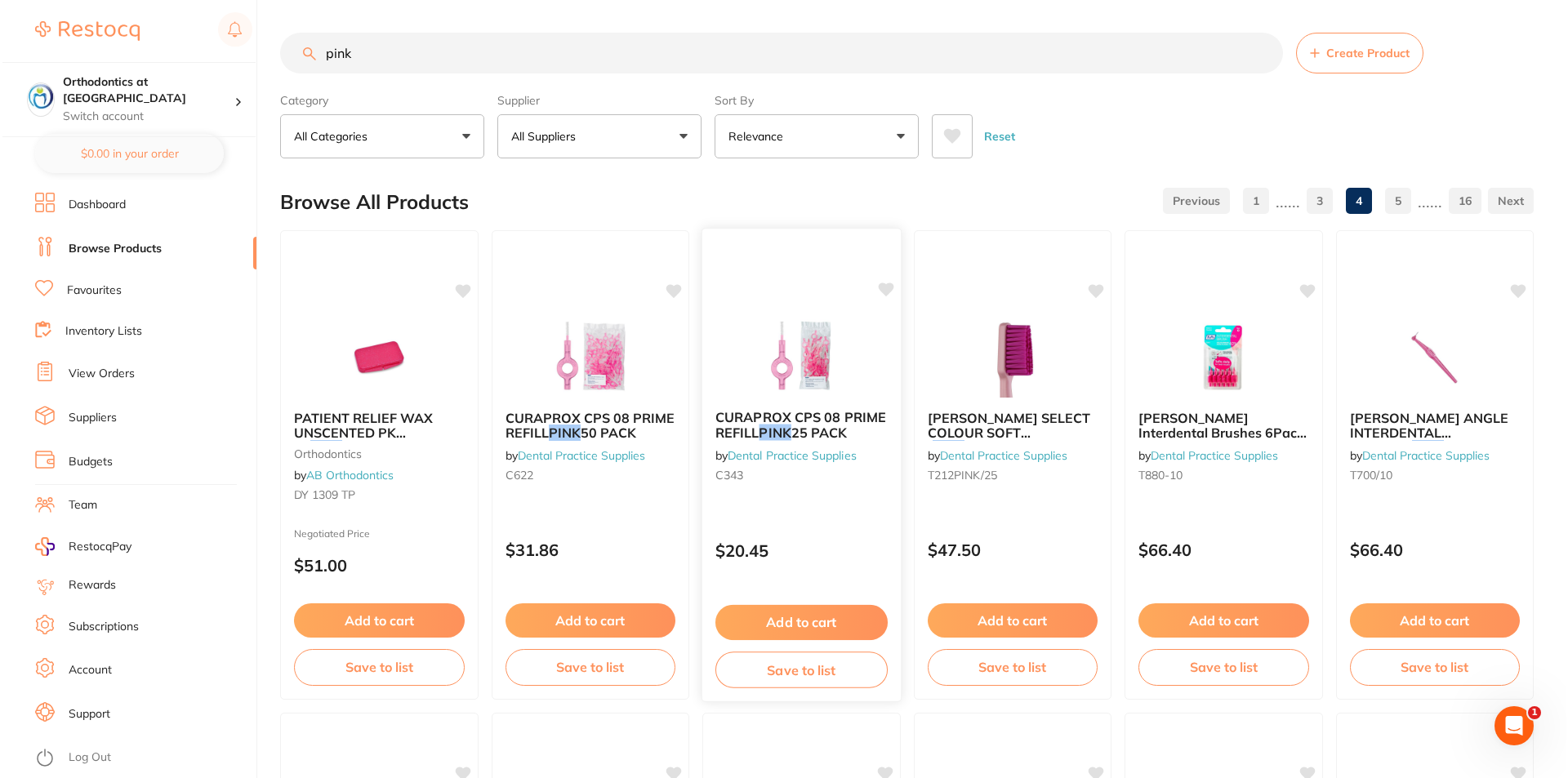
scroll to position [0, 0]
click at [381, 354] on img at bounding box center [377, 356] width 107 height 83
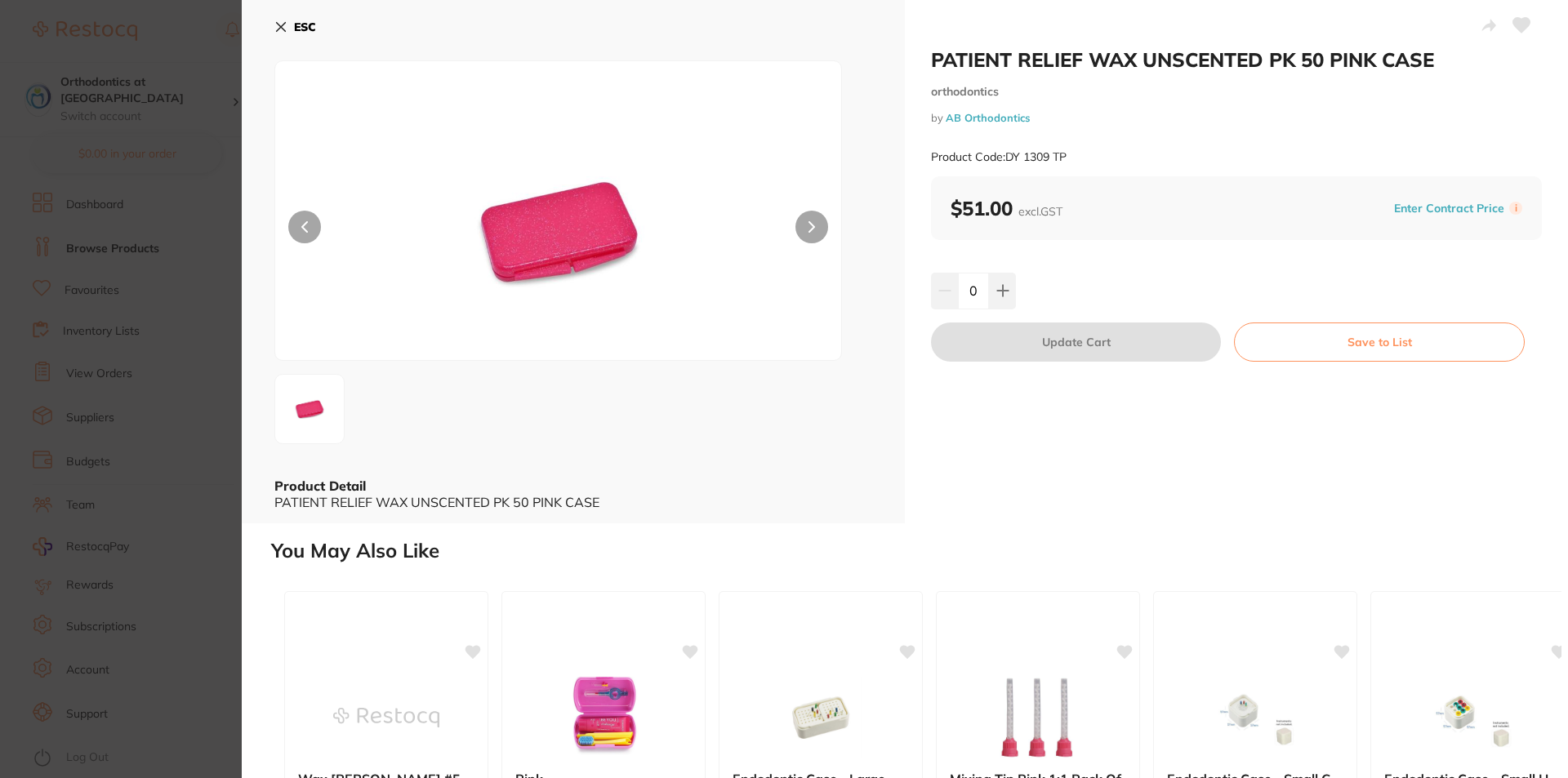
drag, startPoint x: 270, startPoint y: 24, endPoint x: 283, endPoint y: 25, distance: 13.0
click at [272, 24] on div "ESC Product Detail PATIENT RELIEF WAX UNSCENTED PK 50 PINK CASE" at bounding box center [573, 261] width 663 height 523
click at [284, 25] on icon at bounding box center [281, 27] width 13 height 13
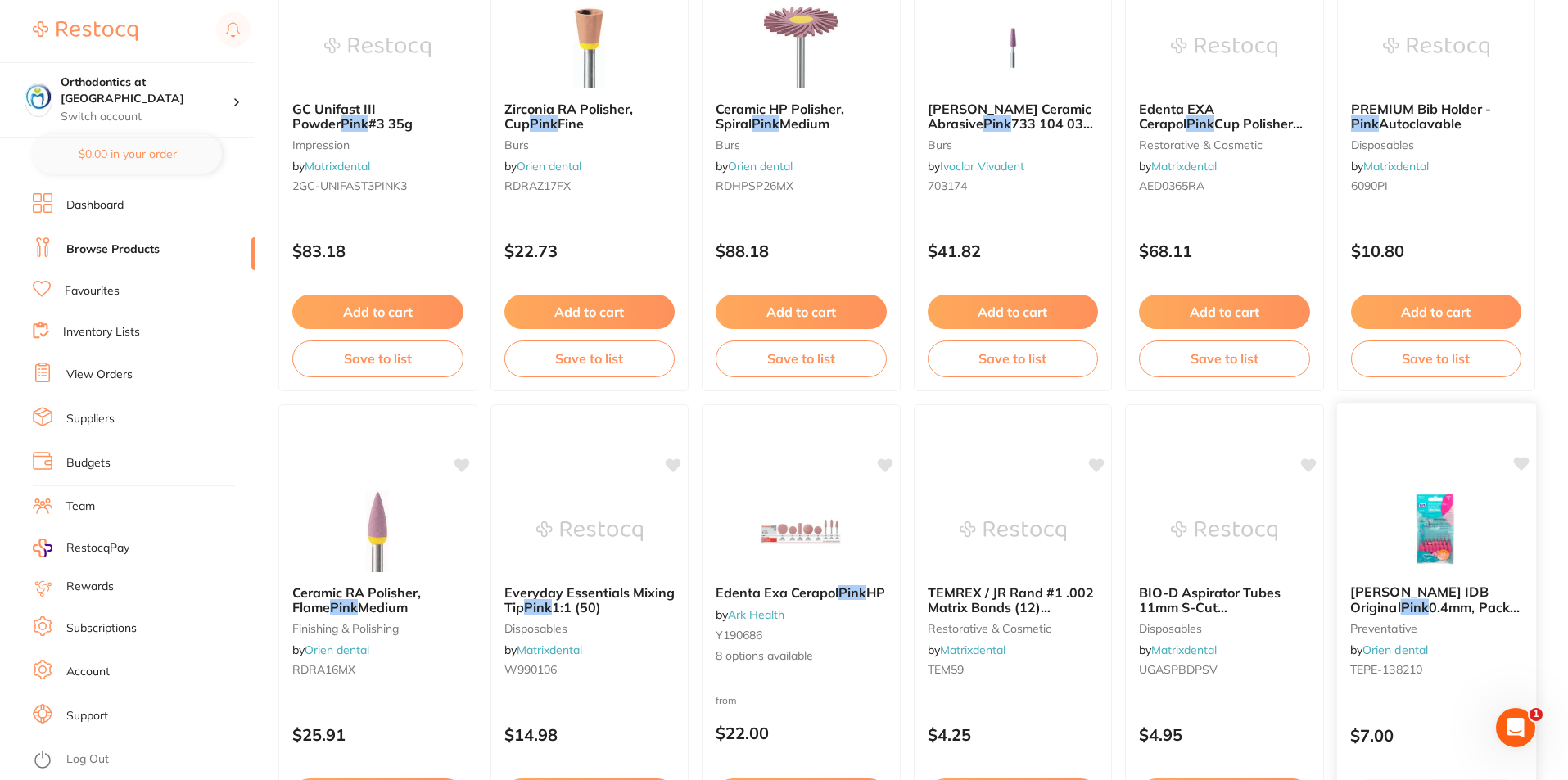
scroll to position [3876, 0]
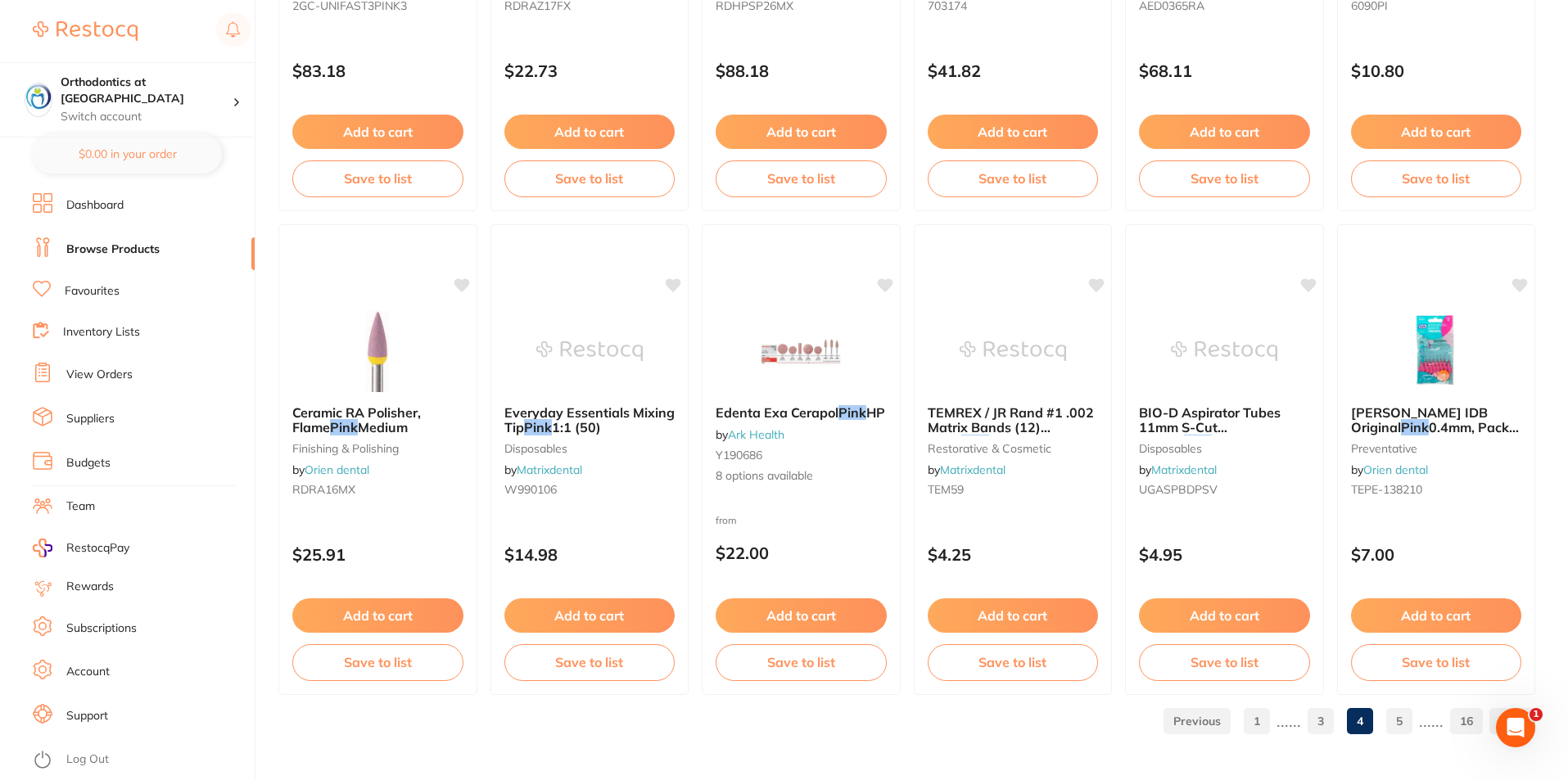
click at [1406, 709] on link "5" at bounding box center [1399, 721] width 26 height 33
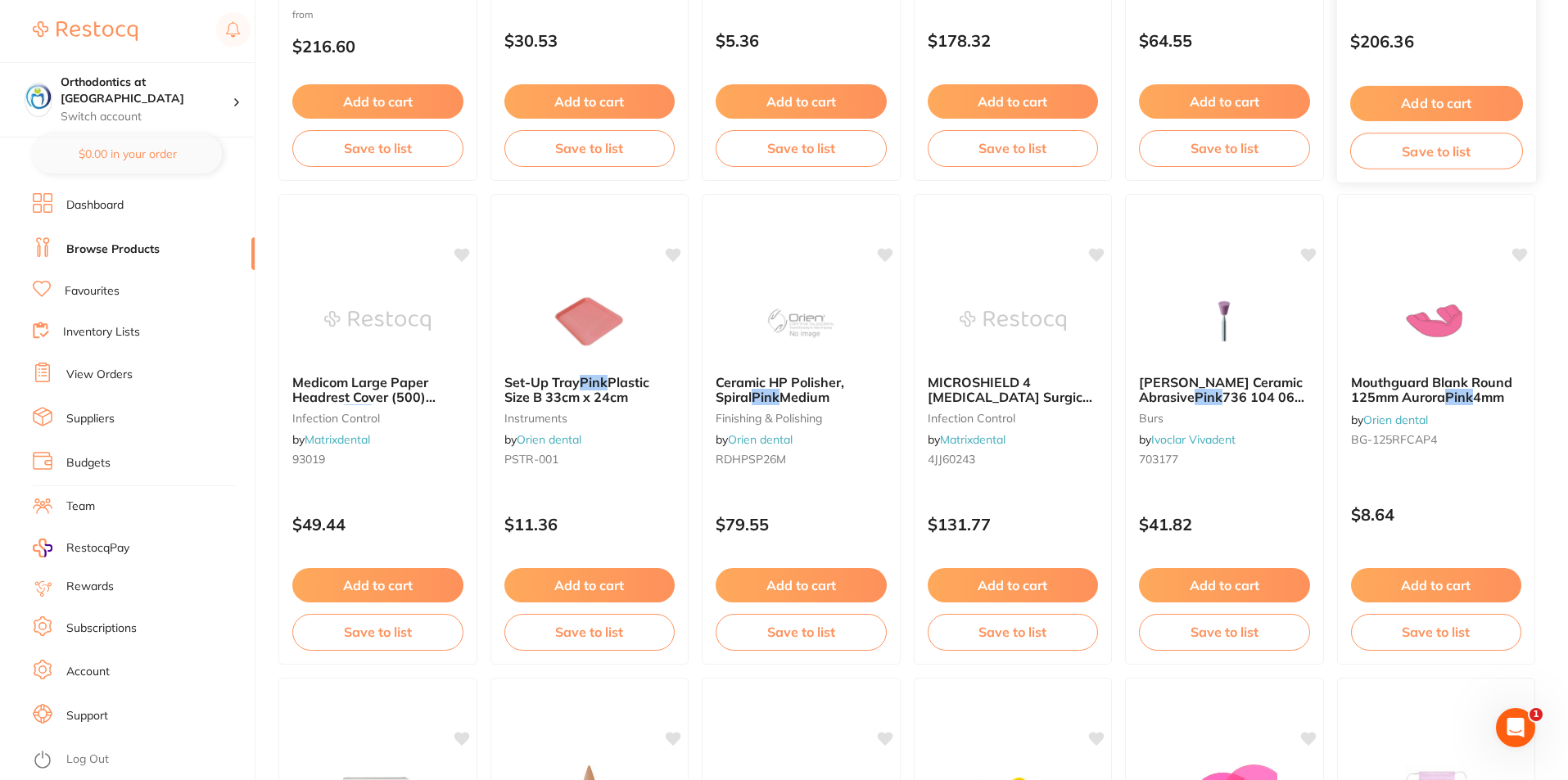
scroll to position [2864, 0]
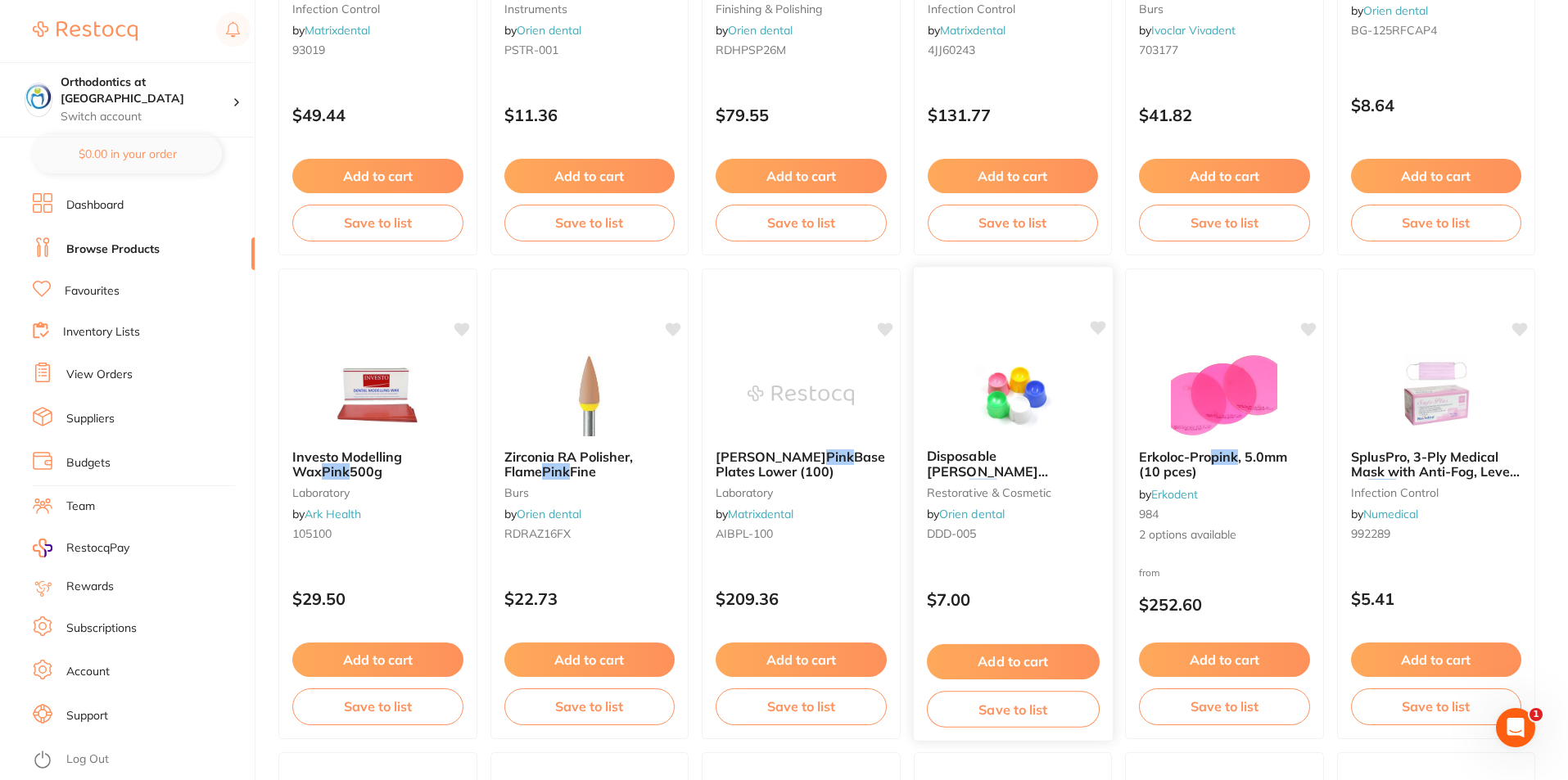
click at [1019, 454] on span "Disposable Dappen Dishes" at bounding box center [987, 471] width 122 height 46
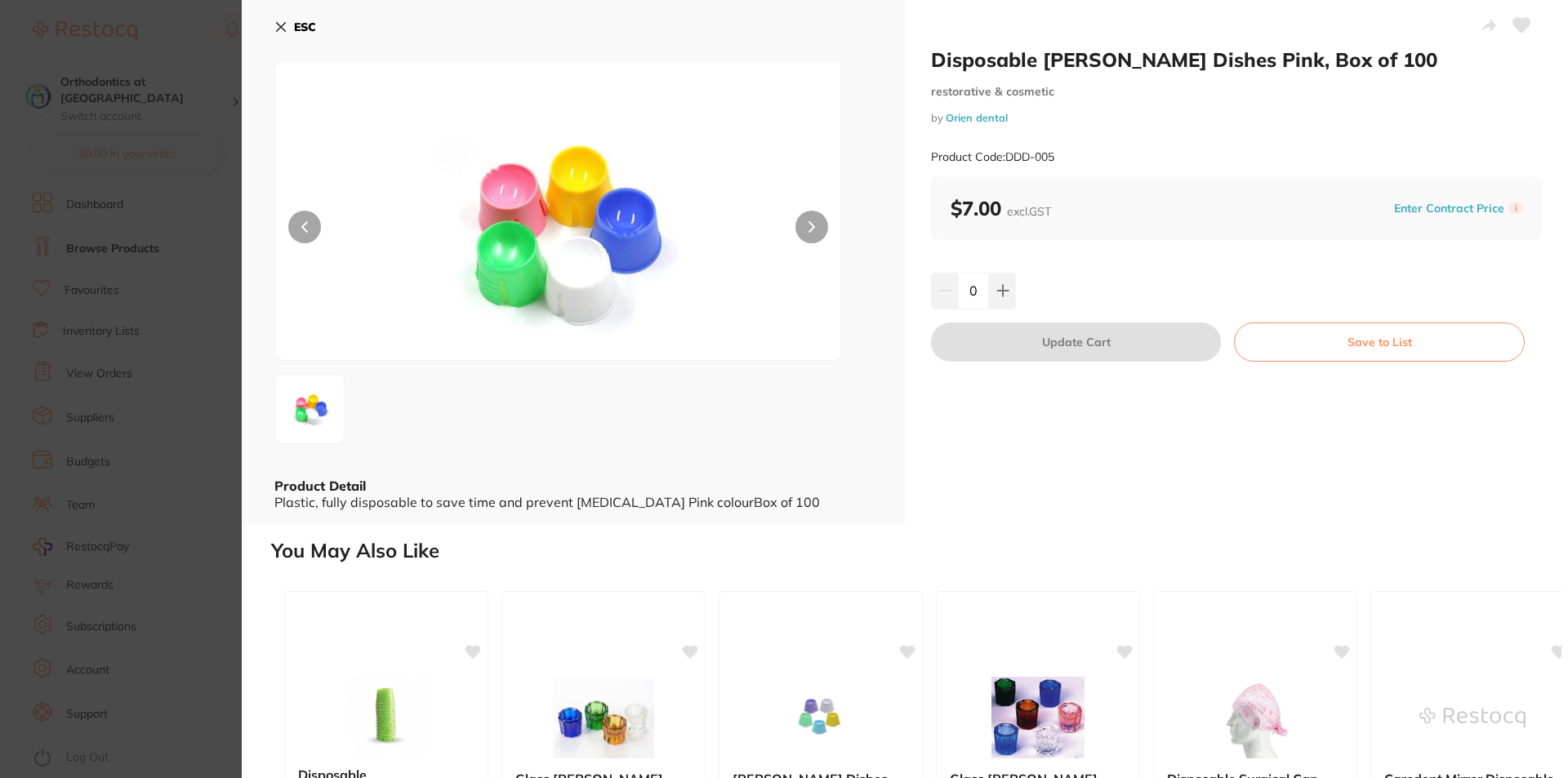
click at [285, 35] on button "ESC" at bounding box center [295, 27] width 42 height 28
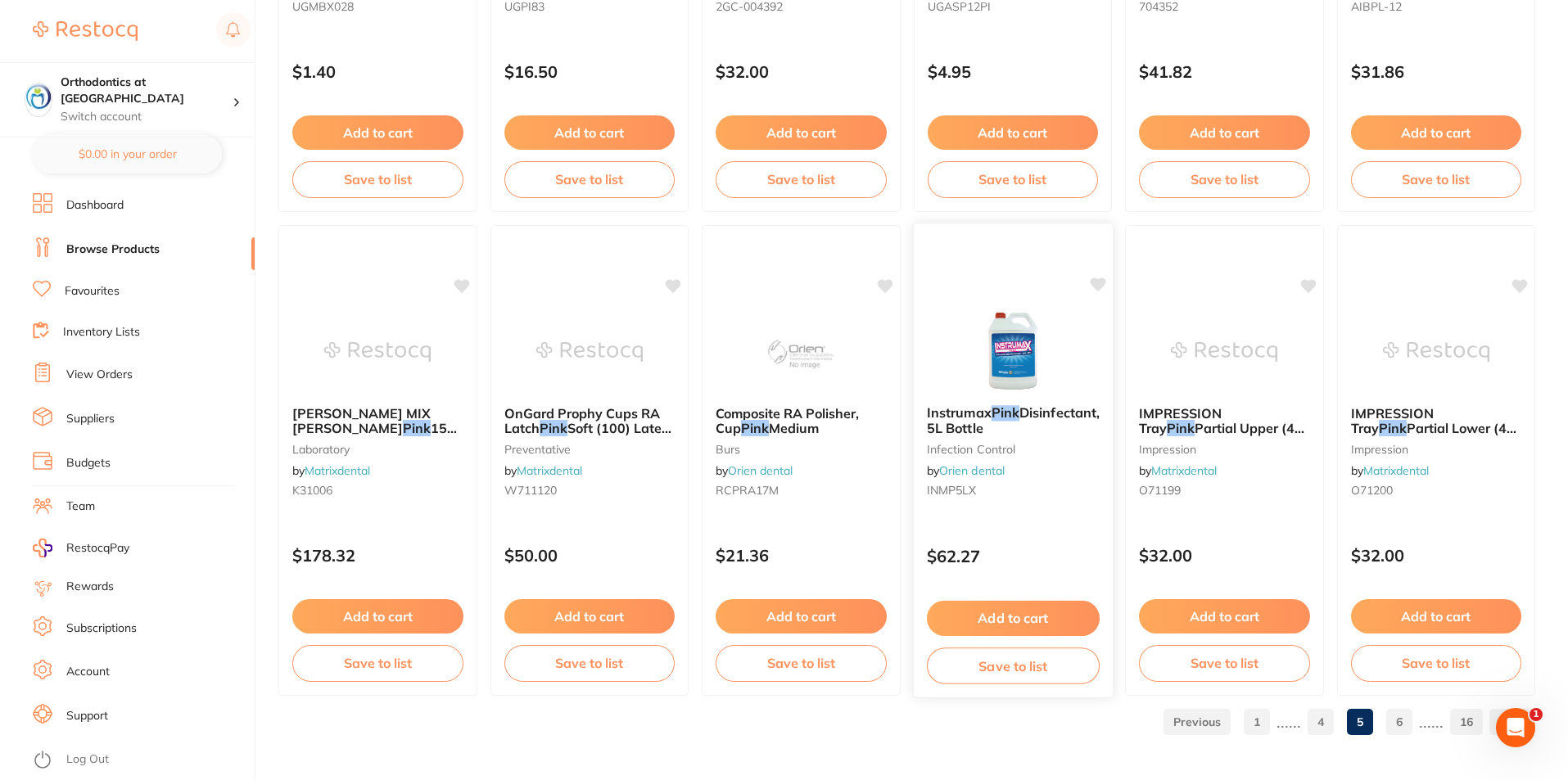
scroll to position [3876, 0]
click at [1387, 717] on ul "1 ...... 4 5 6 ...... 16" at bounding box center [1345, 720] width 378 height 26
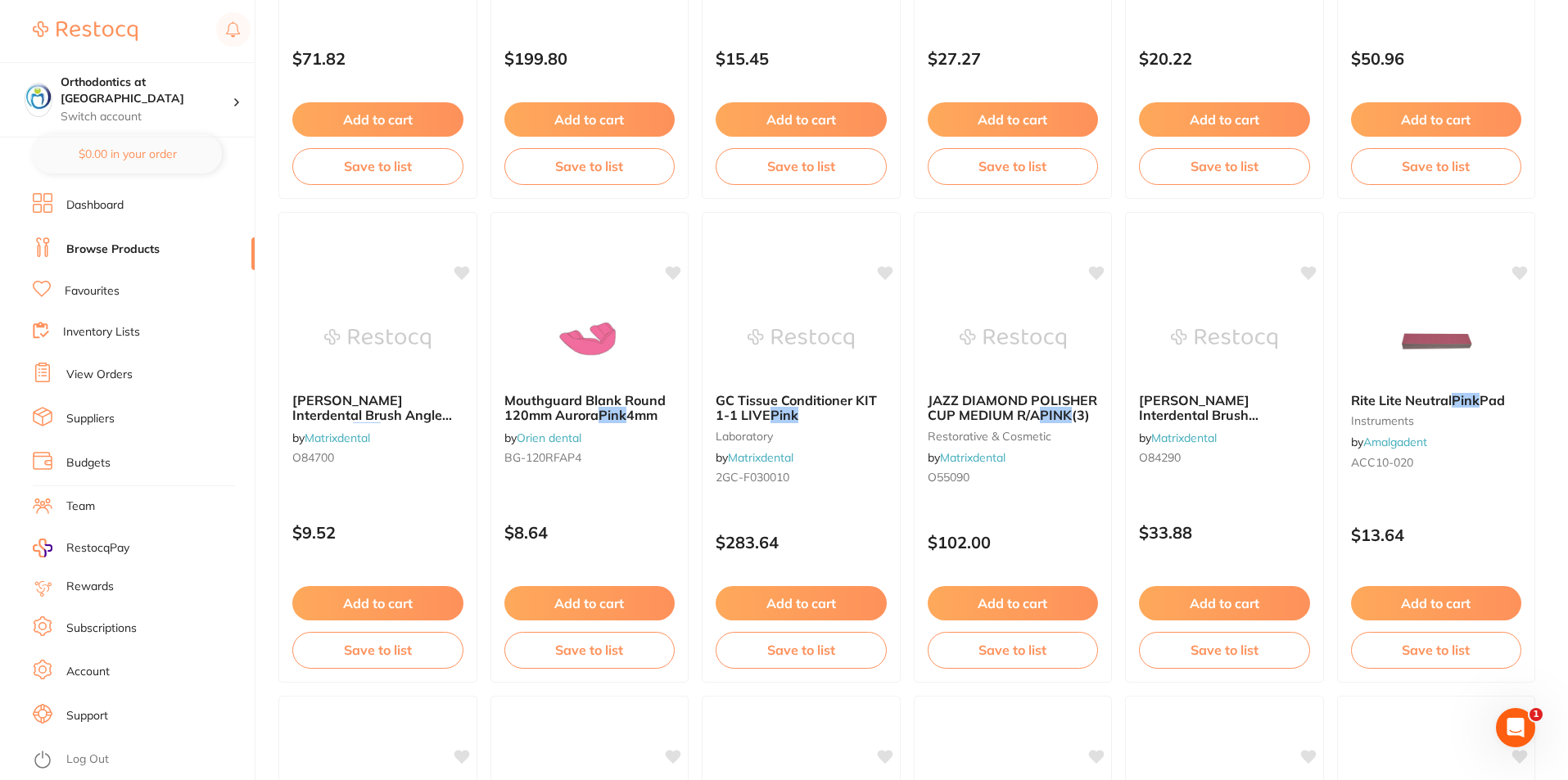
scroll to position [327, 0]
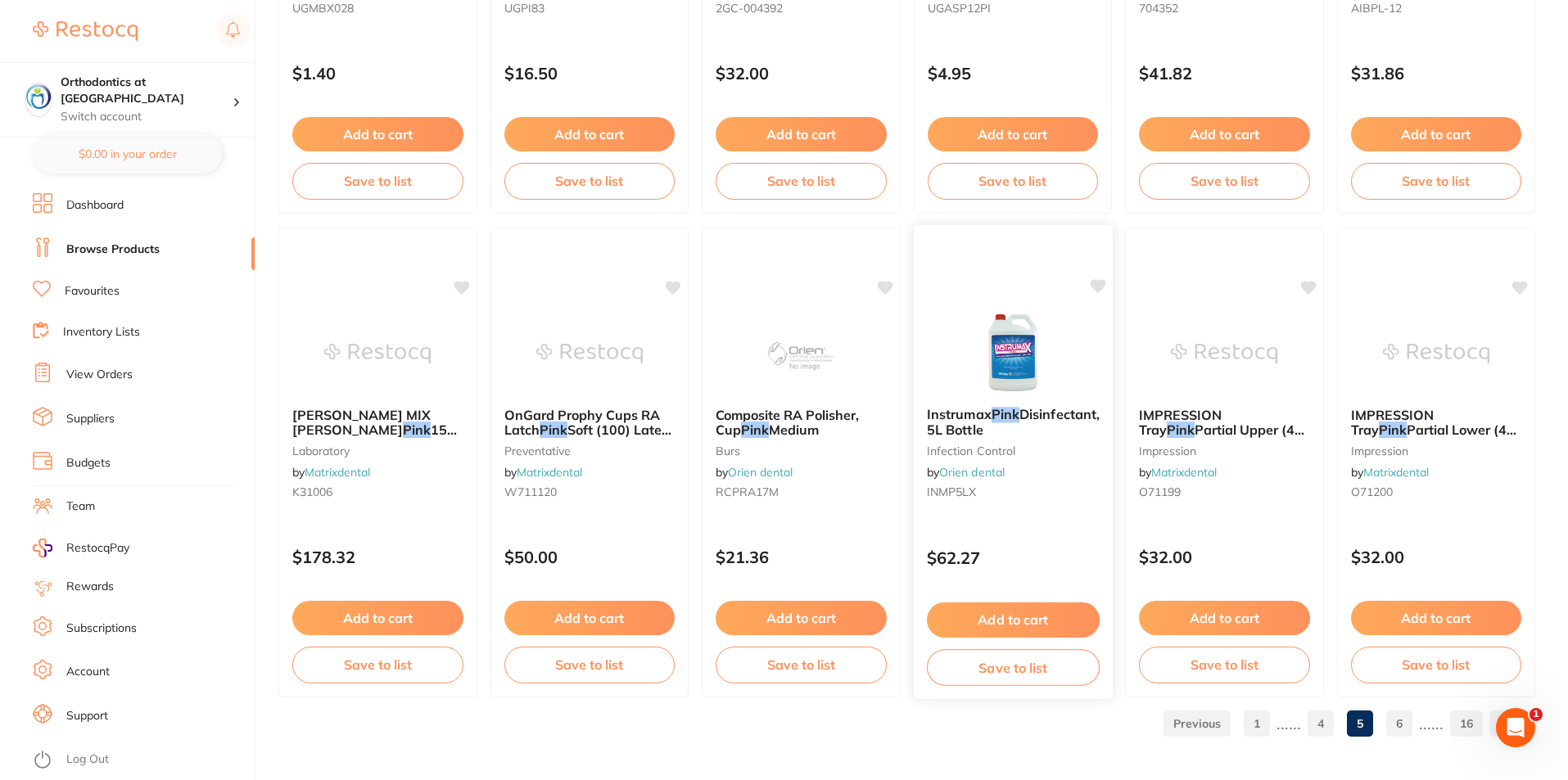
scroll to position [3876, 0]
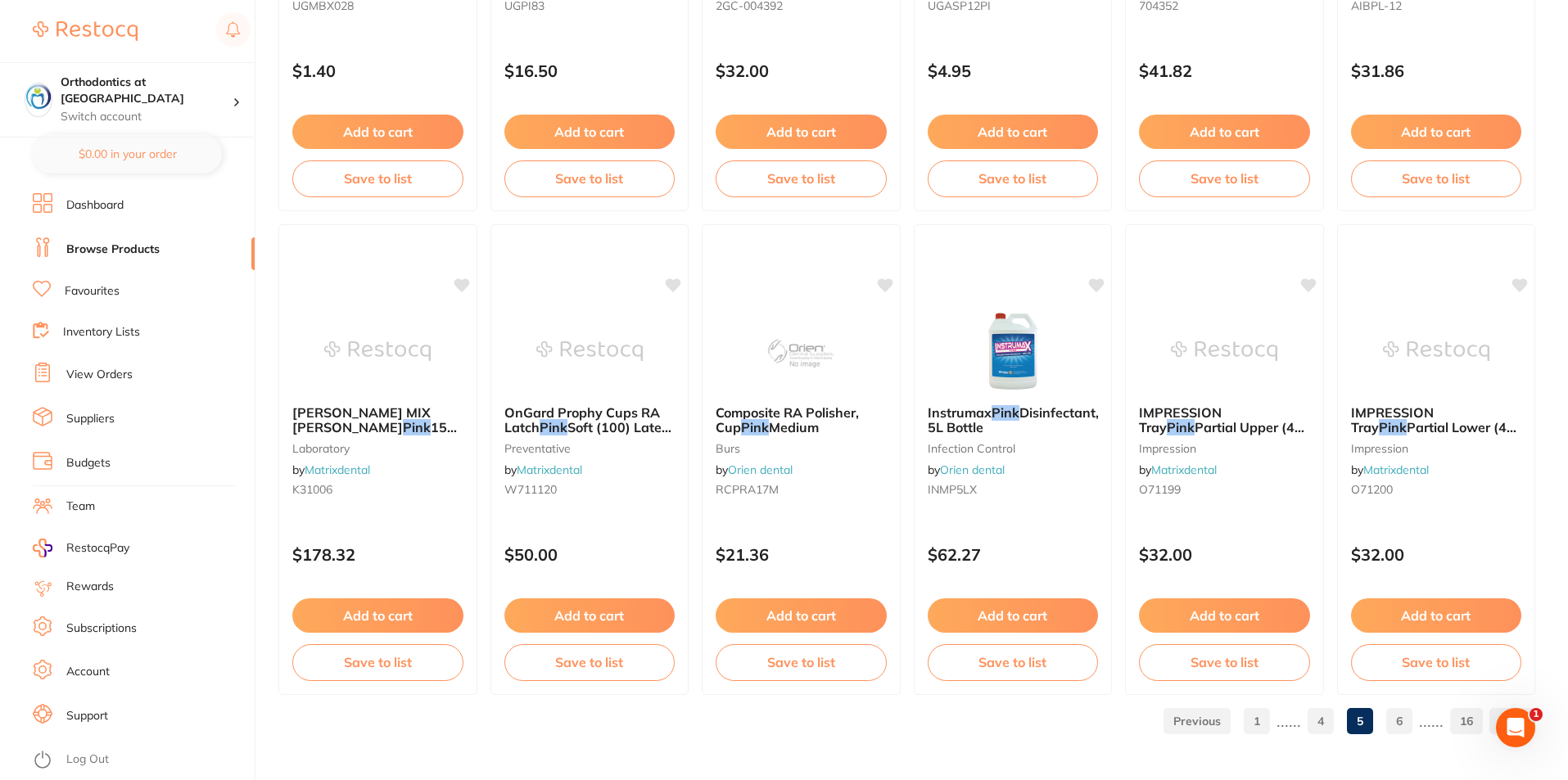
click at [1402, 720] on link "6" at bounding box center [1399, 721] width 26 height 33
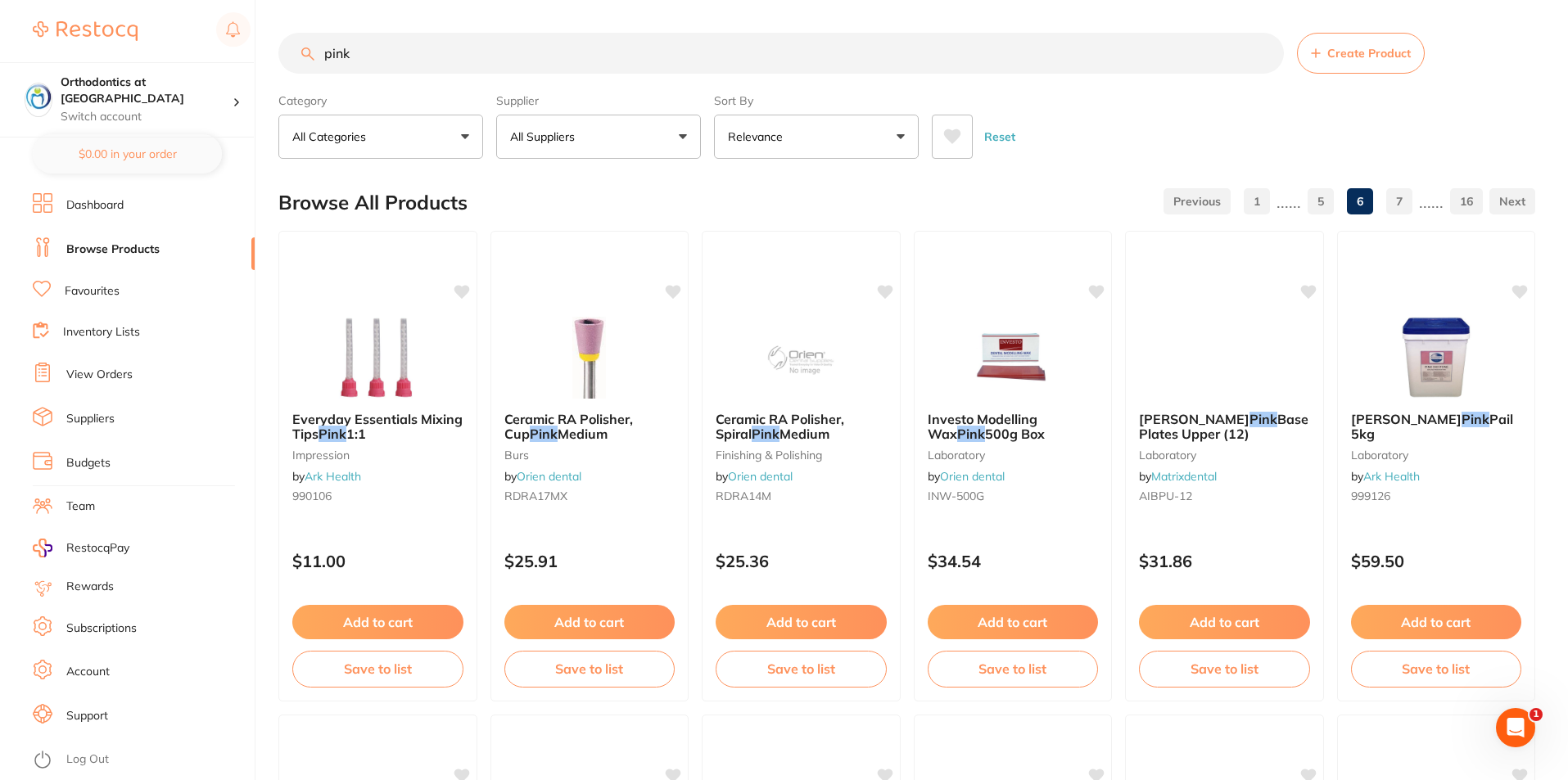
scroll to position [0, 0]
click at [112, 205] on link "Dashboard" at bounding box center [95, 205] width 57 height 16
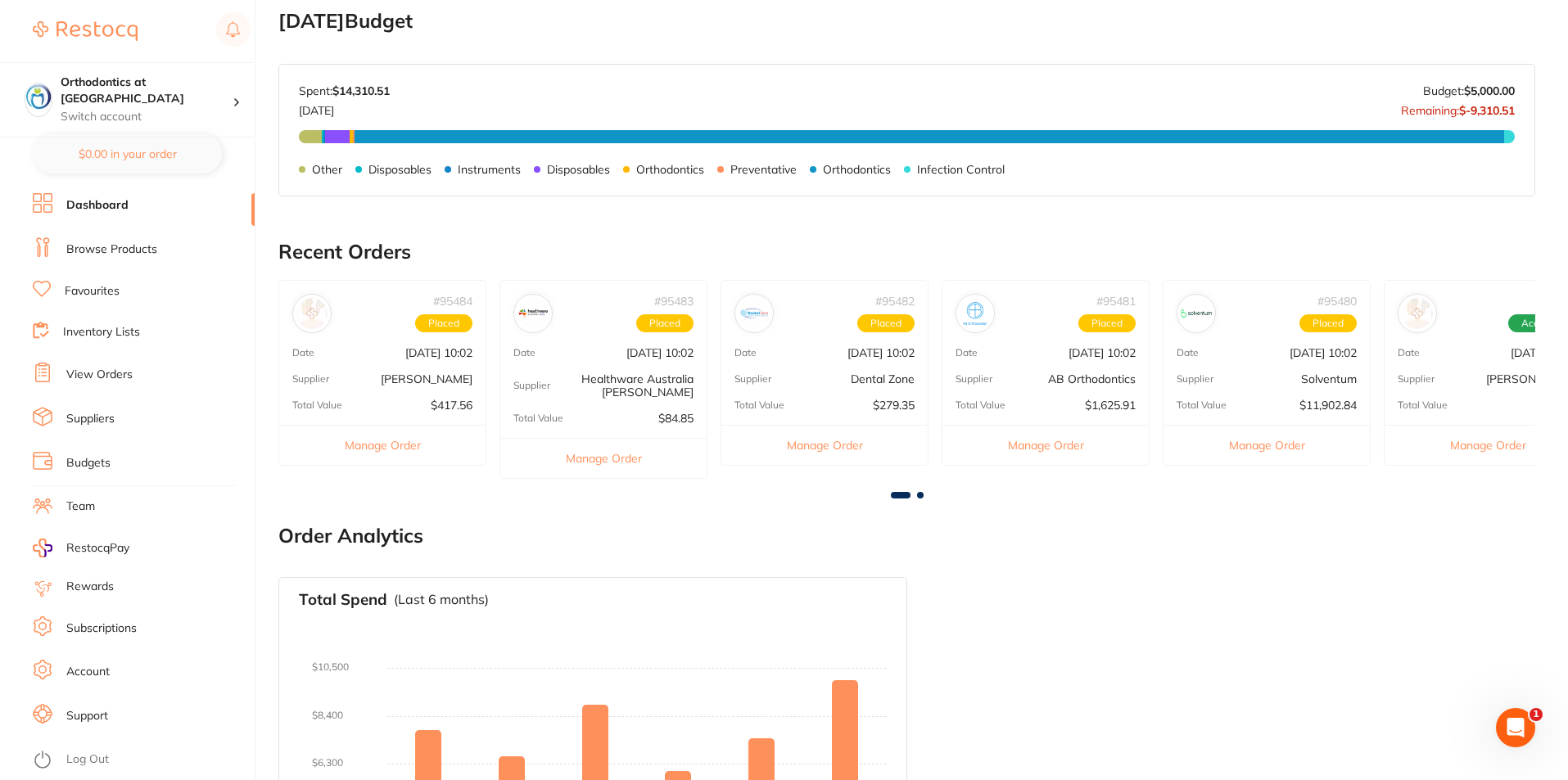
scroll to position [763, 0]
